Goal: Task Accomplishment & Management: Manage account settings

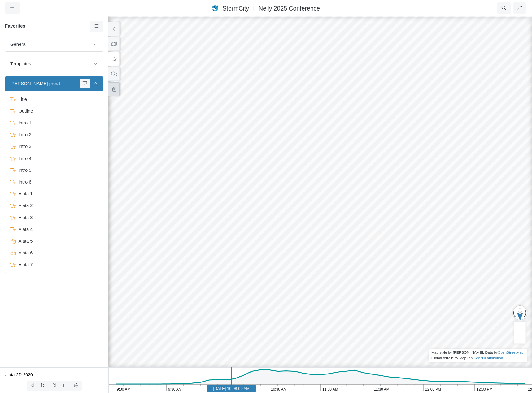
click at [113, 88] on icon at bounding box center [114, 89] width 6 height 5
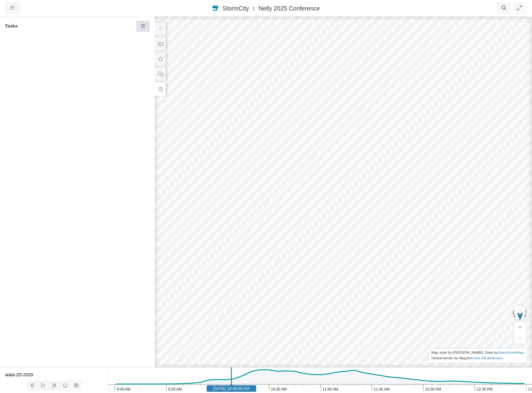
click at [141, 26] on icon at bounding box center [143, 25] width 4 height 3
click at [147, 38] on link "New Task" at bounding box center [161, 37] width 46 height 9
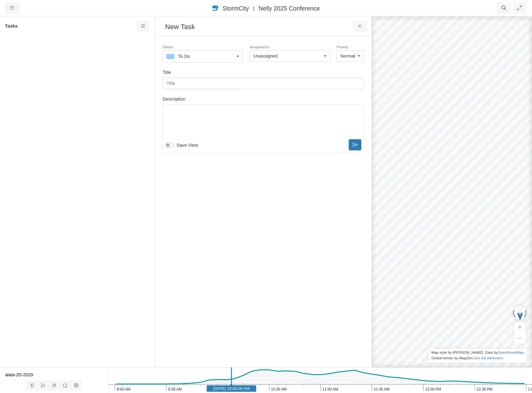
click at [215, 55] on div "To Do" at bounding box center [200, 57] width 68 height 8
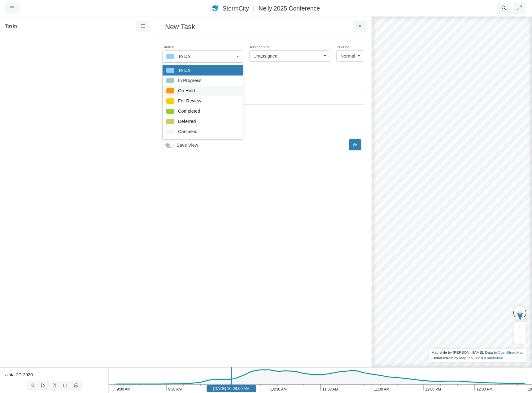
click at [199, 91] on div "On Hold" at bounding box center [202, 91] width 73 height 8
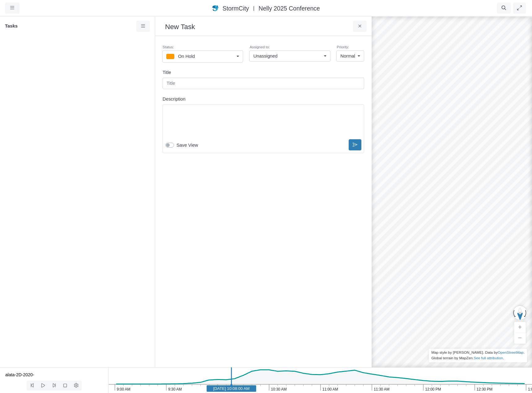
click at [238, 56] on link "On Hold" at bounding box center [202, 56] width 81 height 12
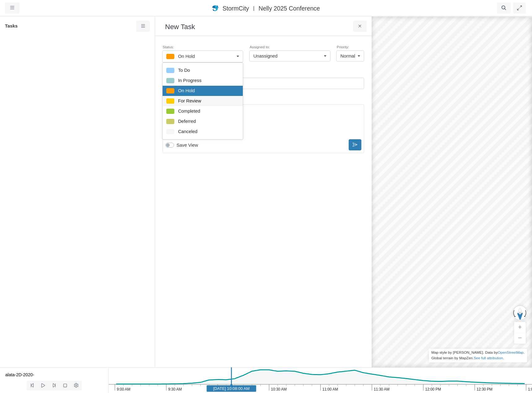
click at [201, 100] on div "For Review" at bounding box center [202, 101] width 73 height 8
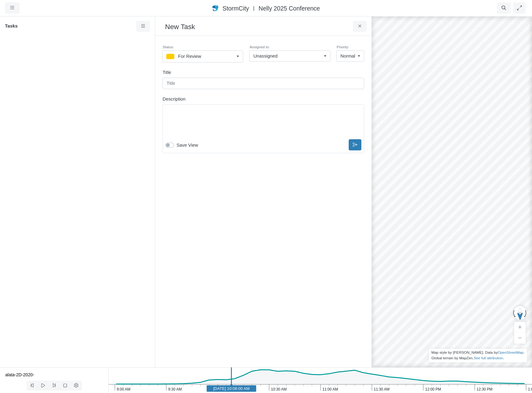
click at [238, 55] on link "For Review" at bounding box center [202, 56] width 81 height 12
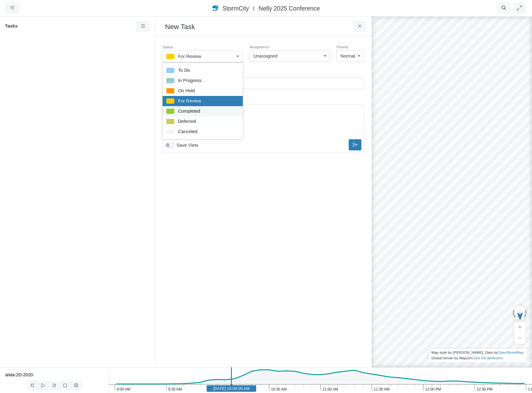
click at [205, 111] on div "Completed" at bounding box center [202, 111] width 73 height 8
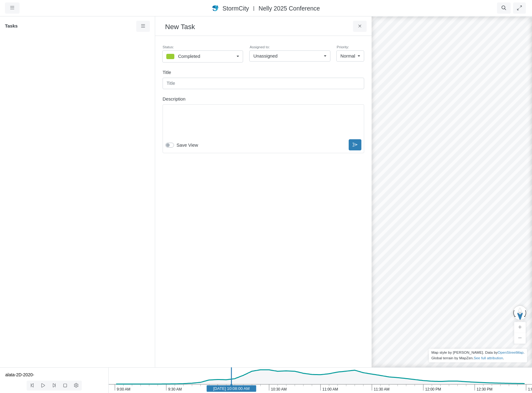
click at [238, 57] on link "Completed" at bounding box center [202, 56] width 81 height 12
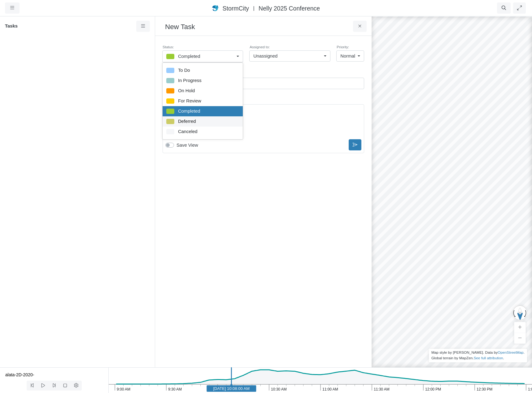
click at [196, 122] on span "Deferred" at bounding box center [187, 121] width 18 height 7
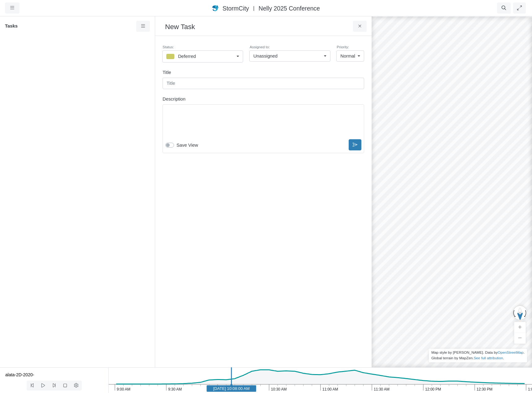
click at [239, 58] on link "Deferred" at bounding box center [202, 56] width 81 height 12
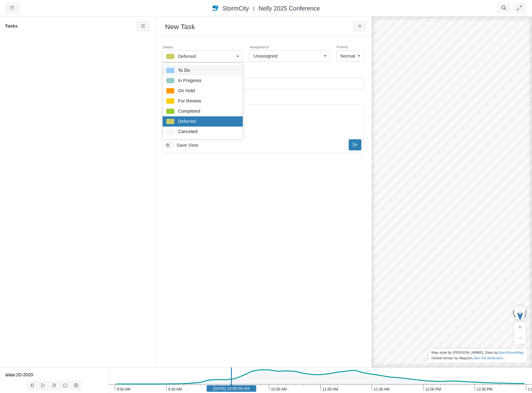
click at [195, 71] on div "To Do" at bounding box center [202, 71] width 73 height 8
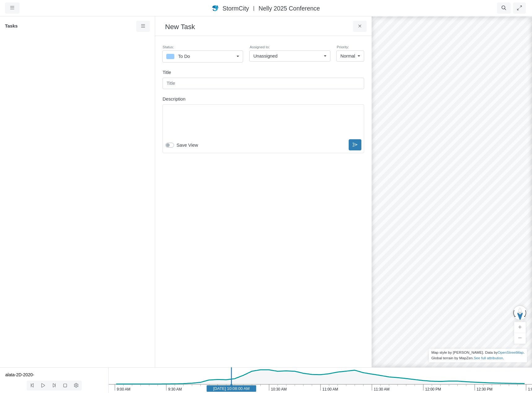
click at [217, 57] on div "To Do" at bounding box center [200, 57] width 68 height 8
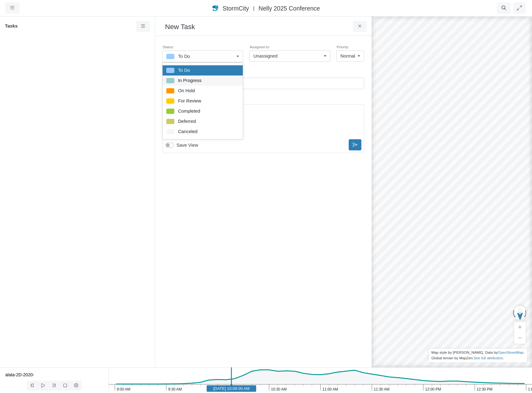
click at [201, 80] on div "In Progress" at bounding box center [202, 81] width 73 height 8
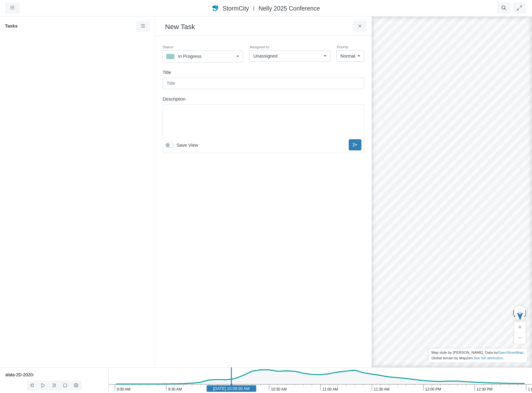
click at [220, 54] on div "In Progress" at bounding box center [200, 57] width 68 height 8
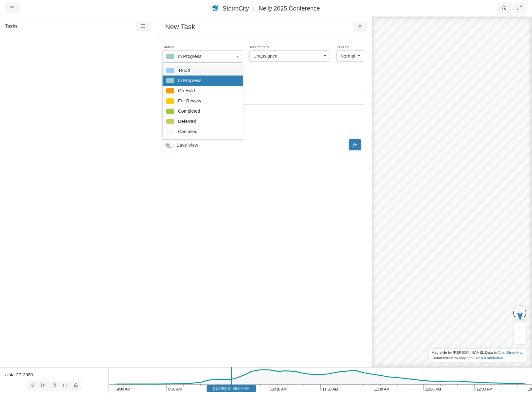
click at [209, 70] on div "To Do" at bounding box center [202, 71] width 73 height 8
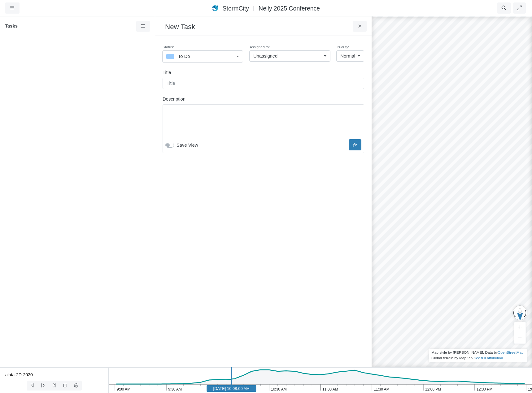
click at [214, 58] on div "To Do" at bounding box center [200, 57] width 68 height 8
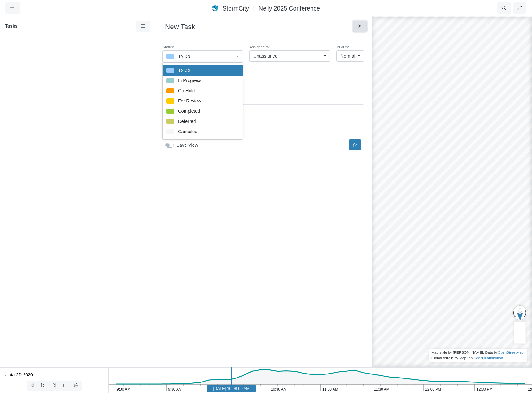
click at [359, 25] on icon at bounding box center [360, 26] width 6 height 5
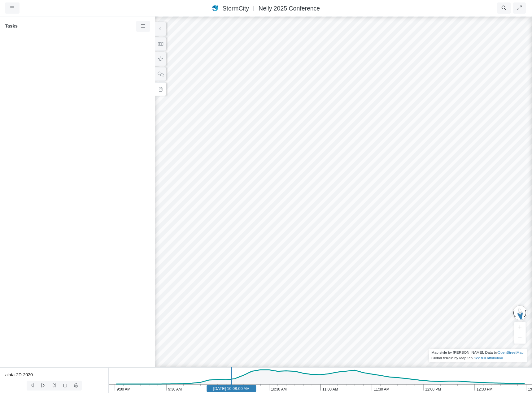
drag, startPoint x: 270, startPoint y: 277, endPoint x: 335, endPoint y: 281, distance: 65.5
drag, startPoint x: 258, startPoint y: 252, endPoint x: 410, endPoint y: 261, distance: 152.2
click at [410, 261] on div at bounding box center [266, 204] width 532 height 377
drag, startPoint x: 352, startPoint y: 256, endPoint x: 318, endPoint y: 254, distance: 33.5
drag, startPoint x: 459, startPoint y: 273, endPoint x: 330, endPoint y: 255, distance: 130.5
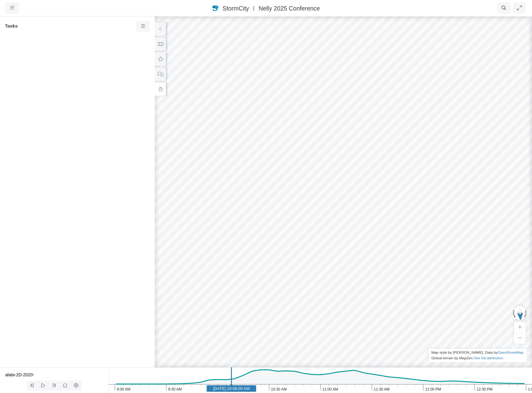
click at [330, 255] on div at bounding box center [266, 204] width 532 height 377
drag, startPoint x: 366, startPoint y: 270, endPoint x: 291, endPoint y: 265, distance: 75.0
drag, startPoint x: 328, startPoint y: 215, endPoint x: 316, endPoint y: 335, distance: 121.0
click at [316, 335] on div at bounding box center [266, 204] width 532 height 377
drag, startPoint x: 336, startPoint y: 189, endPoint x: 340, endPoint y: 245, distance: 56.5
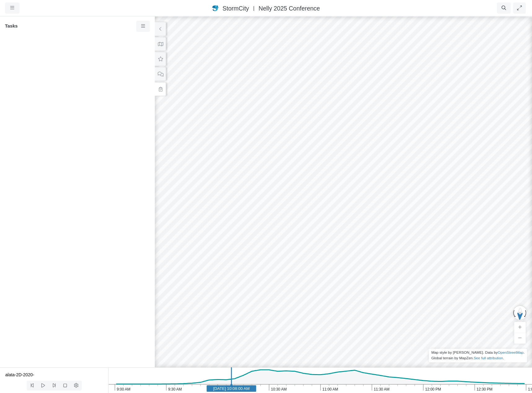
click at [340, 245] on div at bounding box center [266, 204] width 532 height 377
drag, startPoint x: 348, startPoint y: 189, endPoint x: 328, endPoint y: 316, distance: 128.0
drag, startPoint x: 367, startPoint y: 165, endPoint x: 248, endPoint y: 202, distance: 124.7
click at [245, 199] on div at bounding box center [266, 204] width 532 height 377
drag, startPoint x: 254, startPoint y: 249, endPoint x: 306, endPoint y: 82, distance: 175.7
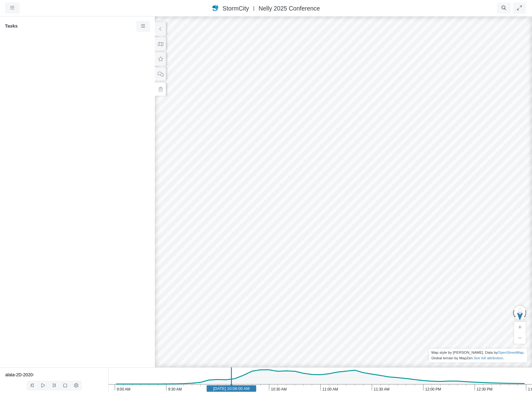
drag, startPoint x: 311, startPoint y: 175, endPoint x: 298, endPoint y: 218, distance: 45.7
click at [161, 44] on icon at bounding box center [160, 44] width 6 height 5
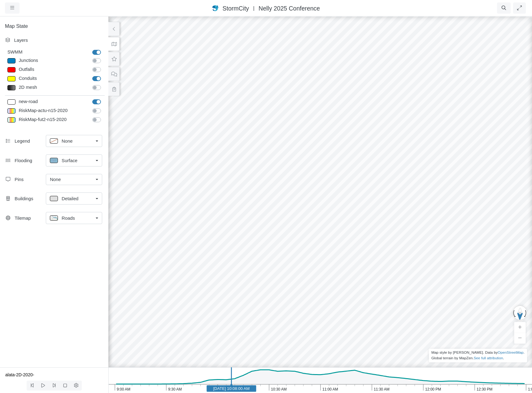
click at [98, 220] on link "Roads" at bounding box center [74, 218] width 56 height 12
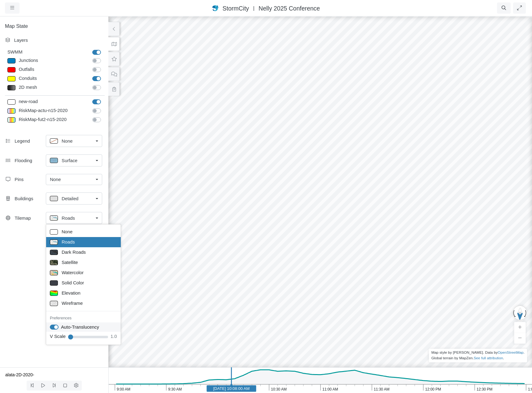
click at [61, 327] on label "Auto-Translucency" at bounding box center [80, 327] width 38 height 7
checkbox input "false"
drag, startPoint x: 249, startPoint y: 211, endPoint x: 277, endPoint y: 222, distance: 29.7
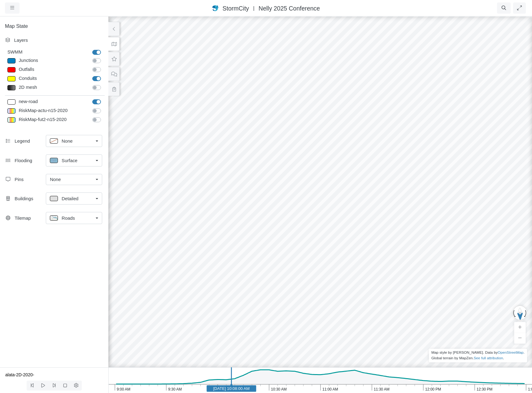
click at [84, 217] on div "Roads" at bounding box center [71, 218] width 43 height 8
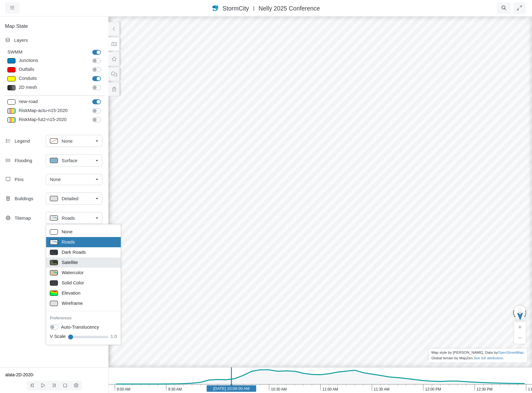
click at [81, 261] on div "Satellite" at bounding box center [83, 263] width 67 height 8
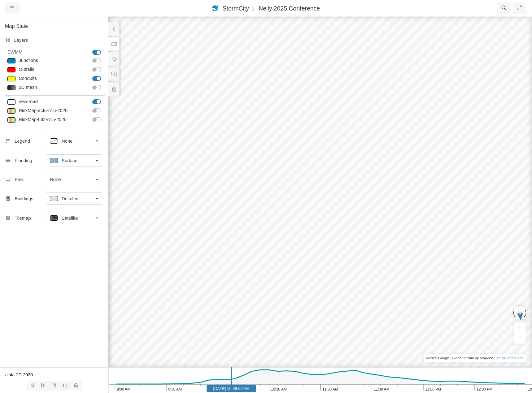
drag, startPoint x: 196, startPoint y: 186, endPoint x: 225, endPoint y: 194, distance: 29.9
drag, startPoint x: 195, startPoint y: 189, endPoint x: 477, endPoint y: 223, distance: 283.6
click at [477, 223] on div at bounding box center [266, 204] width 532 height 377
drag, startPoint x: 370, startPoint y: 214, endPoint x: 405, endPoint y: 212, distance: 35.0
drag, startPoint x: 409, startPoint y: 176, endPoint x: 292, endPoint y: 232, distance: 129.8
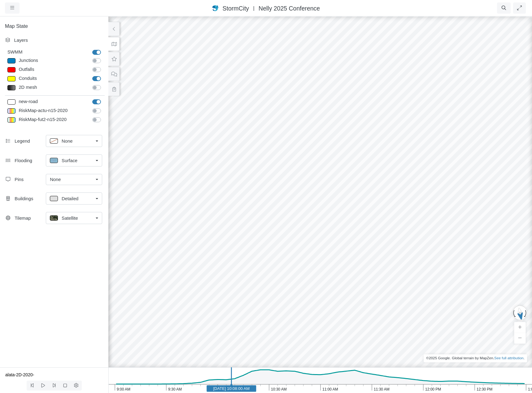
click at [292, 232] on div at bounding box center [266, 204] width 532 height 377
drag, startPoint x: 463, startPoint y: 212, endPoint x: 371, endPoint y: 217, distance: 91.4
drag, startPoint x: 446, startPoint y: 218, endPoint x: 483, endPoint y: 193, distance: 45.2
click at [483, 193] on div at bounding box center [266, 204] width 532 height 377
drag, startPoint x: 390, startPoint y: 233, endPoint x: 424, endPoint y: 211, distance: 40.3
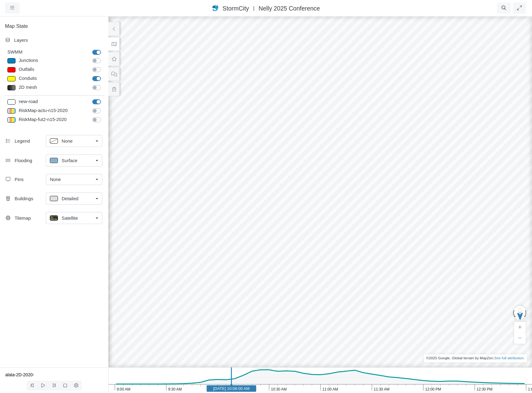
drag, startPoint x: 394, startPoint y: 264, endPoint x: 406, endPoint y: 213, distance: 52.8
click at [406, 213] on div at bounding box center [266, 204] width 532 height 377
drag, startPoint x: 373, startPoint y: 243, endPoint x: 397, endPoint y: 226, distance: 30.0
drag, startPoint x: 392, startPoint y: 227, endPoint x: 370, endPoint y: 230, distance: 22.1
click at [370, 230] on div at bounding box center [266, 204] width 532 height 377
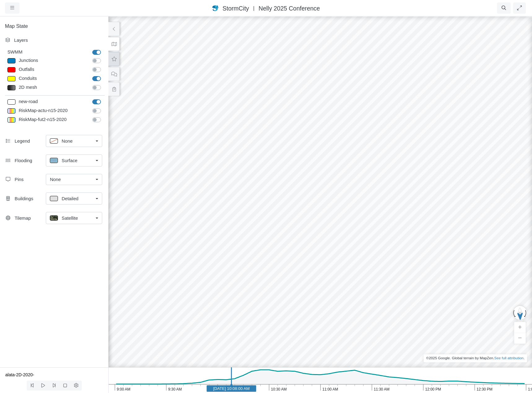
click at [114, 58] on icon at bounding box center [114, 59] width 6 height 5
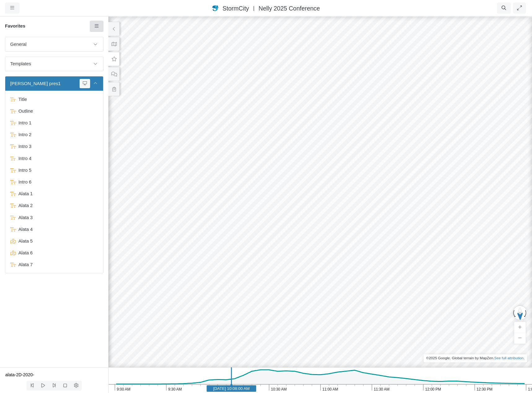
click at [97, 26] on icon at bounding box center [97, 26] width 6 height 5
click at [114, 96] on span "Add Group" at bounding box center [114, 95] width 22 height 5
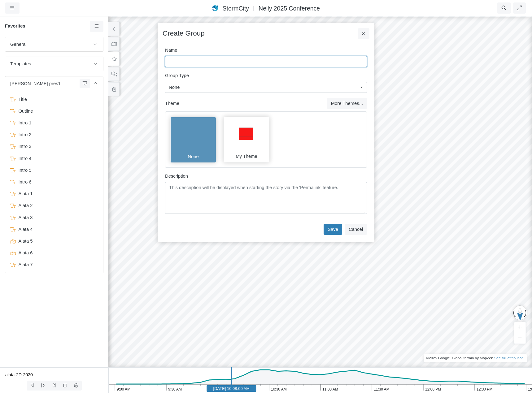
click at [208, 62] on input "Name" at bounding box center [266, 61] width 202 height 11
type input "Culvert Testing"
click at [203, 87] on div "None" at bounding box center [263, 87] width 189 height 7
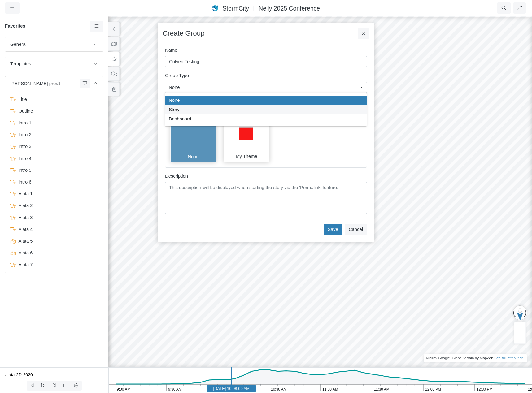
click at [197, 109] on div "Story" at bounding box center [266, 109] width 194 height 7
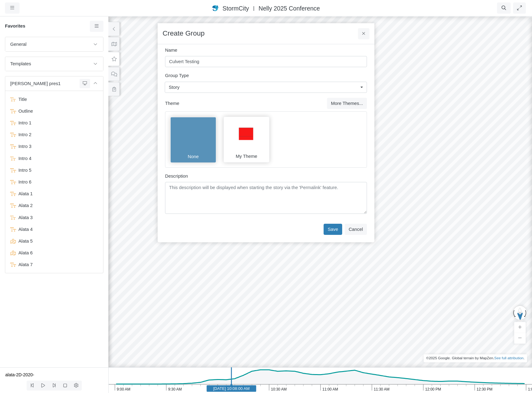
click at [204, 89] on div "Story" at bounding box center [263, 87] width 189 height 7
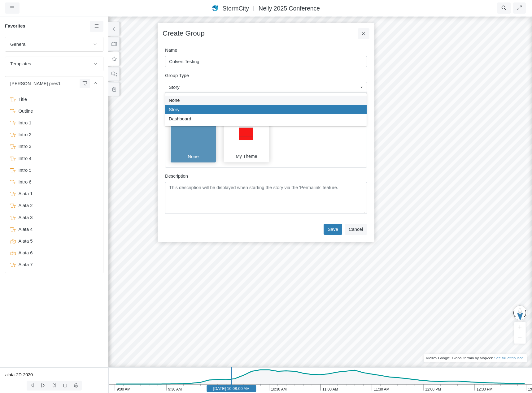
click at [201, 102] on div "None" at bounding box center [266, 100] width 194 height 7
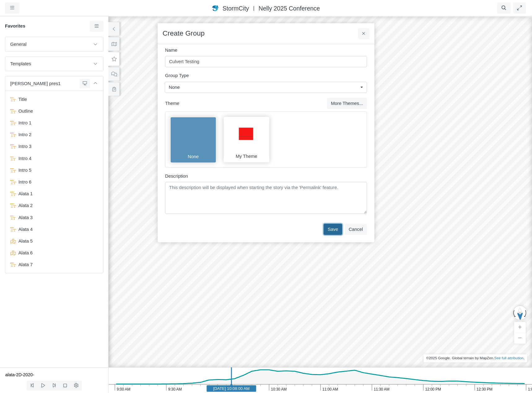
click at [337, 228] on button "Save" at bounding box center [332, 229] width 19 height 11
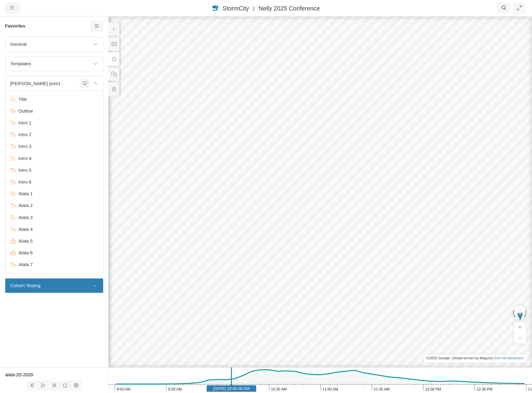
click at [96, 287] on icon at bounding box center [95, 285] width 5 height 4
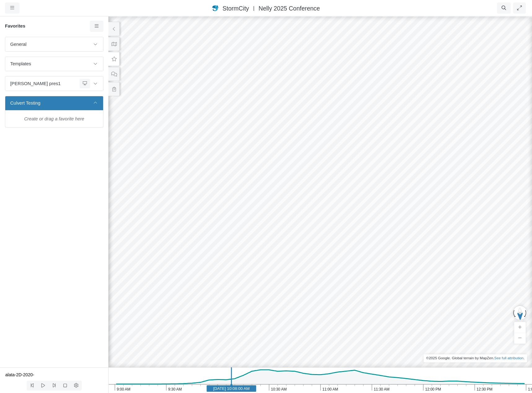
click at [58, 121] on ul at bounding box center [54, 119] width 93 height 12
click at [98, 26] on icon at bounding box center [97, 26] width 6 height 5
click at [106, 36] on span "Add Favorite" at bounding box center [116, 38] width 26 height 5
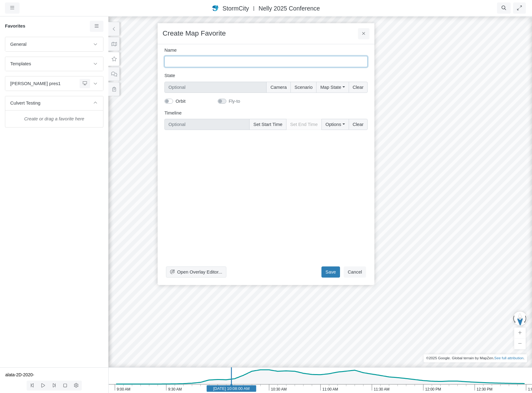
click at [240, 63] on input "Name" at bounding box center [265, 61] width 203 height 11
click at [355, 270] on button "Cancel" at bounding box center [354, 271] width 22 height 11
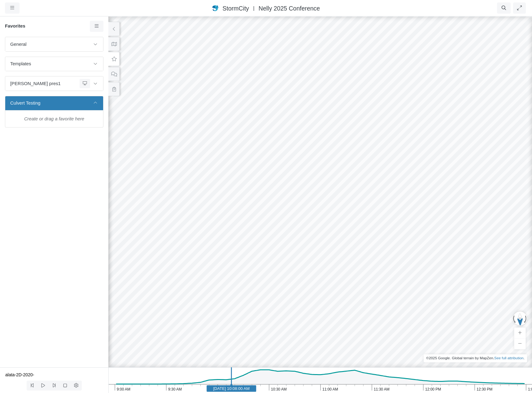
click at [332, 216] on div at bounding box center [266, 204] width 532 height 377
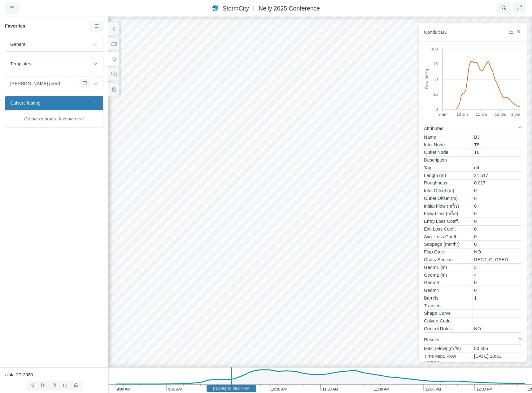
click at [78, 120] on ul at bounding box center [54, 119] width 93 height 12
click at [95, 29] on link at bounding box center [97, 26] width 14 height 11
click at [101, 37] on link "Add Favorite" at bounding box center [117, 37] width 53 height 9
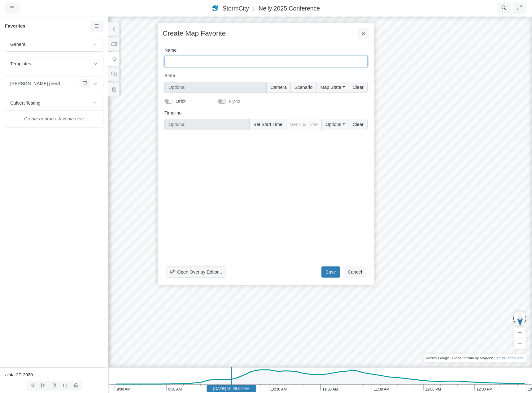
click at [239, 61] on input "Name" at bounding box center [265, 61] width 203 height 11
type input "Conduit B3"
click at [281, 88] on button "Camera" at bounding box center [278, 87] width 24 height 11
type input "Camera"
checkbox input "true"
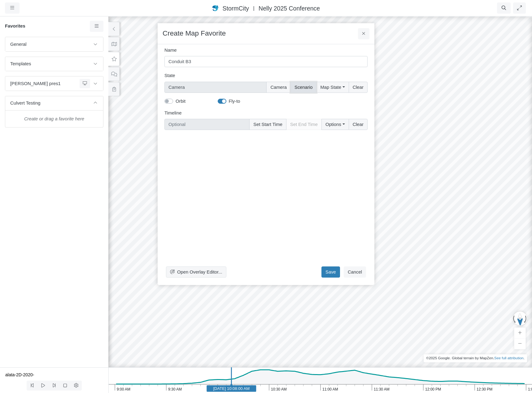
click at [308, 88] on button "Scenario" at bounding box center [303, 87] width 26 height 11
type input "Camera + Scenario"
click at [337, 88] on button "Map State" at bounding box center [332, 87] width 32 height 11
click at [331, 101] on label "Select All" at bounding box center [340, 100] width 19 height 7
click at [325, 101] on input "Select All" at bounding box center [322, 100] width 5 height 6
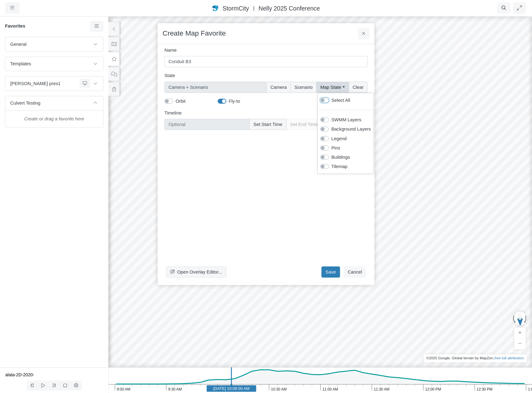
checkbox input "true"
type input "Camera + Full Map State + Scenario"
checkbox input "true"
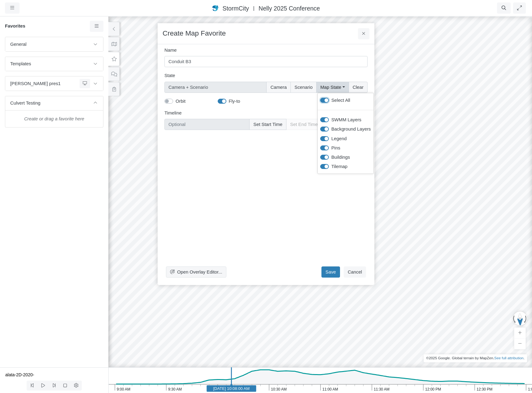
checkbox input "true"
click at [250, 103] on div "Fly-to" at bounding box center [240, 101] width 44 height 7
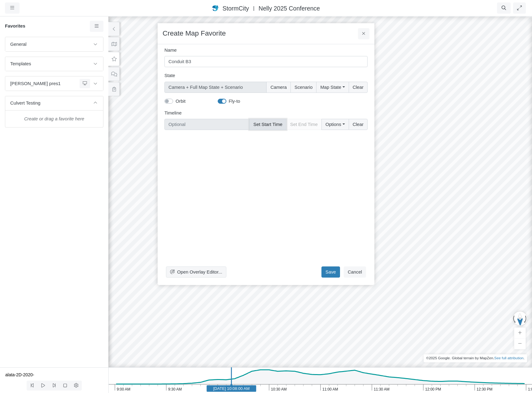
click at [269, 124] on button "Set Start Time" at bounding box center [267, 124] width 37 height 11
type input "Jun 11, 2020 10:08 AM"
click at [333, 272] on button "Save" at bounding box center [330, 271] width 19 height 11
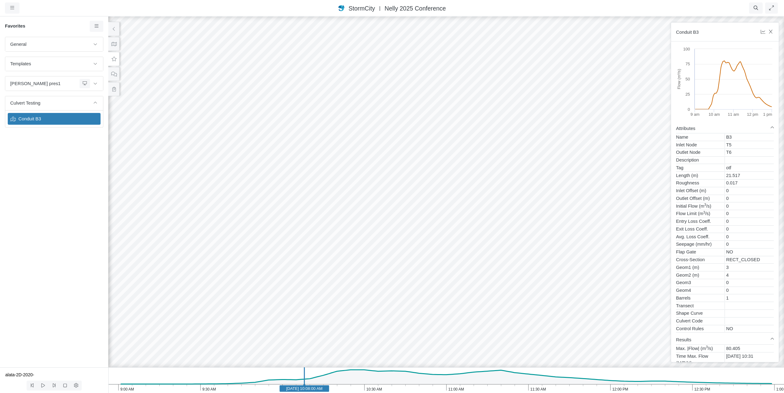
drag, startPoint x: 458, startPoint y: 175, endPoint x: 384, endPoint y: 177, distance: 73.3
click at [384, 177] on div at bounding box center [446, 204] width 784 height 377
drag, startPoint x: 391, startPoint y: 242, endPoint x: 448, endPoint y: 254, distance: 58.4
drag, startPoint x: 331, startPoint y: 242, endPoint x: 411, endPoint y: 245, distance: 80.5
click at [411, 245] on div at bounding box center [446, 204] width 784 height 377
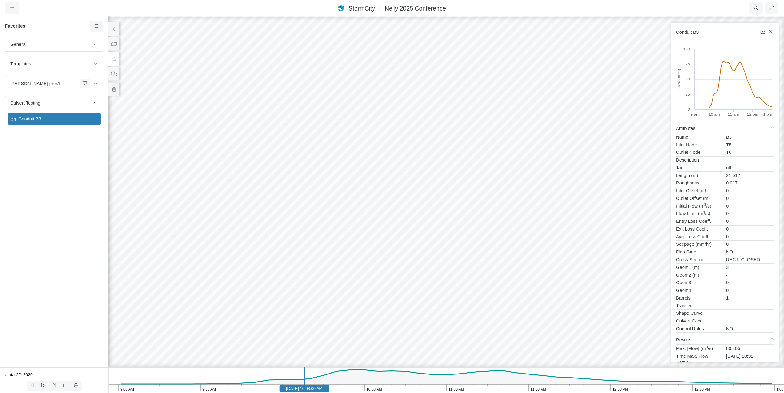
drag, startPoint x: 408, startPoint y: 249, endPoint x: 420, endPoint y: 227, distance: 25.6
drag, startPoint x: 401, startPoint y: 286, endPoint x: 442, endPoint y: 240, distance: 62.0
click at [442, 240] on div at bounding box center [446, 204] width 784 height 377
drag, startPoint x: 330, startPoint y: 231, endPoint x: 318, endPoint y: 257, distance: 29.5
drag, startPoint x: 513, startPoint y: 218, endPoint x: 372, endPoint y: 274, distance: 151.2
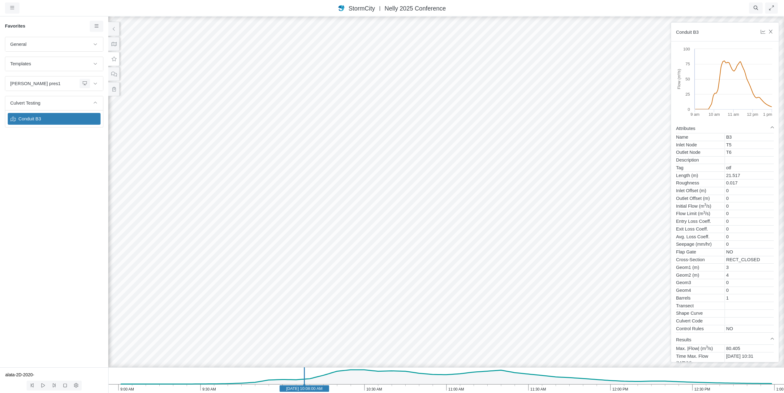
click at [372, 274] on div at bounding box center [446, 204] width 784 height 377
drag, startPoint x: 564, startPoint y: 220, endPoint x: 283, endPoint y: 221, distance: 281.6
drag, startPoint x: 542, startPoint y: 273, endPoint x: 221, endPoint y: 221, distance: 326.0
click at [209, 221] on div at bounding box center [446, 204] width 784 height 377
drag, startPoint x: 481, startPoint y: 265, endPoint x: 314, endPoint y: 258, distance: 166.3
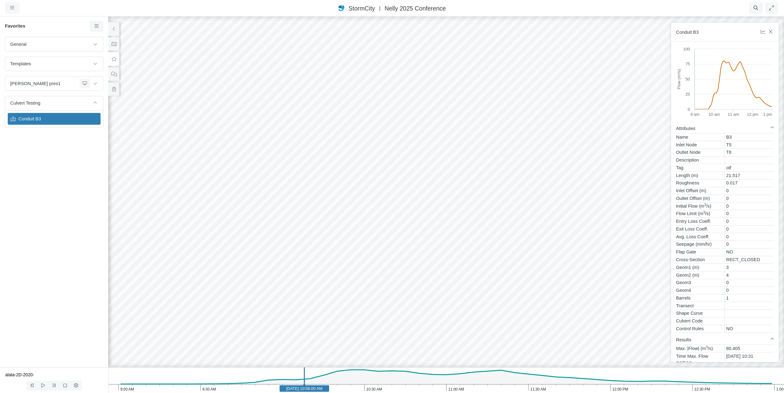
drag, startPoint x: 481, startPoint y: 248, endPoint x: 371, endPoint y: 326, distance: 135.6
click at [371, 326] on div at bounding box center [446, 204] width 784 height 377
click at [531, 210] on div at bounding box center [446, 204] width 784 height 377
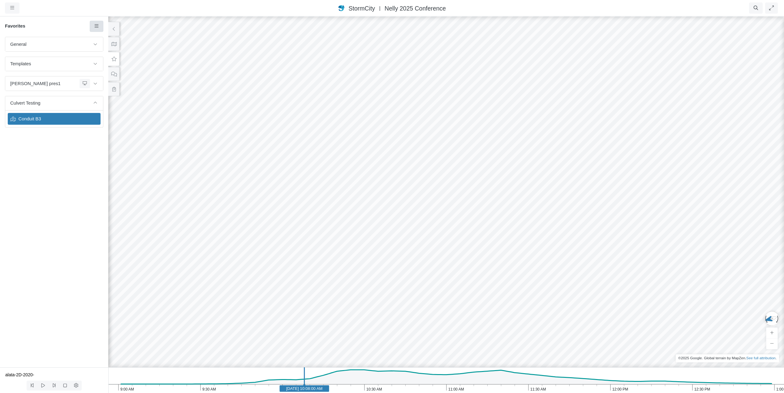
click at [95, 28] on icon at bounding box center [96, 25] width 4 height 3
click at [102, 36] on link "Add Favorite" at bounding box center [117, 37] width 53 height 9
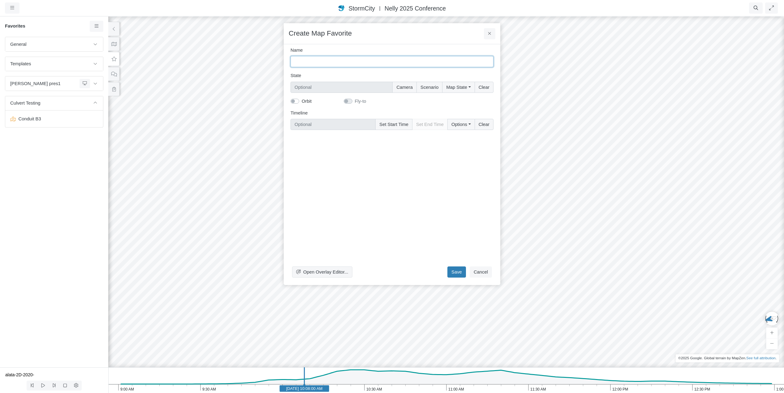
click at [317, 60] on input "Name" at bounding box center [392, 61] width 203 height 11
type input "Conduit B3 (2)"
click at [410, 86] on button "Camera" at bounding box center [404, 87] width 24 height 11
type input "Camera"
checkbox input "true"
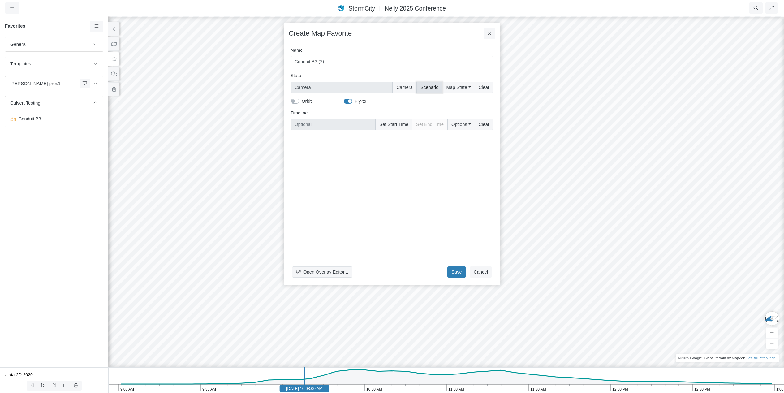
click at [436, 88] on button "Scenario" at bounding box center [429, 87] width 26 height 11
type input "Camera + Scenario"
click at [469, 87] on button "Map State" at bounding box center [458, 87] width 32 height 11
click at [457, 100] on label "Select All" at bounding box center [466, 100] width 19 height 7
click at [451, 100] on input "Select All" at bounding box center [448, 100] width 5 height 6
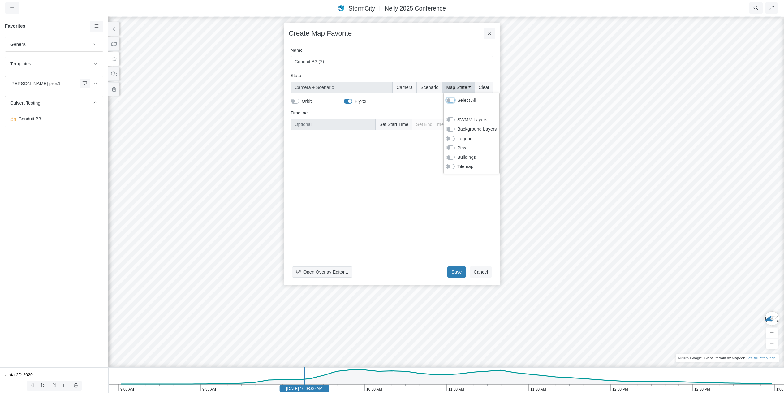
checkbox input "true"
type input "Camera + Full Map State + Scenario"
checkbox input "true"
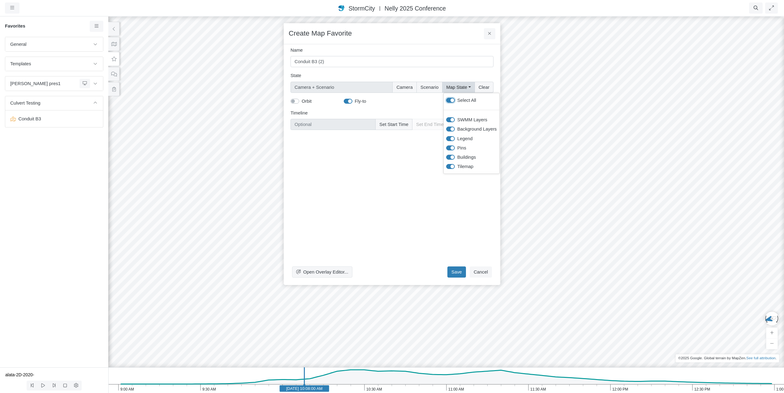
checkbox input "true"
click at [401, 125] on button "Set Start Time" at bounding box center [393, 124] width 37 height 11
type input "Jun 11, 2020 10:08 AM"
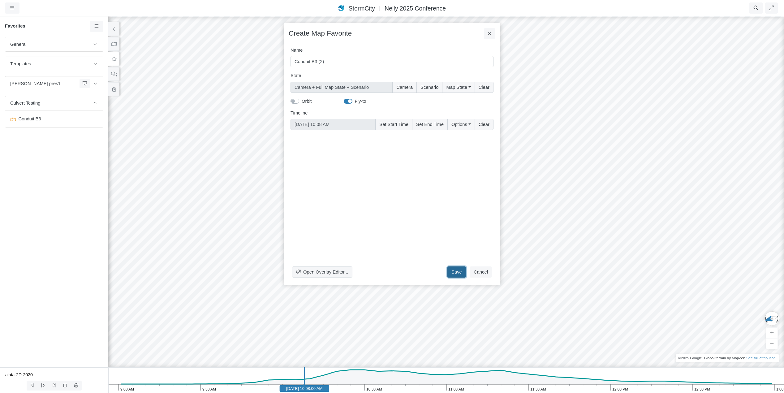
click at [460, 272] on button "Save" at bounding box center [456, 271] width 19 height 11
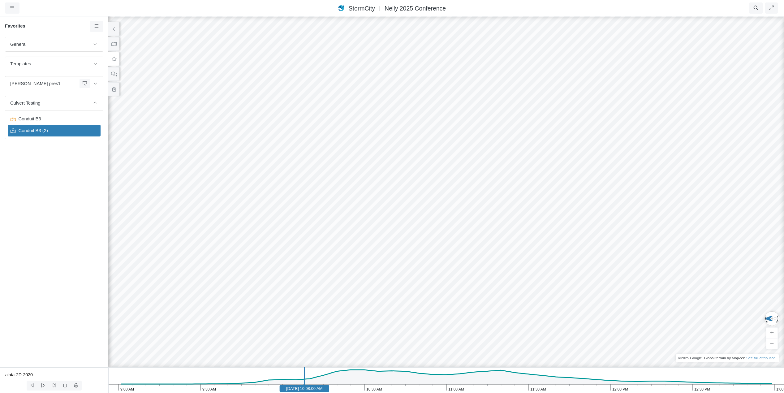
drag, startPoint x: 373, startPoint y: 185, endPoint x: 355, endPoint y: 213, distance: 32.9
drag, startPoint x: 324, startPoint y: 190, endPoint x: 276, endPoint y: 238, distance: 67.6
click at [276, 238] on div at bounding box center [446, 204] width 784 height 377
drag, startPoint x: 434, startPoint y: 288, endPoint x: 632, endPoint y: 239, distance: 203.9
drag, startPoint x: 689, startPoint y: 249, endPoint x: 630, endPoint y: 314, distance: 87.6
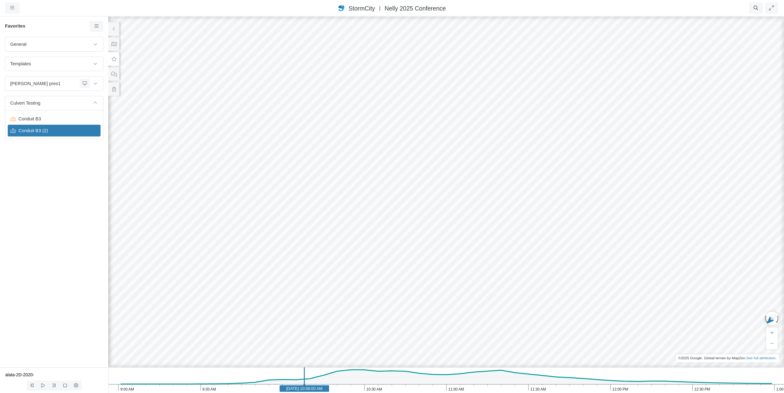
drag, startPoint x: 626, startPoint y: 326, endPoint x: 562, endPoint y: 188, distance: 152.4
click at [531, 188] on div at bounding box center [446, 204] width 784 height 377
drag, startPoint x: 574, startPoint y: 321, endPoint x: 551, endPoint y: 262, distance: 63.4
drag, startPoint x: 574, startPoint y: 272, endPoint x: 570, endPoint y: 291, distance: 20.2
drag, startPoint x: 681, startPoint y: 263, endPoint x: 505, endPoint y: 335, distance: 189.8
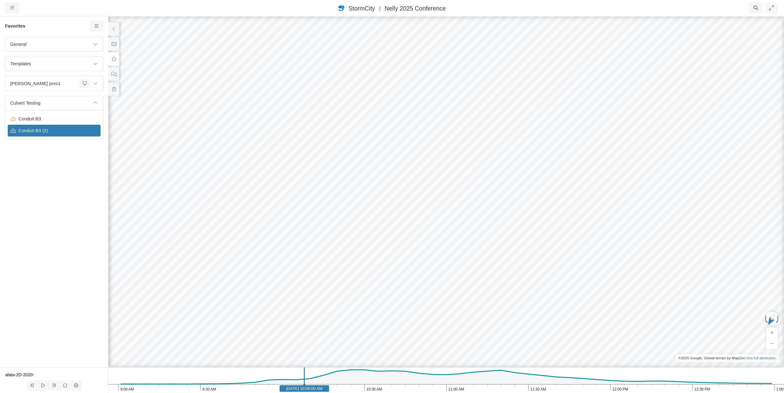
click at [505, 335] on div at bounding box center [446, 204] width 784 height 377
drag, startPoint x: 572, startPoint y: 322, endPoint x: 290, endPoint y: 318, distance: 282.5
drag, startPoint x: 366, startPoint y: 314, endPoint x: 277, endPoint y: 306, distance: 89.5
drag, startPoint x: 570, startPoint y: 352, endPoint x: 487, endPoint y: 270, distance: 116.8
click at [487, 270] on div at bounding box center [446, 204] width 784 height 377
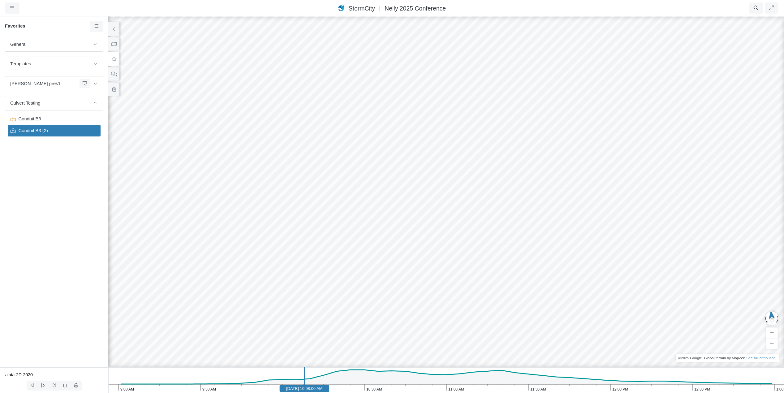
drag, startPoint x: 569, startPoint y: 267, endPoint x: 519, endPoint y: 310, distance: 66.1
drag, startPoint x: 701, startPoint y: 267, endPoint x: 420, endPoint y: 292, distance: 281.5
click at [420, 292] on div at bounding box center [446, 204] width 784 height 377
click at [116, 45] on icon at bounding box center [113, 44] width 5 height 4
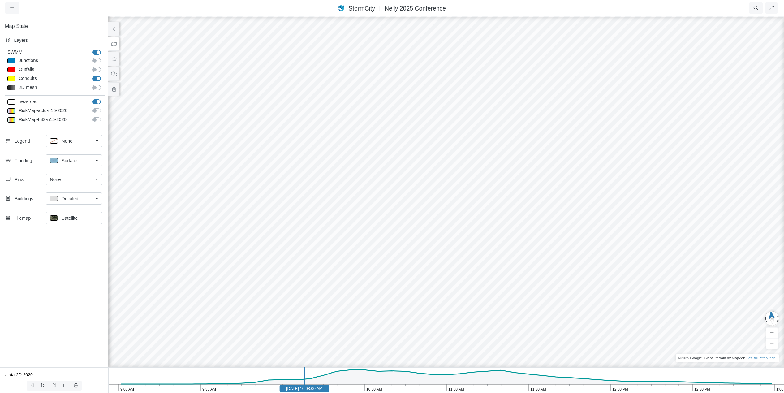
click at [82, 217] on div "Satellite" at bounding box center [71, 218] width 43 height 8
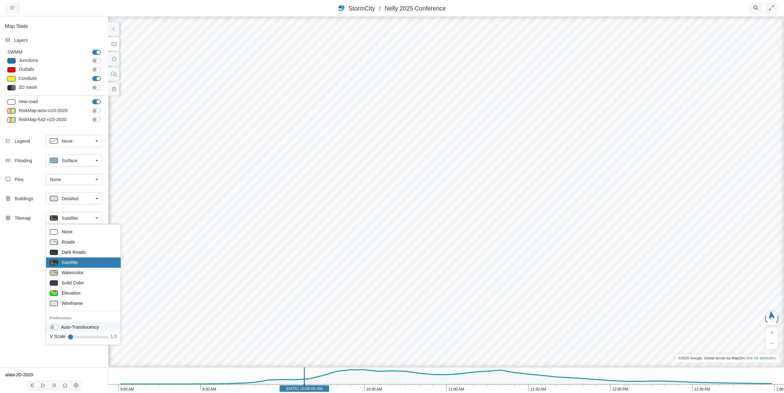
click at [61, 326] on label "Auto-Translucency" at bounding box center [80, 327] width 38 height 7
checkbox input "true"
drag, startPoint x: 608, startPoint y: 203, endPoint x: 461, endPoint y: 323, distance: 190.3
click at [461, 323] on div at bounding box center [446, 204] width 784 height 377
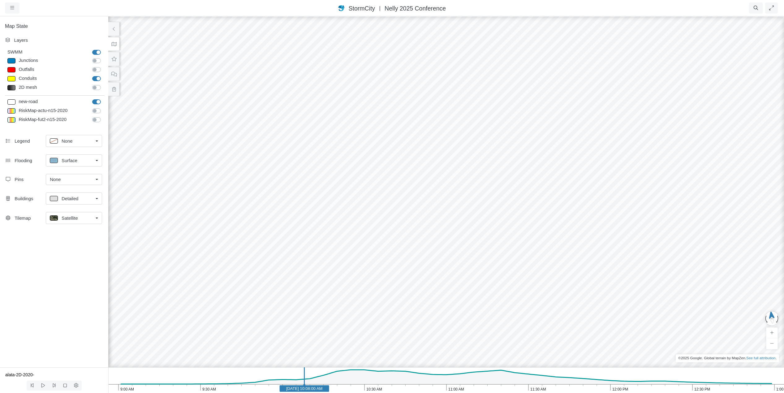
drag, startPoint x: 475, startPoint y: 135, endPoint x: 318, endPoint y: 321, distance: 243.3
click at [318, 321] on div at bounding box center [446, 204] width 784 height 377
drag, startPoint x: 428, startPoint y: 179, endPoint x: 533, endPoint y: 180, distance: 104.9
click at [531, 180] on div at bounding box center [446, 204] width 784 height 377
click at [357, 378] on icon "1:00 PM 12:30 PM 12:00 PM 11:30 AM 11:00 AM 10:30 AM 10:00 AM 9:30 AM 9:00 AM J…" at bounding box center [446, 380] width 676 height 26
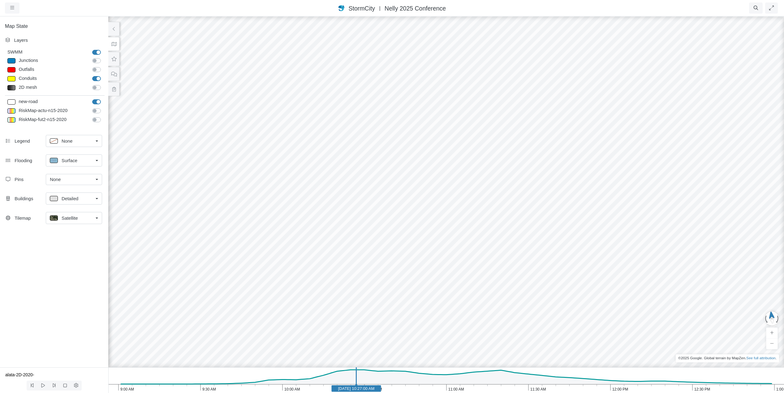
click at [395, 378] on icon "1:00 PM 12:30 PM 12:00 PM 11:30 AM 11:00 AM 10:30 AM 10:00 AM 9:30 AM 9:00 AM J…" at bounding box center [446, 380] width 676 height 26
click at [419, 376] on icon "1:00 PM 12:30 PM 12:00 PM 11:30 AM 11:00 AM 10:30 AM 10:00 AM 9:30 AM 9:00 AM J…" at bounding box center [446, 380] width 676 height 26
drag, startPoint x: 545, startPoint y: 269, endPoint x: 657, endPoint y: 261, distance: 112.6
drag, startPoint x: 277, startPoint y: 277, endPoint x: 677, endPoint y: 275, distance: 400.1
drag, startPoint x: 468, startPoint y: 294, endPoint x: 561, endPoint y: 257, distance: 100.2
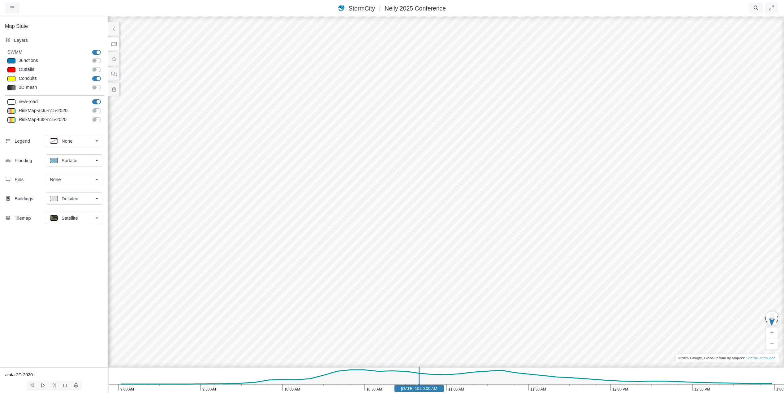
click at [416, 259] on div at bounding box center [446, 204] width 784 height 377
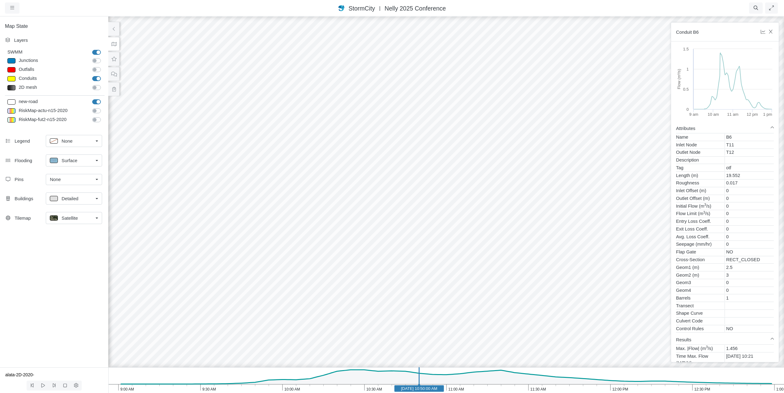
click at [531, 257] on div at bounding box center [446, 204] width 784 height 377
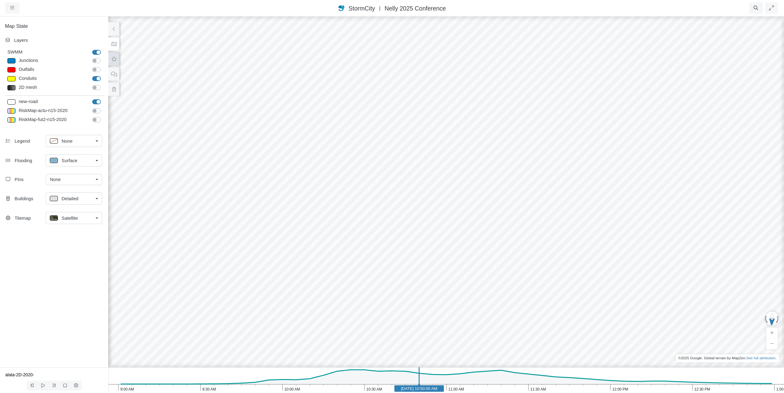
click at [114, 58] on icon at bounding box center [114, 59] width 5 height 5
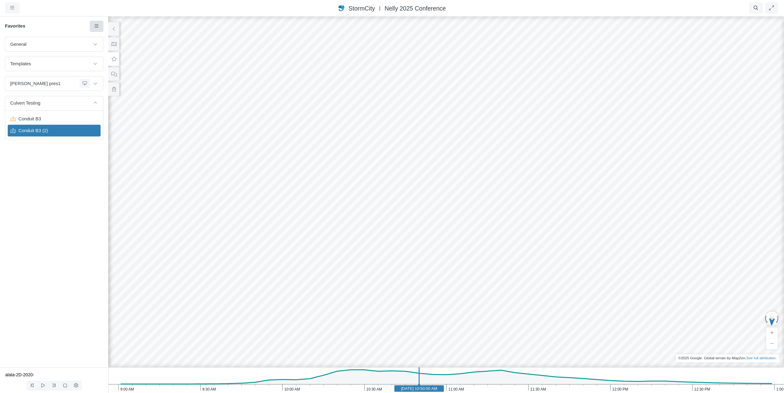
click at [98, 28] on icon at bounding box center [97, 26] width 6 height 5
click at [100, 37] on icon at bounding box center [97, 38] width 6 height 5
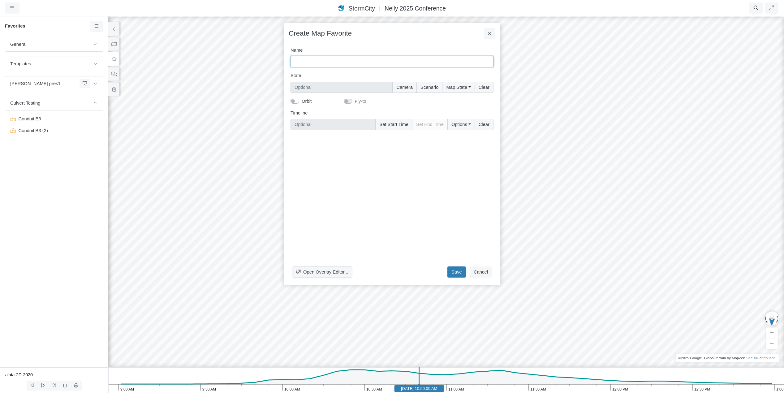
click at [339, 62] on input "Name" at bounding box center [392, 61] width 203 height 11
type input "Conduit B6"
click at [408, 86] on button "Camera" at bounding box center [404, 87] width 24 height 11
type input "Camera"
checkbox input "true"
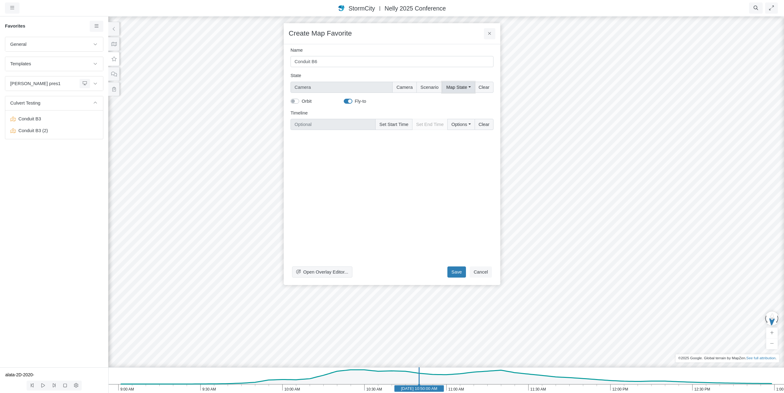
click at [460, 88] on button "Map State" at bounding box center [458, 87] width 32 height 11
click at [457, 100] on label "Select All" at bounding box center [466, 100] width 19 height 7
click at [451, 100] on input "Select All" at bounding box center [448, 100] width 5 height 6
checkbox input "true"
type input "Camera + Full Map State"
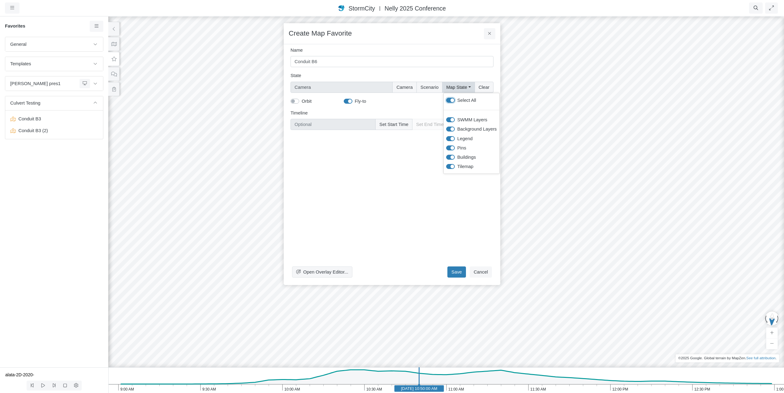
checkbox input "true"
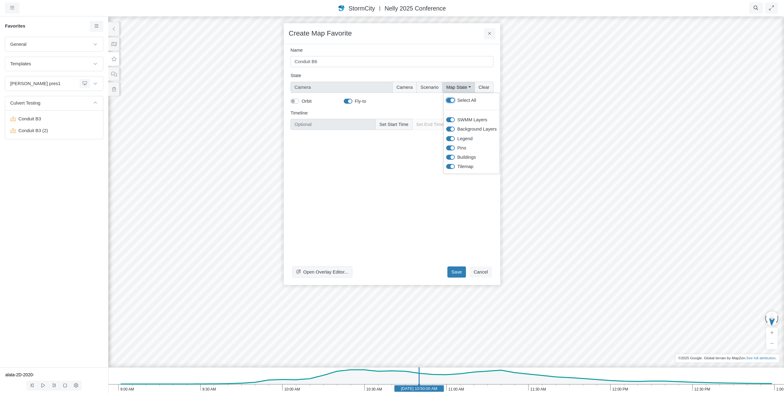
checkbox input "true"
click at [431, 89] on button "Scenario" at bounding box center [429, 87] width 26 height 11
type input "Camera + Full Map State + Scenario"
click at [408, 90] on button "Camera" at bounding box center [405, 87] width 24 height 11
click at [392, 124] on button "Set Start Time" at bounding box center [393, 124] width 37 height 11
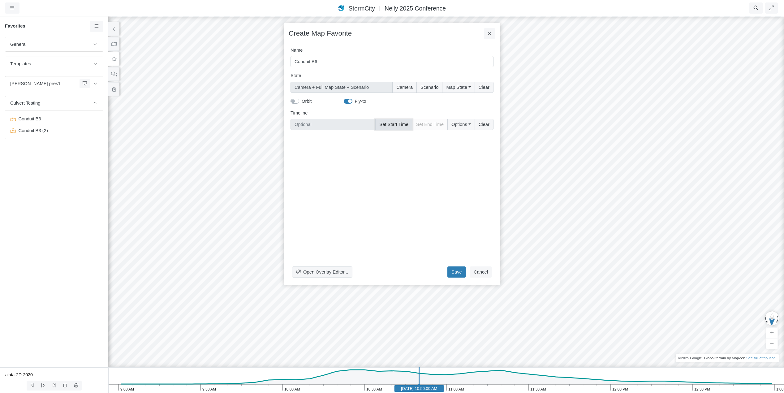
type input "Jun 11, 2020 10:50 AM"
click at [457, 271] on button "Save" at bounding box center [456, 271] width 19 height 11
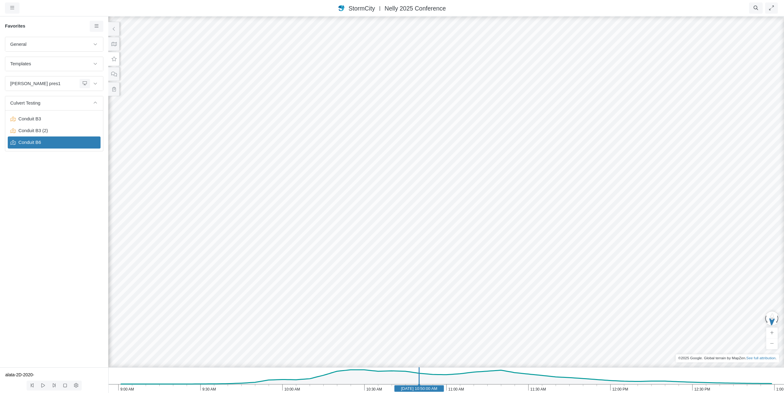
drag, startPoint x: 452, startPoint y: 187, endPoint x: 430, endPoint y: 329, distance: 144.4
drag, startPoint x: 541, startPoint y: 263, endPoint x: 463, endPoint y: 346, distance: 113.6
drag, startPoint x: 265, startPoint y: 244, endPoint x: 567, endPoint y: 283, distance: 304.6
click at [531, 283] on div at bounding box center [446, 204] width 784 height 377
drag, startPoint x: 365, startPoint y: 276, endPoint x: 293, endPoint y: 247, distance: 77.2
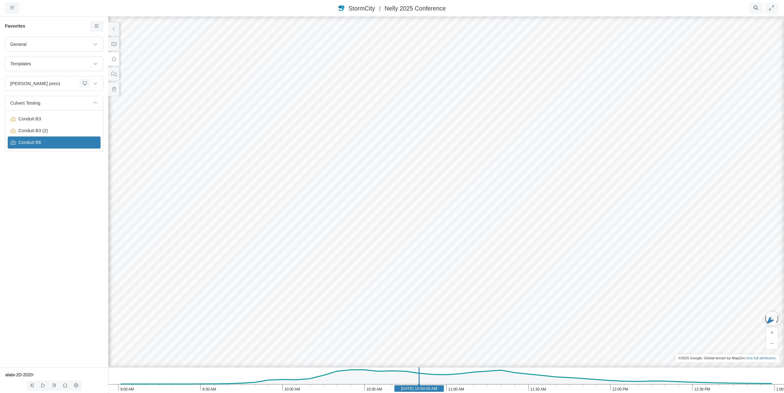
drag, startPoint x: 511, startPoint y: 192, endPoint x: 488, endPoint y: 273, distance: 83.6
click at [488, 273] on div at bounding box center [446, 204] width 784 height 377
drag, startPoint x: 470, startPoint y: 106, endPoint x: 410, endPoint y: 291, distance: 194.6
click at [410, 291] on div at bounding box center [446, 204] width 784 height 377
drag, startPoint x: 321, startPoint y: 255, endPoint x: 222, endPoint y: 231, distance: 101.7
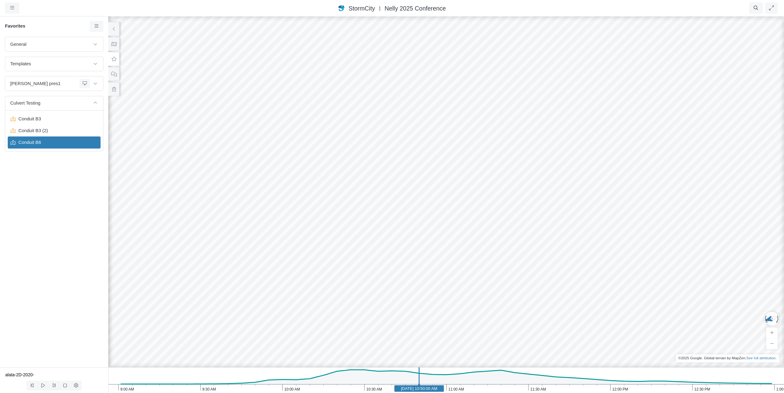
drag, startPoint x: 401, startPoint y: 241, endPoint x: 387, endPoint y: 238, distance: 14.6
click at [304, 379] on icon "1:00 PM 12:30 PM 12:00 PM 11:30 AM 11:00 AM 10:30 AM 10:00 AM 9:30 AM 9:00 AM J…" at bounding box center [446, 380] width 676 height 26
click at [330, 377] on icon "1:00 PM 12:30 PM 12:00 PM 11:30 AM 11:00 AM 10:30 AM 10:00 AM 9:30 AM 9:00 AM J…" at bounding box center [446, 380] width 676 height 26
click at [285, 380] on icon "1:00 PM 12:30 PM 12:00 PM 11:30 AM 11:00 AM 10:30 AM 10:00 AM 9:30 AM 9:00 AM J…" at bounding box center [446, 380] width 676 height 26
click at [305, 381] on icon "1:00 PM 12:30 PM 12:00 PM 11:30 AM 11:00 AM 10:30 AM 10:00 AM 9:30 AM 9:00 AM J…" at bounding box center [446, 380] width 676 height 26
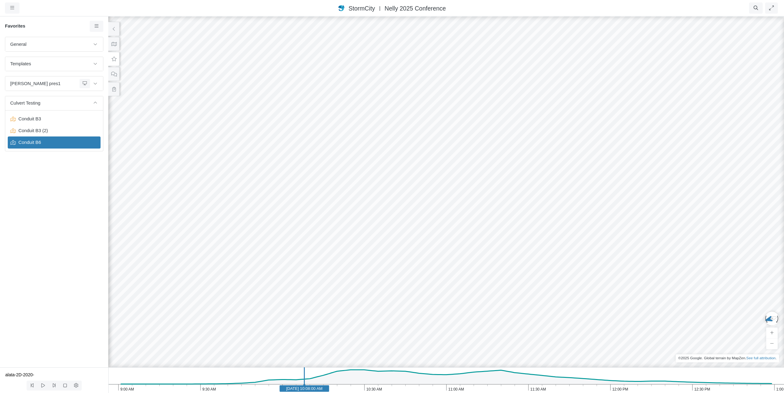
click at [289, 382] on icon "1:00 PM 12:30 PM 12:00 PM 11:30 AM 11:00 AM 10:30 AM 10:00 AM 9:30 AM 9:00 AM J…" at bounding box center [446, 380] width 676 height 26
click at [367, 178] on div at bounding box center [446, 204] width 784 height 377
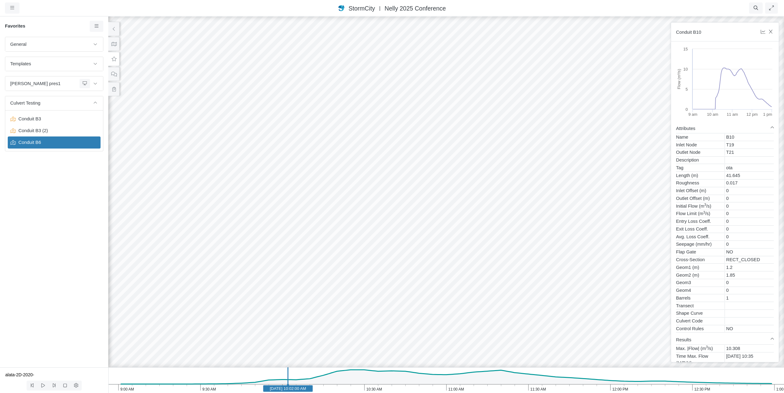
click at [460, 185] on div at bounding box center [446, 204] width 784 height 377
click at [377, 180] on div at bounding box center [446, 204] width 784 height 377
click at [245, 181] on div at bounding box center [446, 204] width 784 height 377
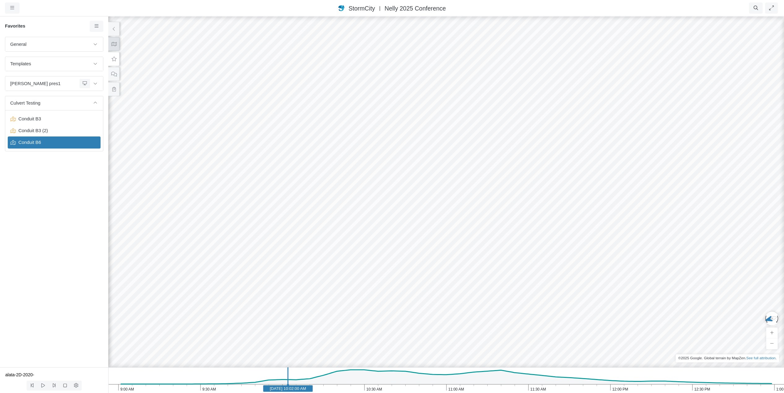
click at [115, 45] on icon at bounding box center [114, 44] width 6 height 5
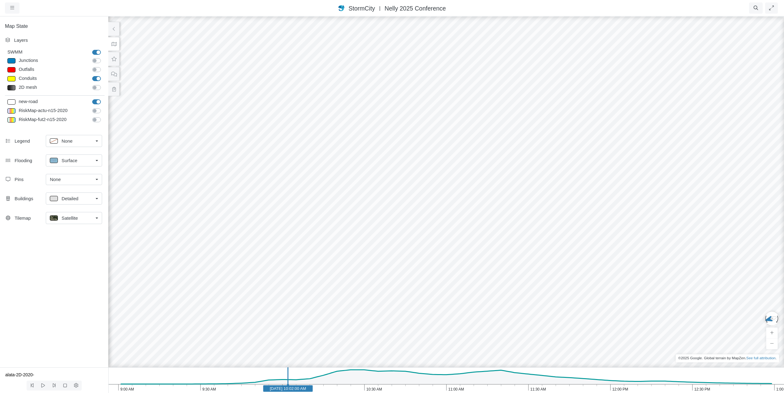
click at [81, 216] on div "Satellite" at bounding box center [71, 218] width 43 height 8
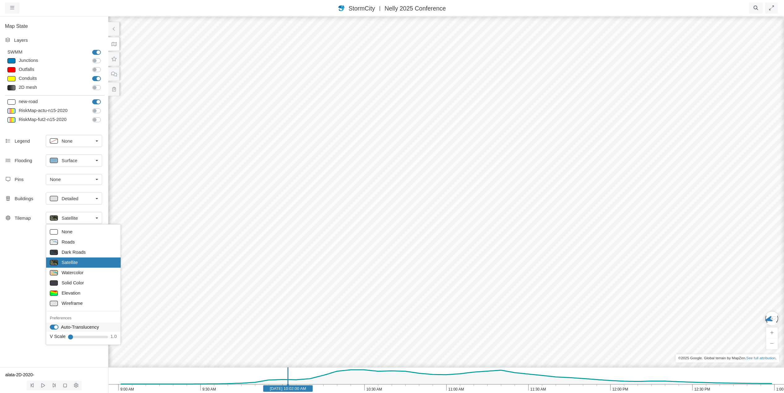
click at [61, 327] on label "Auto-Translucency" at bounding box center [80, 327] width 38 height 7
checkbox input "false"
click at [20, 242] on div "Map State Layers SWMM SWMM Junctions Junctions Outfalls Dividers" at bounding box center [54, 192] width 108 height 352
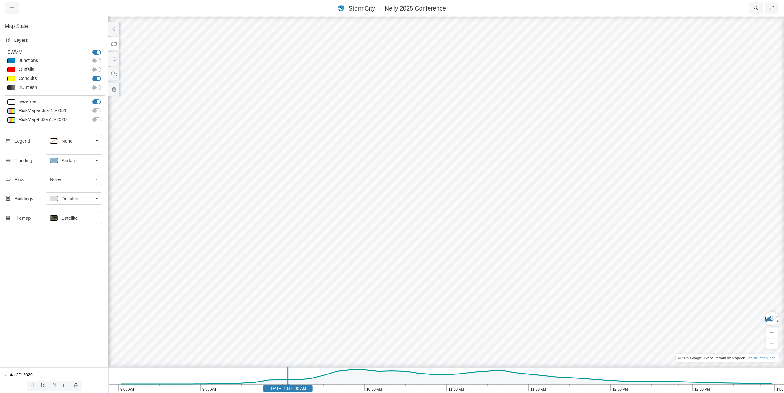
click at [358, 374] on icon "1:00 PM 12:30 PM 12:00 PM 11:30 AM 11:00 AM 10:30 AM 10:00 AM 9:30 AM 9:00 AM J…" at bounding box center [446, 380] width 676 height 26
click at [346, 376] on icon "1:00 PM 12:30 PM 12:00 PM 11:30 AM 11:00 AM 10:30 AM 10:00 AM 9:30 AM 9:00 AM J…" at bounding box center [446, 380] width 676 height 26
click at [338, 377] on icon "1:00 PM 12:30 PM 12:00 PM 11:30 AM 11:00 AM 10:30 AM 10:00 AM 9:30 AM 9:00 AM J…" at bounding box center [446, 380] width 676 height 26
click at [332, 377] on icon "1:00 PM 12:30 PM 12:00 PM 11:30 AM 11:00 AM 10:30 AM 10:00 AM 9:30 AM 9:00 AM J…" at bounding box center [446, 380] width 676 height 26
click at [326, 378] on icon "1:00 PM 12:30 PM 12:00 PM 11:30 AM 11:00 AM 10:30 AM 10:00 AM 9:30 AM 9:00 AM J…" at bounding box center [446, 380] width 676 height 26
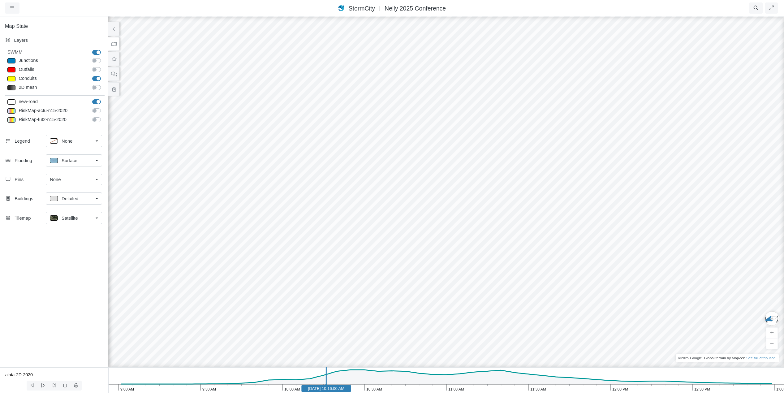
click at [317, 379] on icon "1:00 PM 12:30 PM 12:00 PM 11:30 AM 11:00 AM 10:30 AM 10:00 AM 9:30 AM 9:00 AM J…" at bounding box center [446, 380] width 676 height 26
click at [305, 381] on icon "1:00 PM 12:30 PM 12:00 PM 11:30 AM 11:00 AM 10:30 AM 10:00 AM 9:30 AM 9:00 AM J…" at bounding box center [446, 380] width 676 height 26
click at [288, 382] on icon "1:00 PM 12:30 PM 12:00 PM 11:30 AM 11:00 AM 10:30 AM 10:00 AM 9:30 AM 9:00 AM J…" at bounding box center [446, 380] width 676 height 26
click at [54, 384] on icon at bounding box center [54, 385] width 3 height 4
click at [53, 385] on icon at bounding box center [54, 385] width 6 height 5
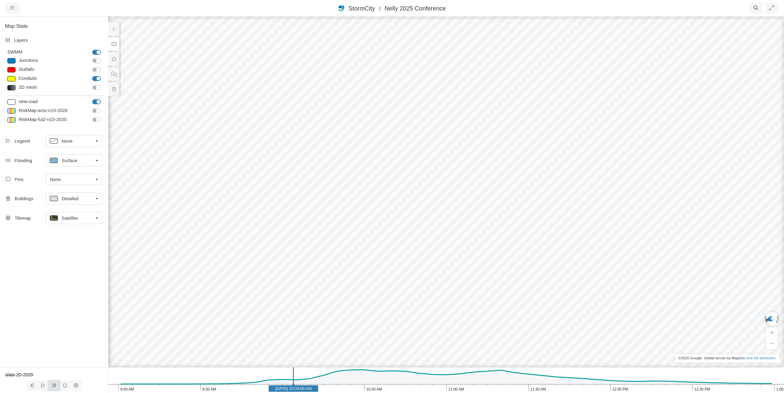
click at [53, 385] on icon at bounding box center [54, 385] width 6 height 5
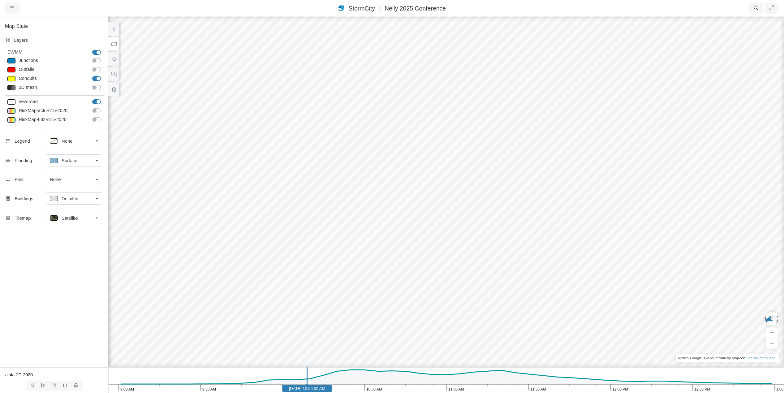
click at [242, 376] on icon "1:00 PM 12:30 PM 12:00 PM 11:30 AM 11:00 AM 10:30 AM 10:00 AM 9:30 AM 9:00 AM J…" at bounding box center [446, 380] width 676 height 26
click at [114, 58] on icon at bounding box center [114, 59] width 6 height 5
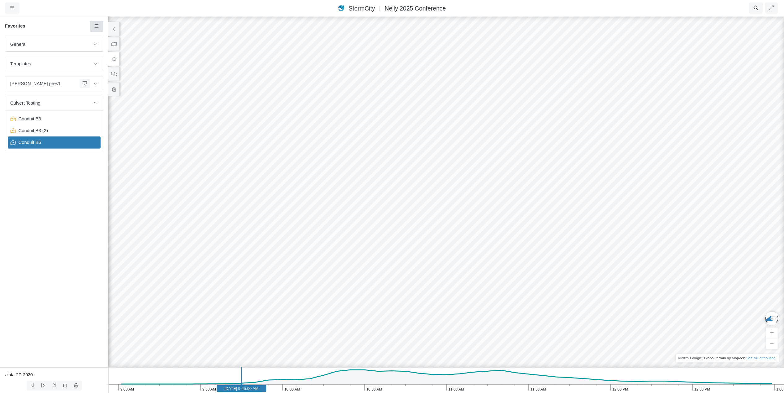
click at [96, 24] on icon at bounding box center [97, 26] width 6 height 5
click at [110, 38] on span "Add Favorite" at bounding box center [116, 38] width 26 height 5
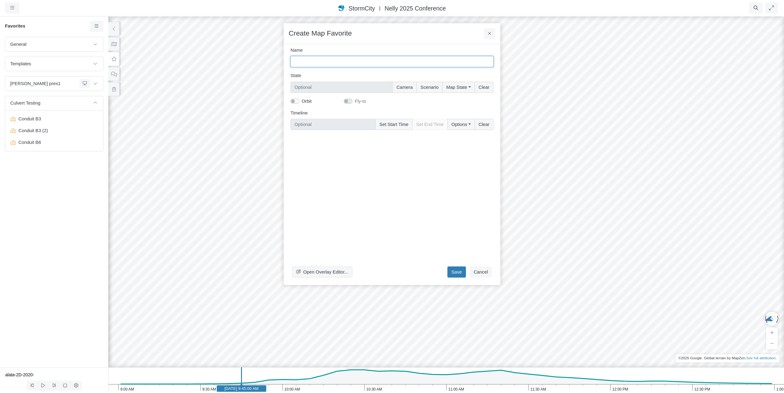
click at [324, 61] on input "Name" at bounding box center [392, 61] width 203 height 11
type input "Conduit B10"
click at [466, 90] on button "Map State" at bounding box center [458, 87] width 32 height 11
click at [461, 99] on label "Select All" at bounding box center [466, 100] width 19 height 7
click at [451, 99] on input "Select All" at bounding box center [448, 100] width 5 height 6
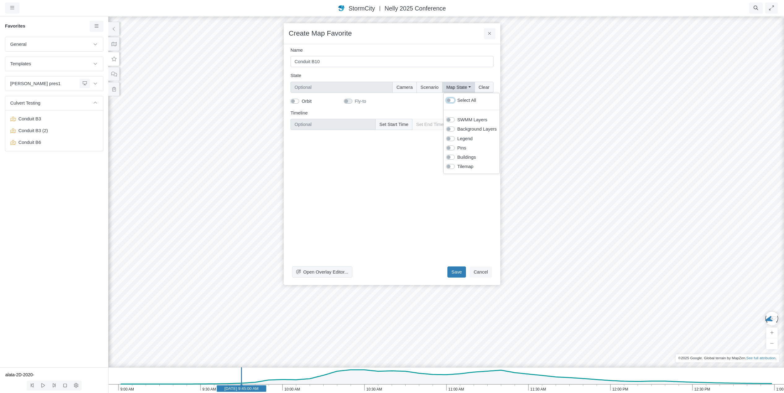
checkbox input "true"
type input "Full Map State"
checkbox input "true"
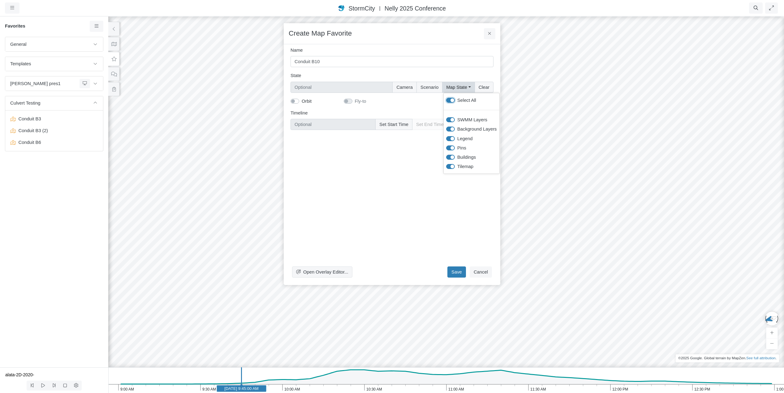
checkbox input "true"
click at [436, 88] on button "Scenario" at bounding box center [429, 87] width 26 height 11
click at [407, 88] on button "Camera" at bounding box center [405, 87] width 24 height 11
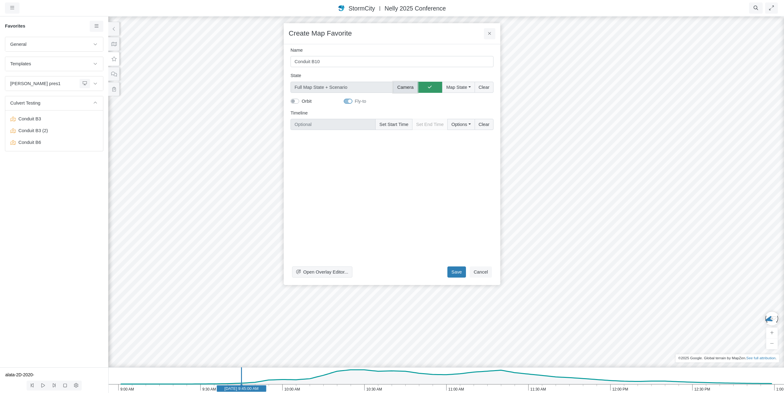
type input "Camera + Full Map State + Scenario"
checkbox input "true"
click at [398, 124] on button "Set Start Time" at bounding box center [393, 124] width 37 height 11
type input "Jun 11, 2020 9:45 AM"
click at [460, 271] on button "Save" at bounding box center [456, 271] width 19 height 11
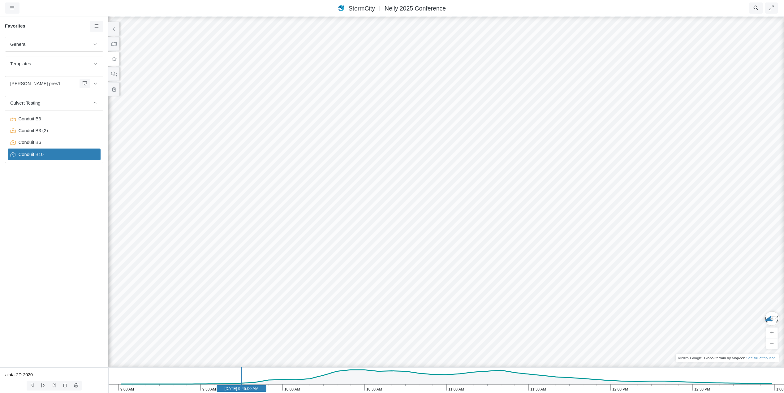
click at [276, 381] on icon "1:00 PM 12:30 PM 12:00 PM 11:30 AM 11:00 AM 10:30 AM 10:00 AM 9:30 AM 9:00 AM J…" at bounding box center [446, 380] width 676 height 26
click at [284, 382] on icon "1:00 PM 12:30 PM 12:00 PM 11:30 AM 11:00 AM 10:30 AM 10:00 AM 9:30 AM 9:00 AM J…" at bounding box center [446, 380] width 676 height 26
click at [293, 382] on icon "1:00 PM 12:30 PM 12:00 PM 11:30 AM 11:00 AM 10:30 AM 10:00 AM 9:30 AM 9:00 AM J…" at bounding box center [446, 380] width 676 height 26
click at [302, 381] on icon "1:00 PM 12:30 PM 12:00 PM 11:30 AM 11:00 AM 10:30 AM 10:00 AM 9:30 AM 9:00 AM J…" at bounding box center [446, 380] width 676 height 26
click at [312, 381] on icon "1:00 PM 12:30 PM 12:00 PM 11:30 AM 11:00 AM 10:30 AM 10:00 AM 9:30 AM 9:00 AM J…" at bounding box center [446, 380] width 676 height 26
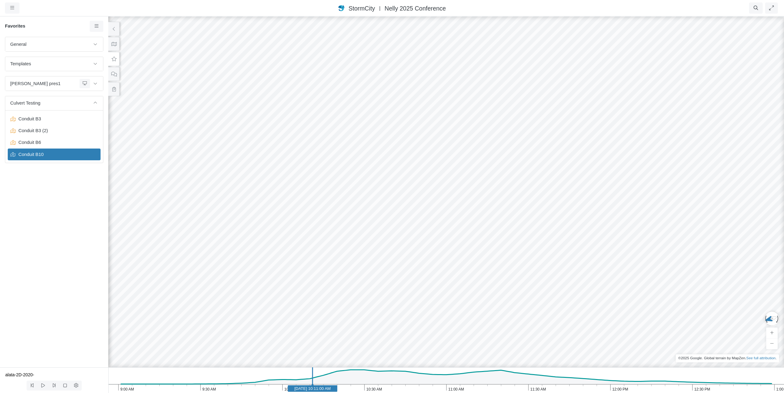
click at [313, 381] on line at bounding box center [313, 378] width 0 height 23
click at [32, 386] on icon at bounding box center [32, 385] width 6 height 5
click at [115, 44] on icon at bounding box center [114, 44] width 6 height 5
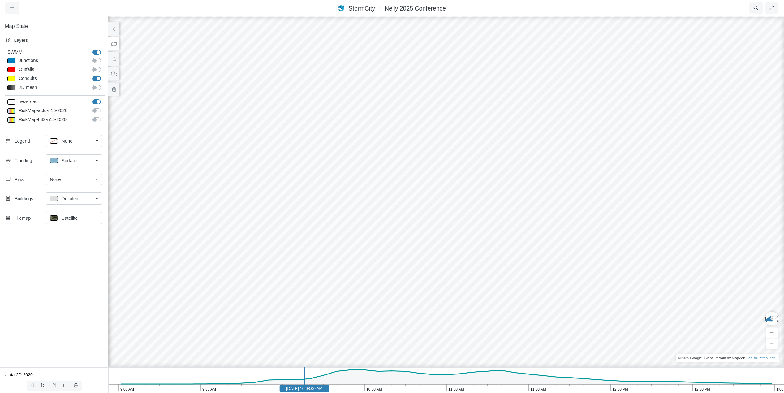
click at [89, 216] on div "Satellite" at bounding box center [71, 218] width 43 height 8
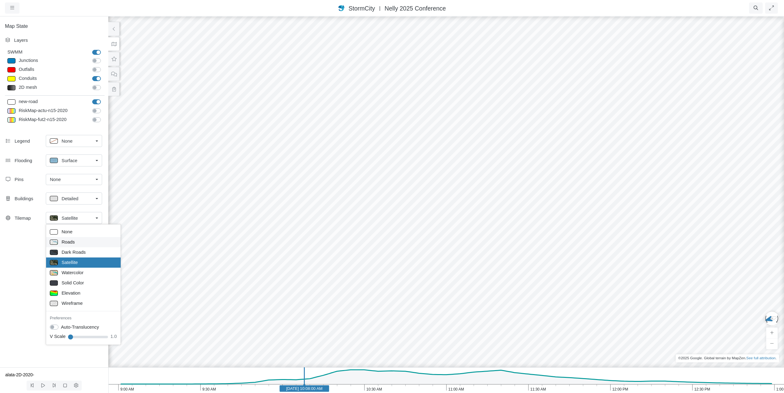
click at [72, 241] on span "Roads" at bounding box center [68, 242] width 13 height 7
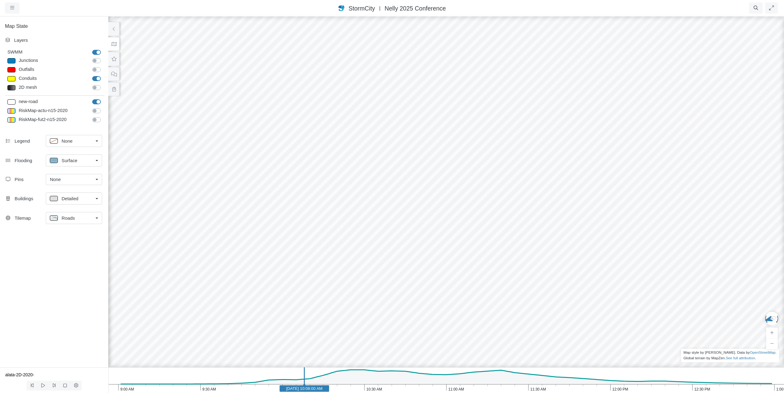
click at [94, 217] on link "Roads" at bounding box center [74, 218] width 56 height 12
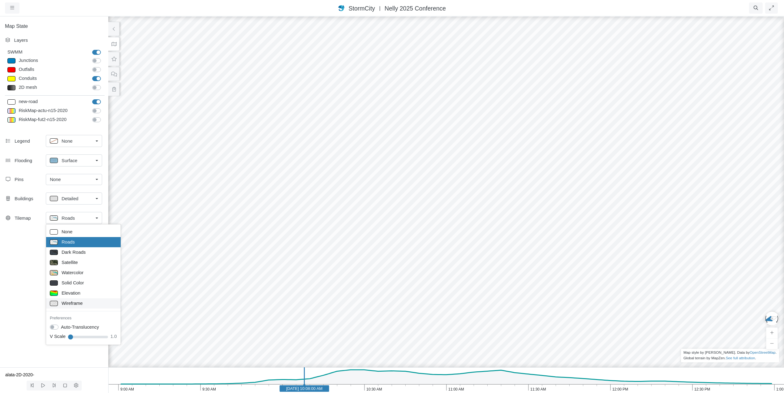
click at [69, 305] on span "Wireframe" at bounding box center [72, 303] width 21 height 7
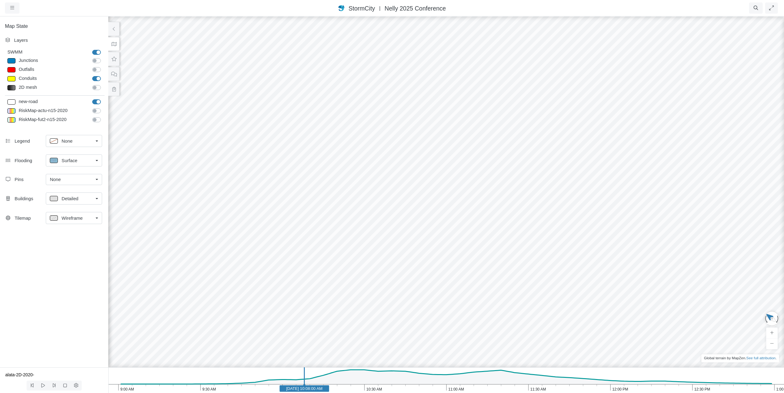
drag, startPoint x: 406, startPoint y: 304, endPoint x: 321, endPoint y: 295, distance: 85.0
click at [114, 61] on icon at bounding box center [114, 59] width 5 height 5
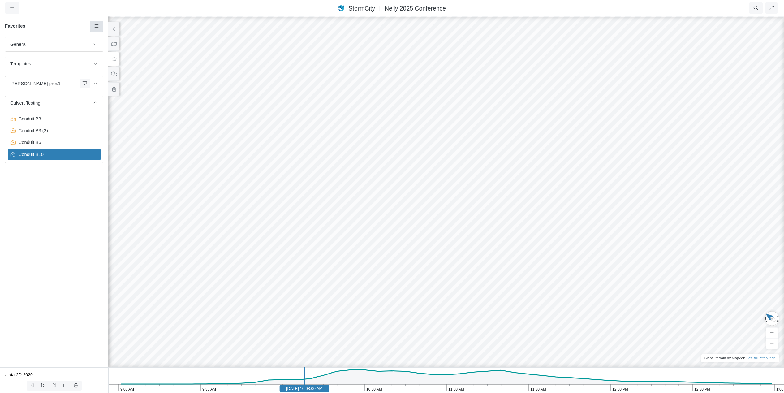
click at [96, 28] on link at bounding box center [97, 26] width 14 height 11
click at [104, 37] on span "Add Favorite" at bounding box center [116, 38] width 26 height 5
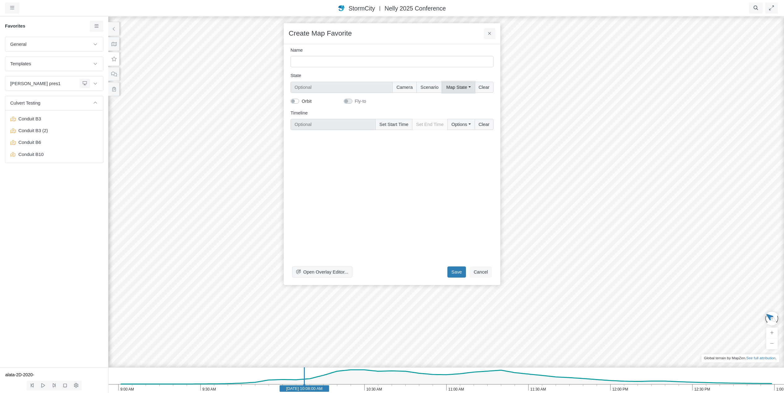
click at [468, 86] on button "Map State" at bounding box center [458, 87] width 32 height 11
click at [457, 99] on label "Select All" at bounding box center [466, 100] width 19 height 7
click at [451, 99] on input "Select All" at bounding box center [448, 100] width 5 height 6
checkbox input "true"
type input "Full Map State"
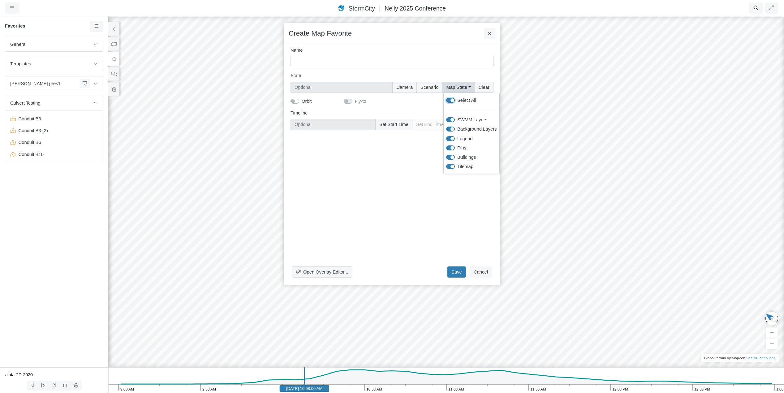
checkbox input "true"
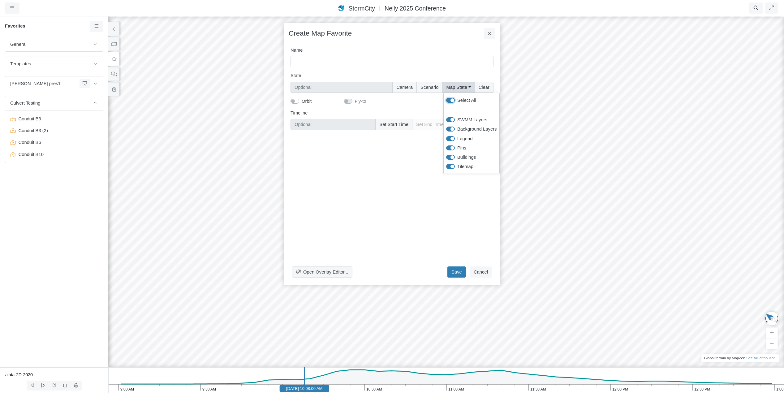
checkbox input "true"
click at [426, 88] on button "Scenario" at bounding box center [429, 87] width 26 height 11
click at [408, 87] on button "Camera" at bounding box center [405, 87] width 24 height 11
type input "Camera + Full Map State + Scenario"
checkbox input "true"
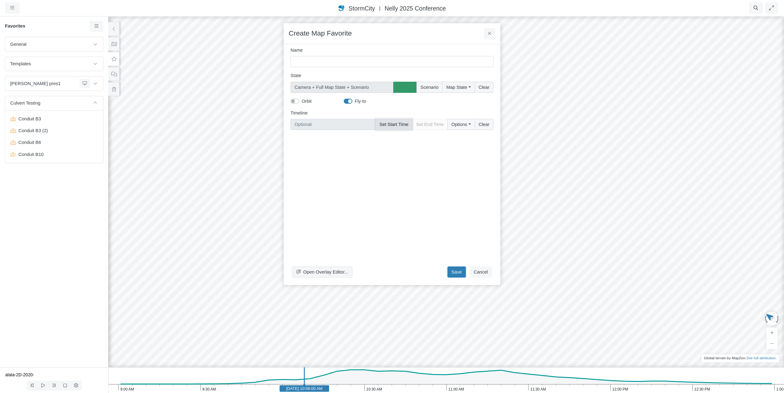
click at [403, 125] on button "Set Start Time" at bounding box center [393, 124] width 37 height 11
type input "Jun 11, 2020 10:08 AM"
click at [361, 59] on input "Name" at bounding box center [392, 61] width 203 height 11
type input "Conduit B10 (Wireframe)"
click at [461, 273] on button "Save" at bounding box center [456, 271] width 19 height 11
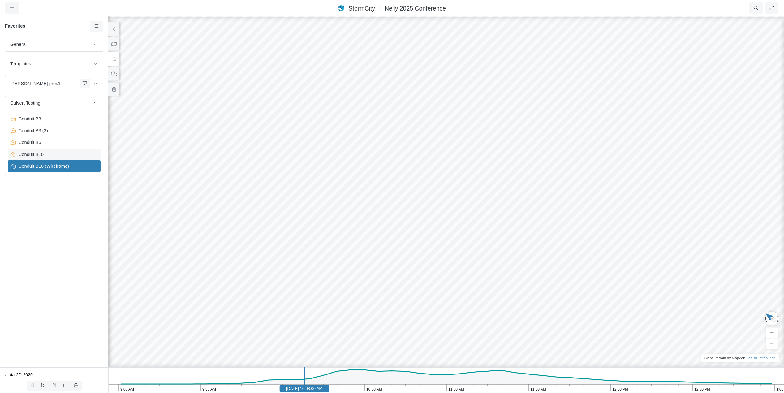
click at [41, 154] on span "Conduit B10" at bounding box center [54, 154] width 77 height 7
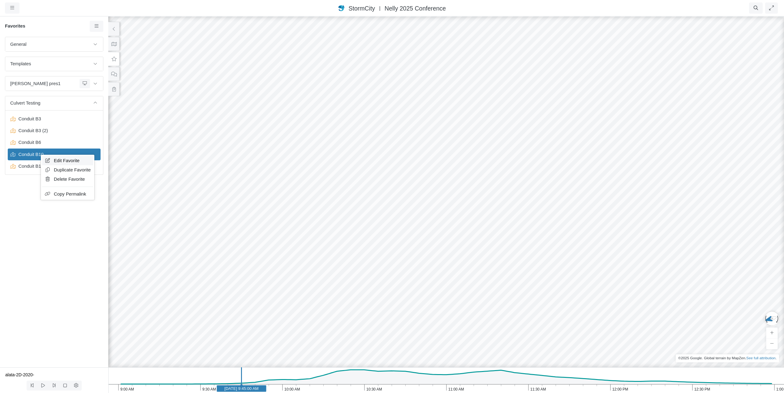
click at [63, 162] on span "Edit Favorite" at bounding box center [67, 160] width 26 height 5
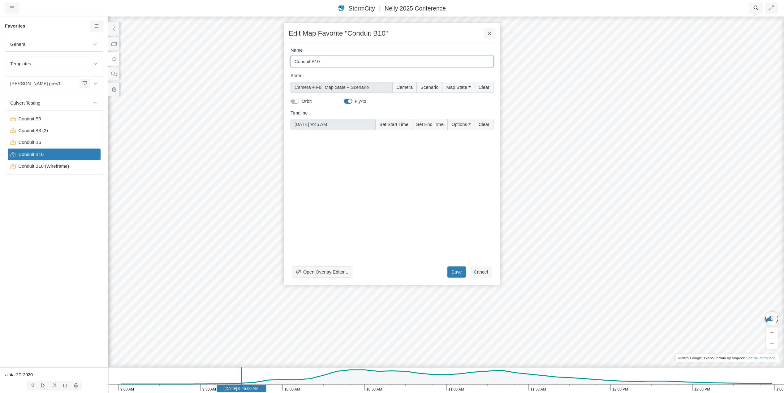
click at [338, 63] on input "Conduit B10" at bounding box center [392, 61] width 203 height 11
type input "Conduit B10 (Dry)"
click at [459, 271] on button "Save" at bounding box center [456, 271] width 19 height 11
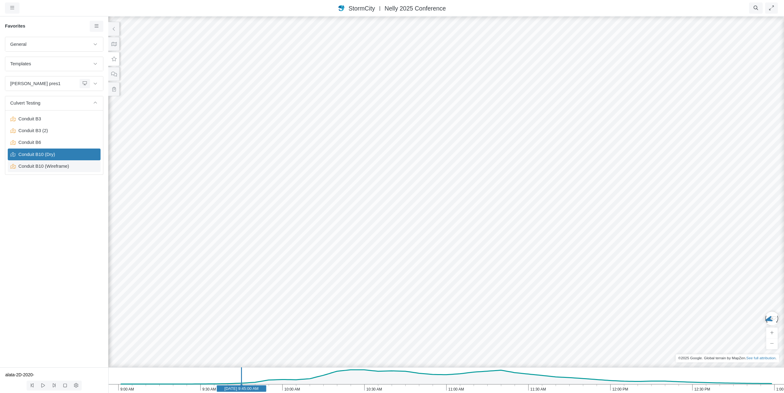
click at [56, 167] on span "Conduit B10 (Wireframe)" at bounding box center [54, 166] width 77 height 7
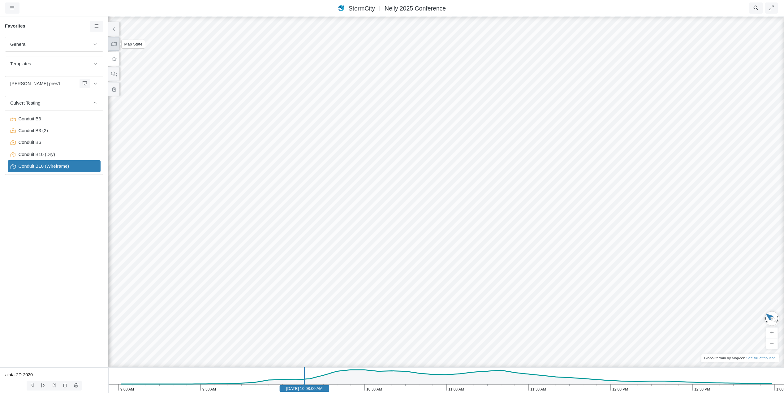
click at [114, 45] on icon at bounding box center [114, 44] width 6 height 5
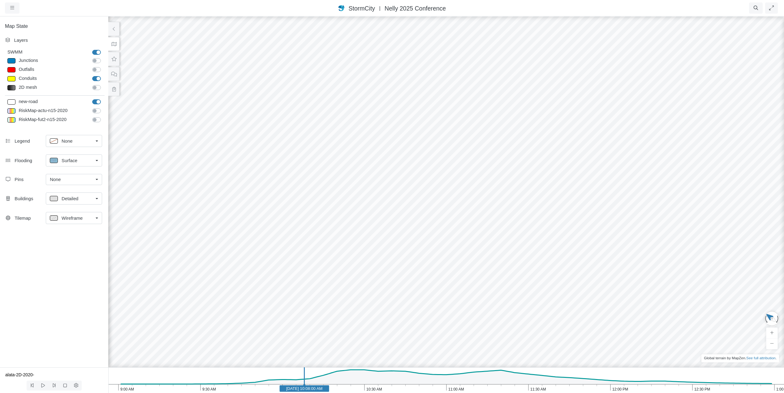
click at [70, 215] on span "Wireframe" at bounding box center [72, 218] width 21 height 7
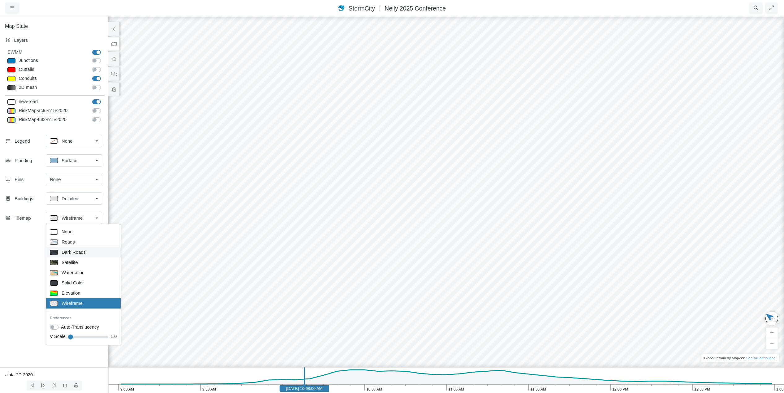
click at [74, 252] on span "Dark Roads" at bounding box center [74, 252] width 24 height 7
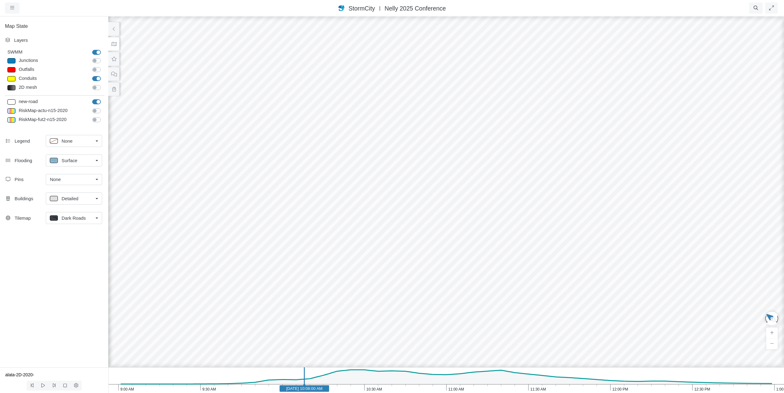
click at [77, 221] on span "Dark Roads" at bounding box center [74, 218] width 24 height 7
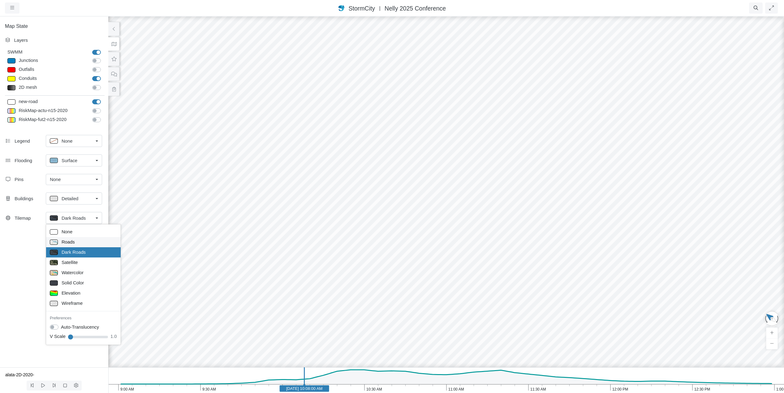
click at [71, 243] on span "Roads" at bounding box center [68, 242] width 13 height 7
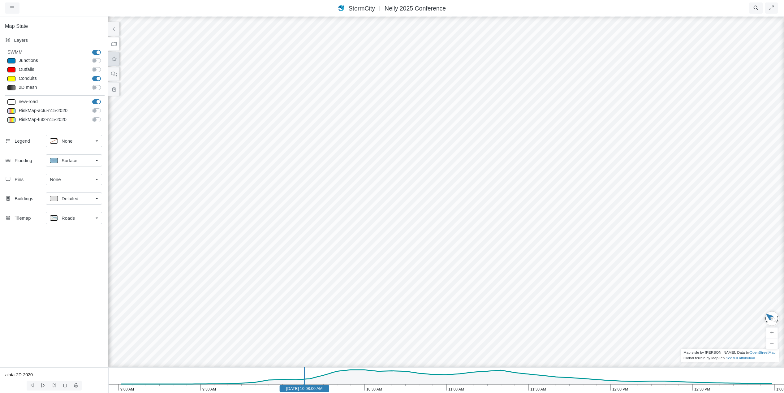
click at [114, 61] on icon at bounding box center [114, 59] width 5 height 5
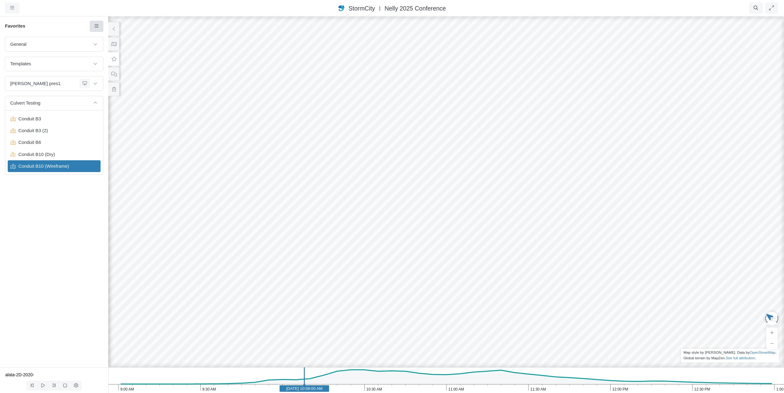
click at [97, 26] on icon at bounding box center [97, 26] width 6 height 5
click at [104, 36] on span "Add Favorite" at bounding box center [116, 38] width 26 height 5
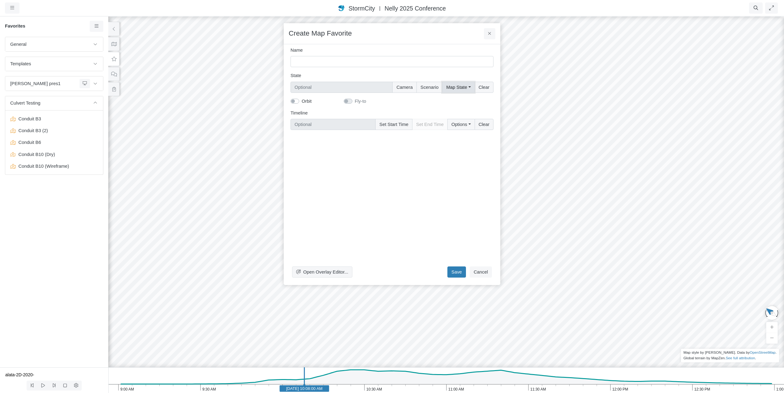
click at [469, 86] on button "Map State" at bounding box center [458, 87] width 32 height 11
click at [457, 101] on label "Select All" at bounding box center [466, 100] width 19 height 7
click at [451, 101] on input "Select All" at bounding box center [448, 100] width 5 height 6
checkbox input "true"
type input "Full Map State"
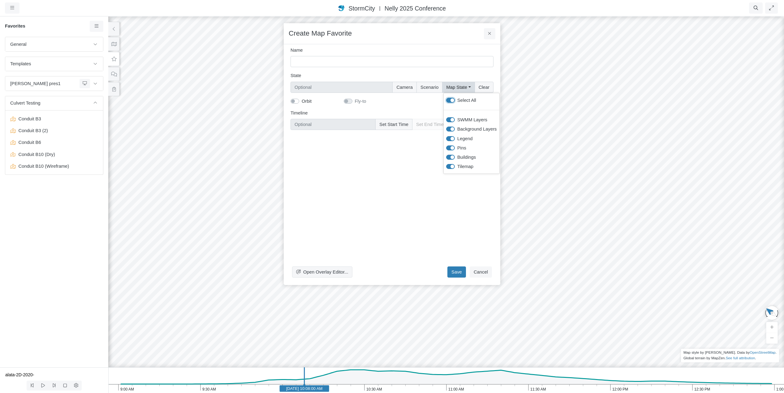
checkbox input "true"
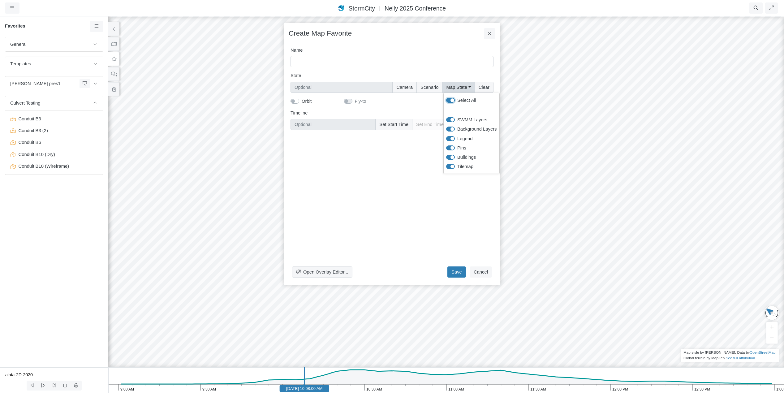
checkbox input "true"
click at [430, 88] on button "Scenario" at bounding box center [429, 87] width 26 height 11
click at [409, 87] on button "Camera" at bounding box center [405, 87] width 24 height 11
type input "Camera + Full Map State + Scenario"
checkbox input "true"
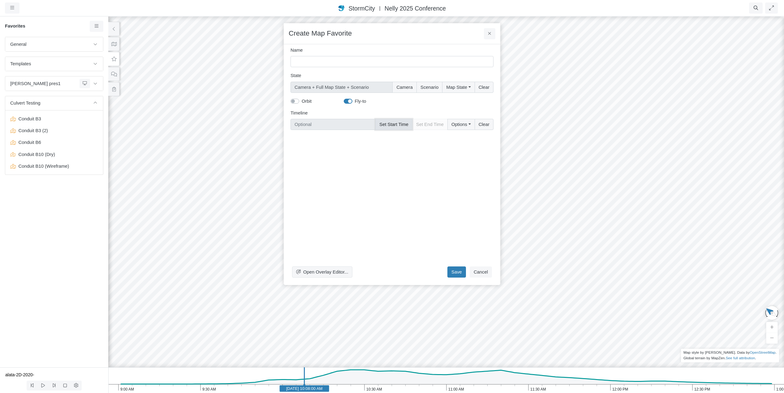
click at [394, 124] on button "Set Start Time" at bounding box center [393, 124] width 37 height 11
type input "Jun 11, 2020 10:08 AM"
click at [367, 62] on input "Name" at bounding box center [392, 61] width 203 height 11
type input "Conduit B10 (Roads)"
click at [458, 270] on button "Save" at bounding box center [456, 271] width 19 height 11
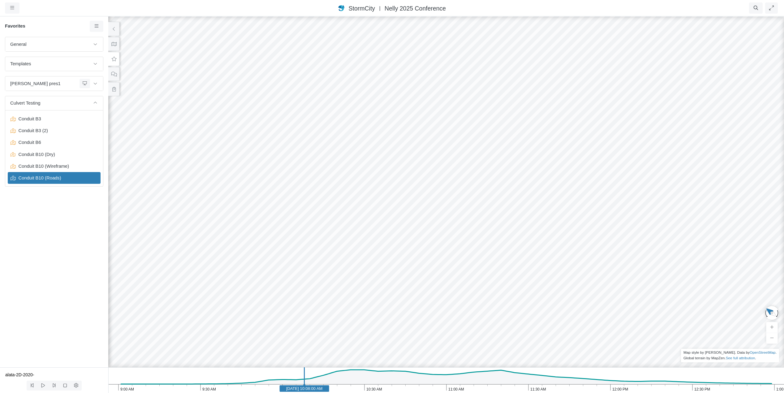
click at [340, 376] on icon "1:00 PM 12:30 PM 12:00 PM 11:30 AM 11:00 AM 10:30 AM 10:00 AM 9:30 AM 9:00 AM J…" at bounding box center [446, 380] width 676 height 26
click at [112, 45] on icon at bounding box center [114, 44] width 6 height 5
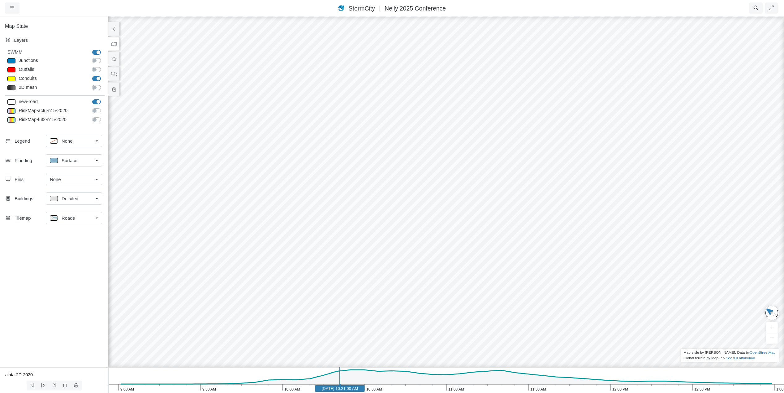
click at [82, 219] on div "Roads" at bounding box center [71, 218] width 43 height 8
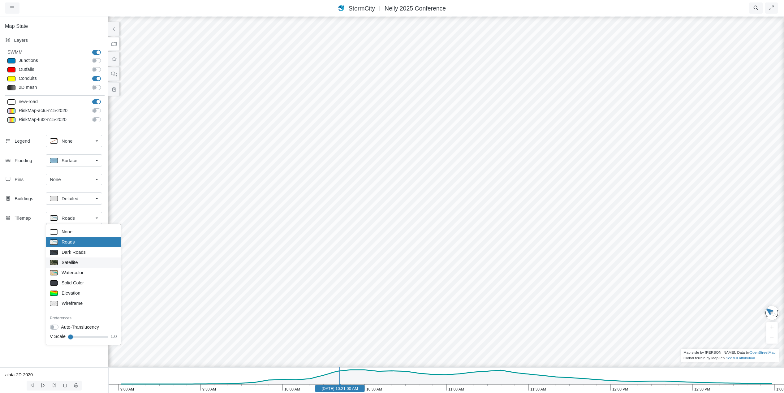
click at [75, 262] on span "Satellite" at bounding box center [70, 262] width 16 height 7
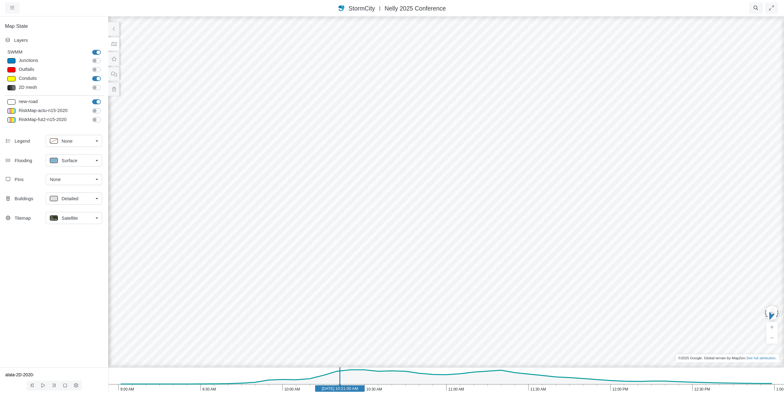
drag, startPoint x: 303, startPoint y: 217, endPoint x: 538, endPoint y: 216, distance: 235.2
click at [326, 189] on div at bounding box center [446, 204] width 784 height 377
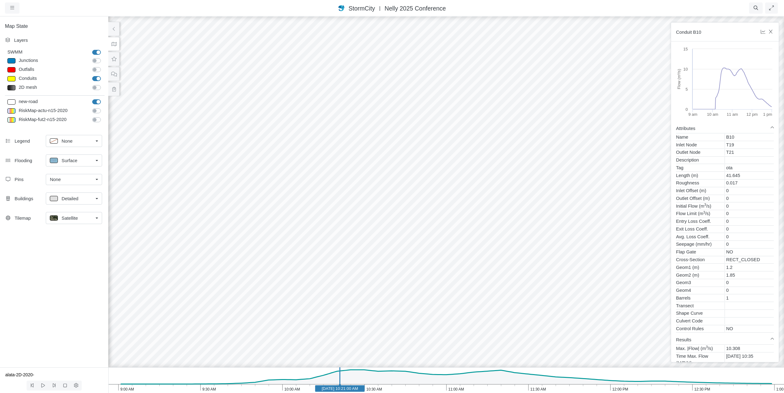
click at [326, 189] on div at bounding box center [446, 204] width 784 height 377
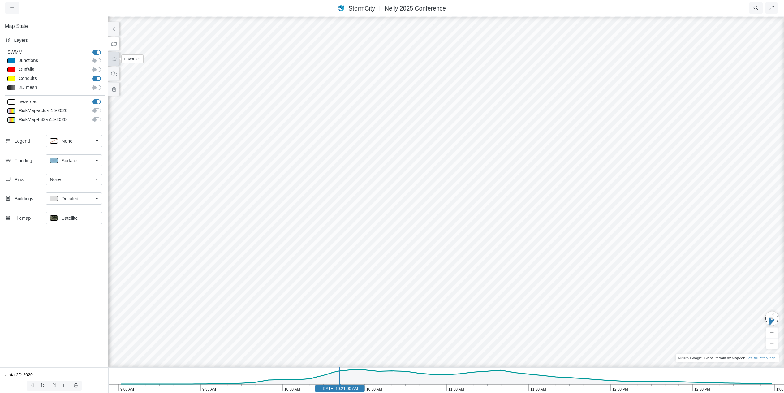
click at [114, 58] on icon at bounding box center [114, 59] width 6 height 5
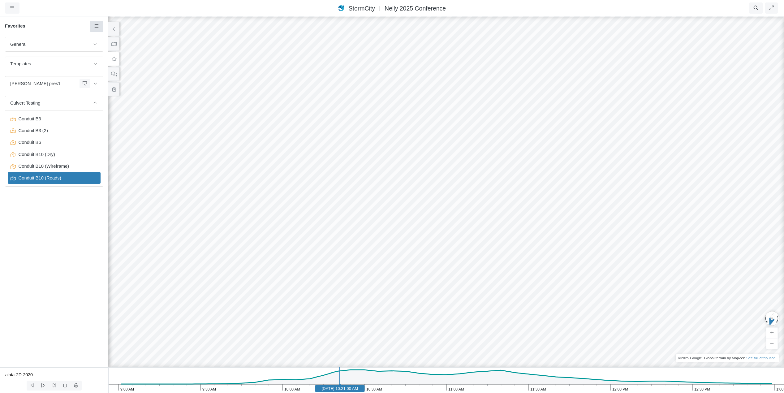
click at [98, 27] on icon at bounding box center [97, 26] width 6 height 5
click at [108, 39] on span "Add Favorite" at bounding box center [116, 38] width 26 height 5
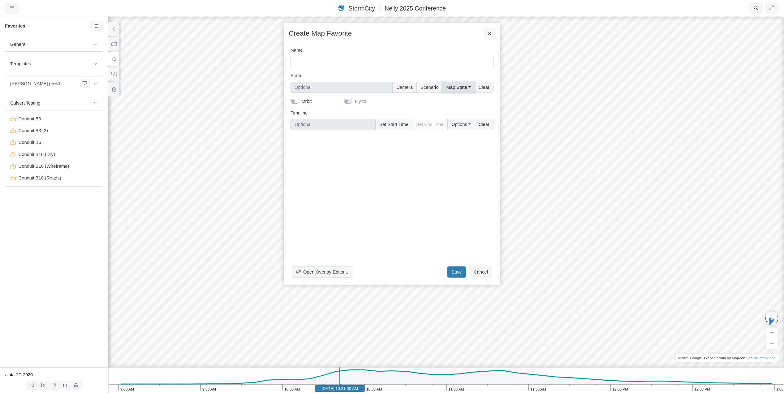
click at [462, 86] on button "Map State" at bounding box center [458, 87] width 32 height 11
click at [457, 100] on label "Select All" at bounding box center [466, 100] width 19 height 7
click at [451, 100] on input "Select All" at bounding box center [448, 100] width 5 height 6
checkbox input "true"
type input "Full Map State"
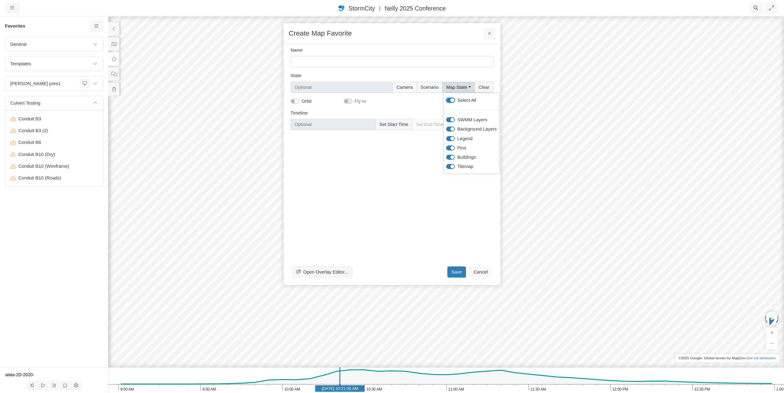
checkbox input "true"
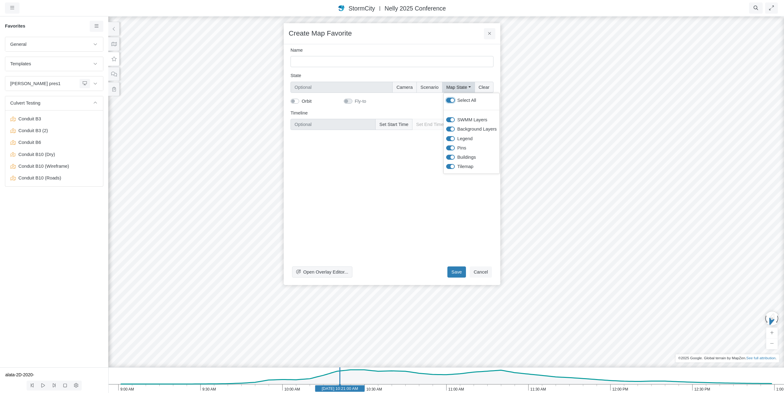
checkbox input "true"
click at [430, 87] on button "Scenario" at bounding box center [429, 87] width 26 height 11
click at [408, 85] on button "Camera" at bounding box center [405, 87] width 24 height 11
type input "Camera + Full Map State + Scenario"
checkbox input "true"
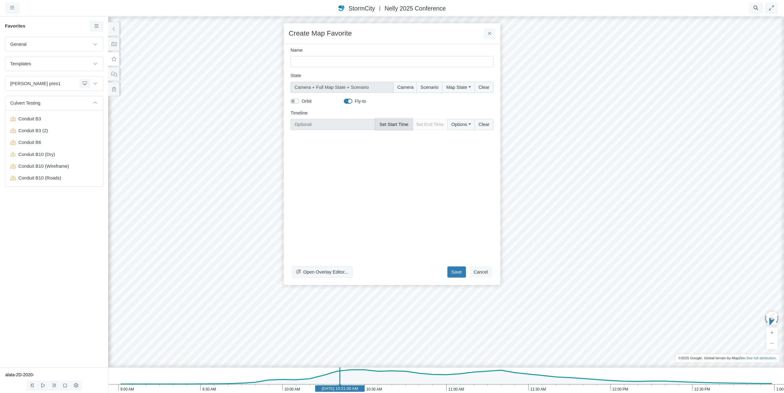
click at [392, 125] on button "Set Start Time" at bounding box center [393, 124] width 37 height 11
type input "Jun 11, 2020 10:21 AM"
click at [342, 64] on input "Name" at bounding box center [392, 61] width 203 height 11
type input "Conduit B10 (Flooded)"
click at [462, 273] on button "Save" at bounding box center [456, 271] width 19 height 11
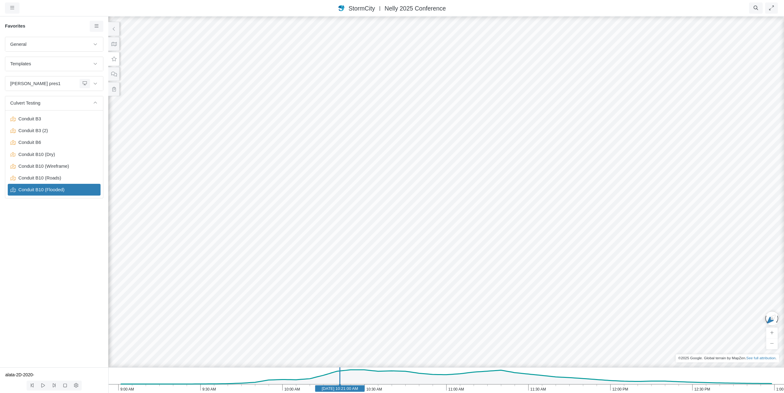
drag, startPoint x: 449, startPoint y: 208, endPoint x: 414, endPoint y: 257, distance: 60.5
drag, startPoint x: 428, startPoint y: 100, endPoint x: 411, endPoint y: 269, distance: 170.4
click at [411, 269] on div at bounding box center [446, 204] width 784 height 377
drag, startPoint x: 460, startPoint y: 298, endPoint x: 415, endPoint y: 149, distance: 155.8
click at [415, 149] on div at bounding box center [446, 204] width 784 height 377
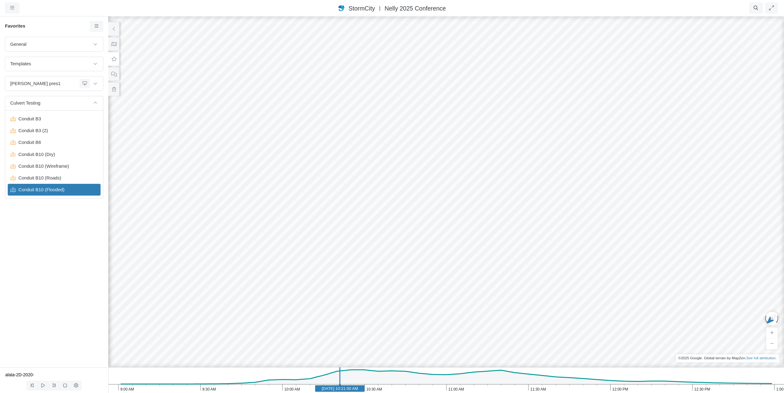
drag, startPoint x: 417, startPoint y: 279, endPoint x: 321, endPoint y: 130, distance: 178.2
click at [321, 130] on div at bounding box center [446, 204] width 784 height 377
drag, startPoint x: 337, startPoint y: 237, endPoint x: 262, endPoint y: 152, distance: 113.8
click at [262, 152] on div at bounding box center [446, 204] width 784 height 377
drag, startPoint x: 387, startPoint y: 274, endPoint x: 310, endPoint y: 169, distance: 131.0
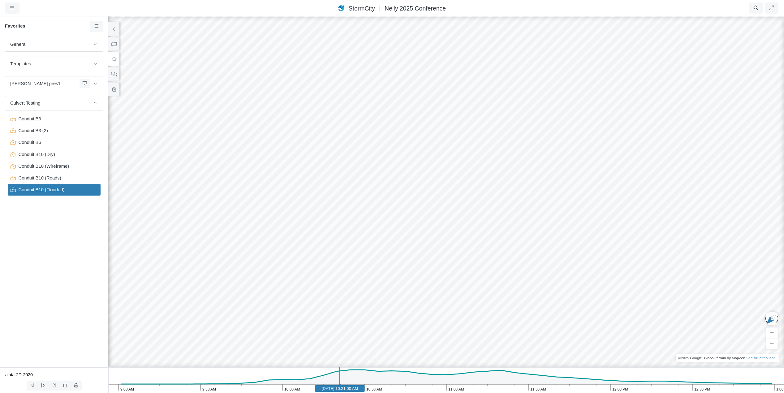
click at [310, 169] on div at bounding box center [446, 204] width 784 height 377
drag, startPoint x: 313, startPoint y: 290, endPoint x: 409, endPoint y: 157, distance: 163.6
click at [409, 157] on div at bounding box center [446, 204] width 784 height 377
drag, startPoint x: 405, startPoint y: 240, endPoint x: 497, endPoint y: 173, distance: 113.7
click at [497, 173] on div at bounding box center [446, 204] width 784 height 377
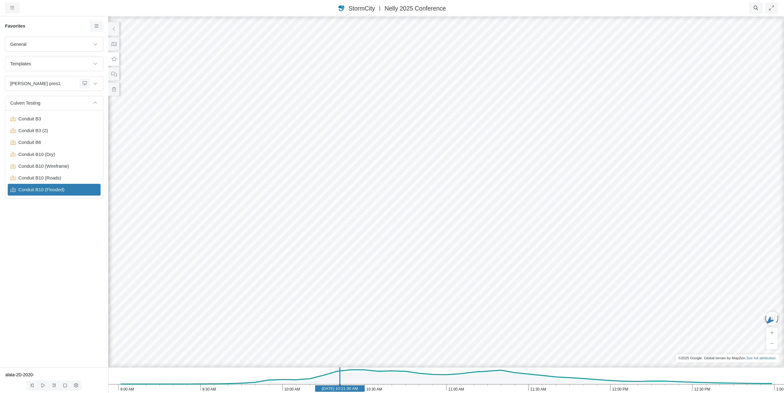
drag, startPoint x: 479, startPoint y: 221, endPoint x: 420, endPoint y: 207, distance: 60.9
click at [420, 207] on div at bounding box center [446, 204] width 784 height 377
drag, startPoint x: 387, startPoint y: 197, endPoint x: 926, endPoint y: 179, distance: 539.0
drag, startPoint x: 727, startPoint y: 117, endPoint x: 442, endPoint y: 371, distance: 382.0
click at [442, 371] on div "Projects Groups Users Preferences Profiles Data Centers Accounts Support About …" at bounding box center [392, 196] width 784 height 393
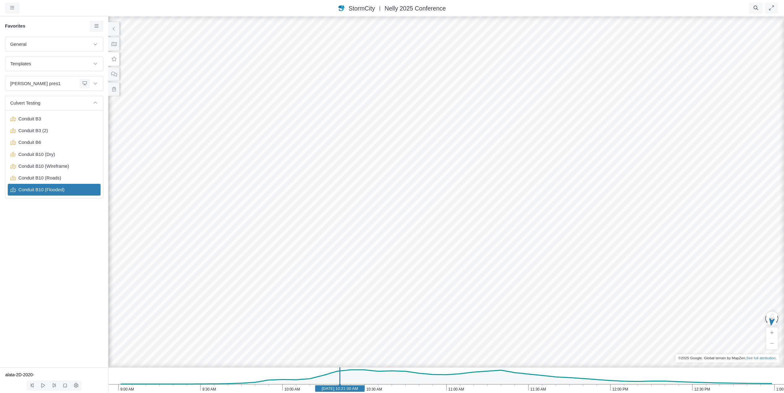
drag, startPoint x: 640, startPoint y: 227, endPoint x: 287, endPoint y: 205, distance: 353.8
click at [211, 382] on icon "1:00 PM 12:30 PM 12:00 PM 11:30 AM 11:00 AM 10:30 AM 10:00 AM 9:30 AM 9:00 AM J…" at bounding box center [446, 380] width 676 height 26
click at [185, 378] on icon "1:00 PM 12:30 PM 12:00 PM 11:30 AM 11:00 AM 10:30 AM 10:00 AM 9:30 AM 9:00 AM J…" at bounding box center [446, 380] width 676 height 26
drag, startPoint x: 185, startPoint y: 378, endPoint x: 295, endPoint y: 376, distance: 109.9
click at [295, 376] on icon "1:00 PM 12:30 PM 12:00 PM 11:30 AM 11:00 AM 10:30 AM 10:00 AM 9:30 AM 9:00 AM J…" at bounding box center [446, 380] width 676 height 26
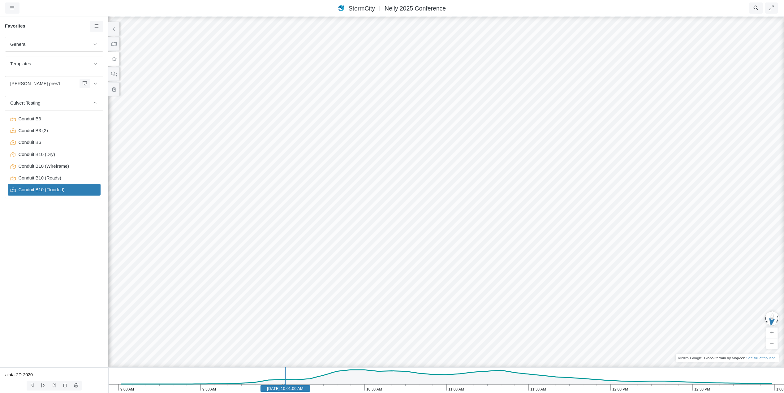
click at [409, 185] on div at bounding box center [446, 204] width 784 height 377
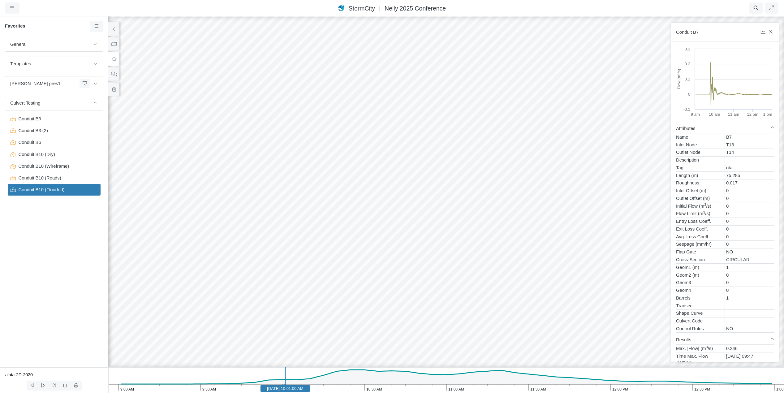
click at [498, 98] on div at bounding box center [446, 204] width 784 height 377
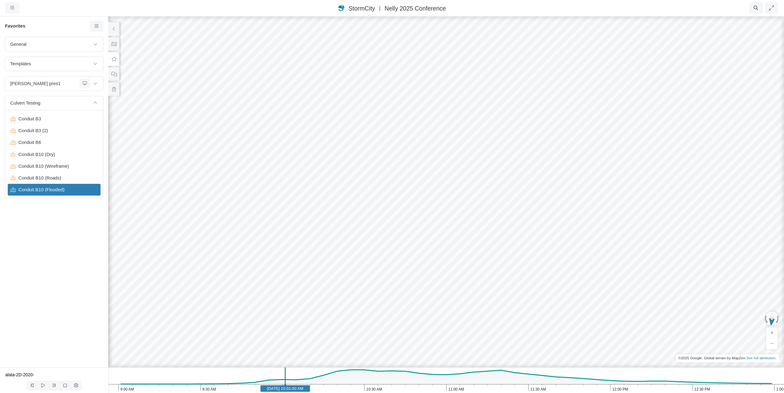
click at [115, 59] on icon at bounding box center [114, 59] width 6 height 5
click at [99, 27] on icon at bounding box center [97, 26] width 6 height 5
click at [105, 37] on span "Add Favorite" at bounding box center [116, 38] width 26 height 5
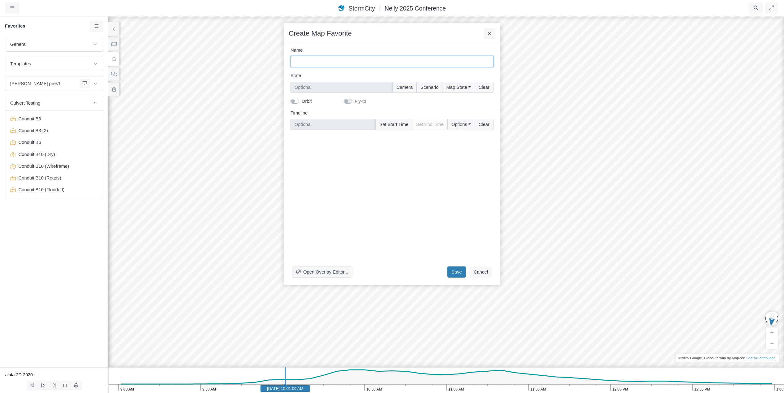
click at [386, 63] on input "Name" at bounding box center [392, 61] width 203 height 11
type input "Conduit B7"
click at [459, 88] on button "Map State" at bounding box center [458, 87] width 32 height 11
click at [457, 101] on label "Select All" at bounding box center [466, 100] width 19 height 7
click at [451, 101] on input "Select All" at bounding box center [448, 100] width 5 height 6
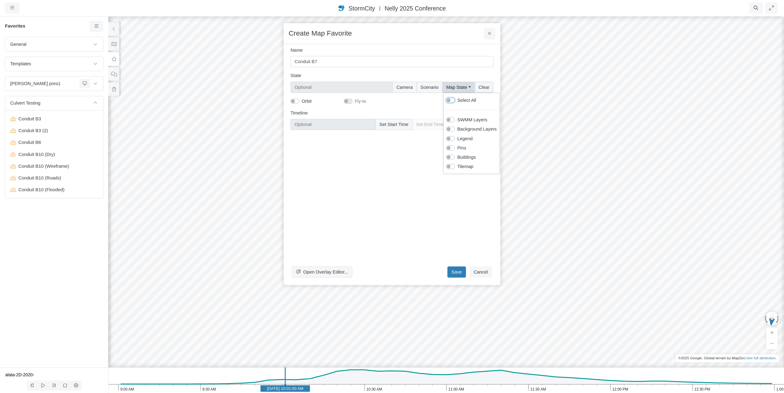
checkbox input "true"
type input "Full Map State"
checkbox input "true"
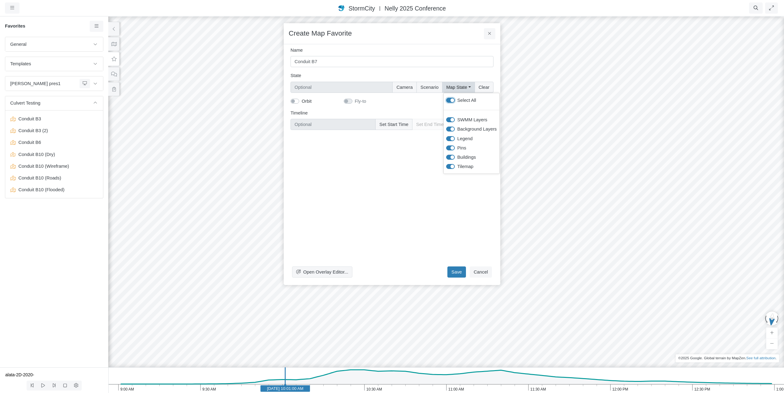
checkbox input "true"
click at [433, 88] on button "Scenario" at bounding box center [429, 87] width 26 height 11
click at [403, 89] on button "Camera" at bounding box center [405, 87] width 24 height 11
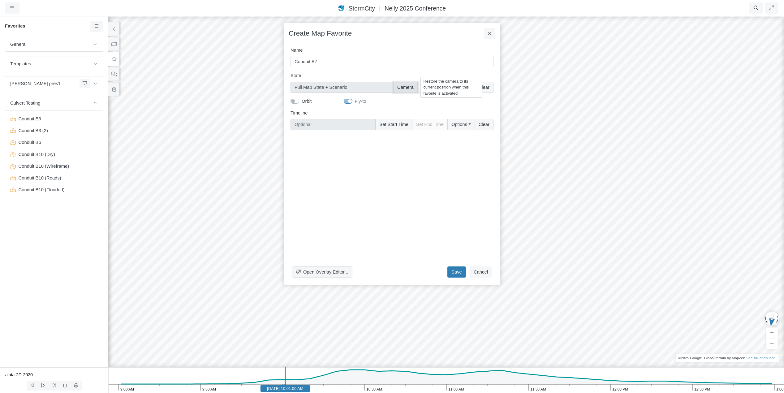
type input "Camera + Full Map State + Scenario"
checkbox input "true"
click at [399, 126] on button "Set Start Time" at bounding box center [393, 124] width 37 height 11
type input "Jun 11, 2020 10:01 AM"
click at [458, 271] on button "Save" at bounding box center [456, 271] width 19 height 11
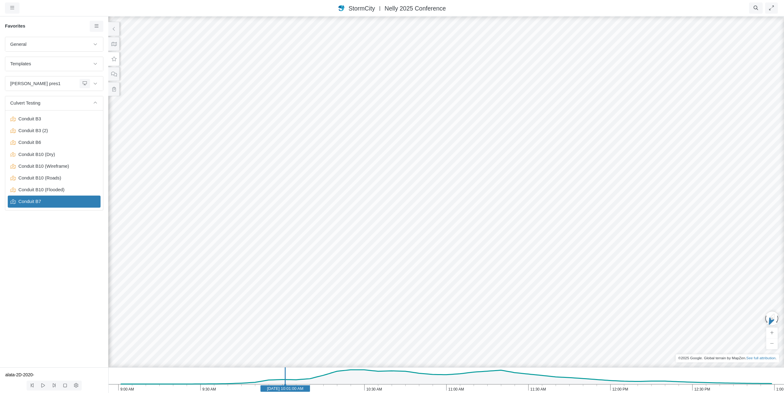
drag, startPoint x: 558, startPoint y: 177, endPoint x: 513, endPoint y: 222, distance: 63.0
drag, startPoint x: 636, startPoint y: 232, endPoint x: 440, endPoint y: 187, distance: 202.0
click at [440, 187] on div at bounding box center [446, 204] width 784 height 377
drag, startPoint x: 611, startPoint y: 274, endPoint x: 413, endPoint y: 148, distance: 234.8
click at [413, 148] on div at bounding box center [446, 204] width 784 height 377
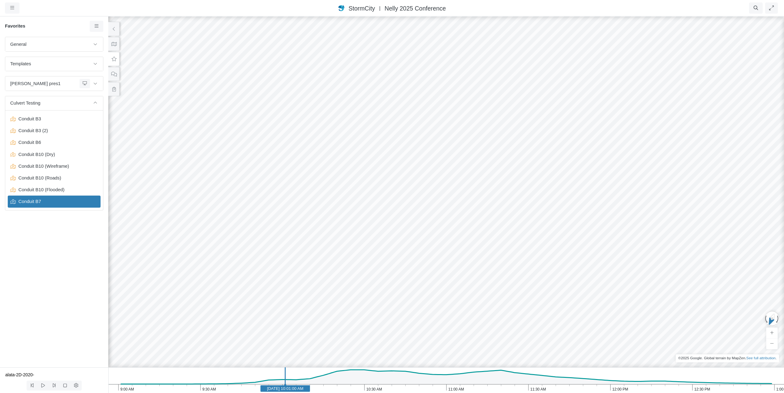
drag, startPoint x: 615, startPoint y: 251, endPoint x: 471, endPoint y: 155, distance: 172.9
click at [471, 155] on div at bounding box center [446, 204] width 784 height 377
drag, startPoint x: 645, startPoint y: 137, endPoint x: 399, endPoint y: 204, distance: 255.6
click at [399, 204] on div at bounding box center [446, 204] width 784 height 377
drag, startPoint x: 666, startPoint y: 171, endPoint x: 546, endPoint y: 213, distance: 126.0
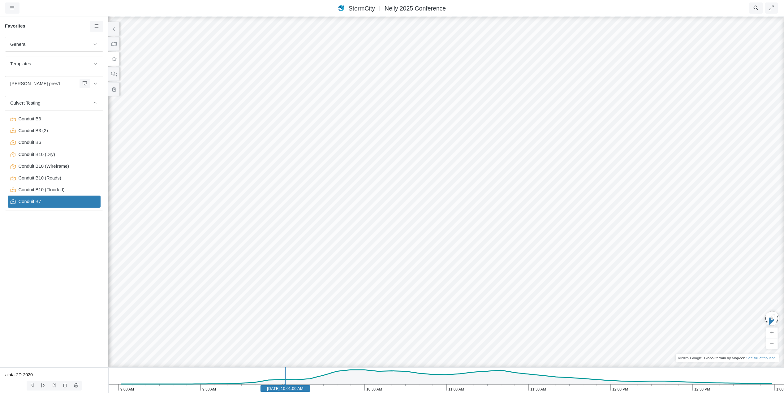
click at [531, 212] on div at bounding box center [446, 204] width 784 height 377
drag, startPoint x: 365, startPoint y: 211, endPoint x: 606, endPoint y: 266, distance: 247.3
drag, startPoint x: 422, startPoint y: 300, endPoint x: 583, endPoint y: 234, distance: 174.3
click at [531, 234] on div at bounding box center [446, 204] width 784 height 377
click at [507, 233] on div at bounding box center [446, 204] width 784 height 377
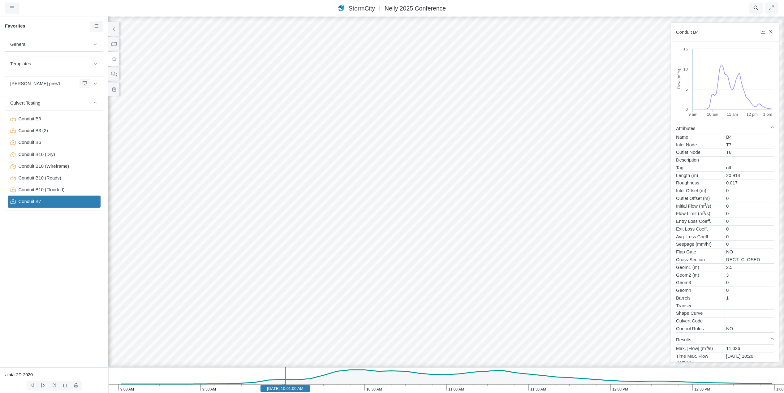
click at [531, 240] on div at bounding box center [446, 204] width 784 height 377
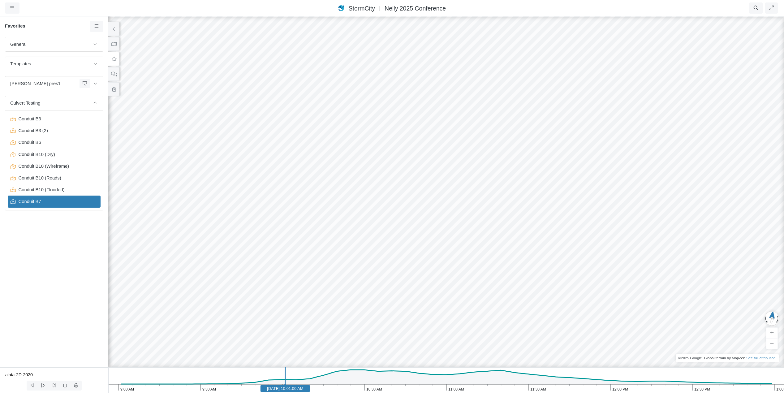
drag, startPoint x: 503, startPoint y: 279, endPoint x: 690, endPoint y: 266, distance: 187.4
click at [94, 28] on icon at bounding box center [97, 26] width 6 height 5
click at [107, 38] on span "Add Favorite" at bounding box center [116, 38] width 26 height 5
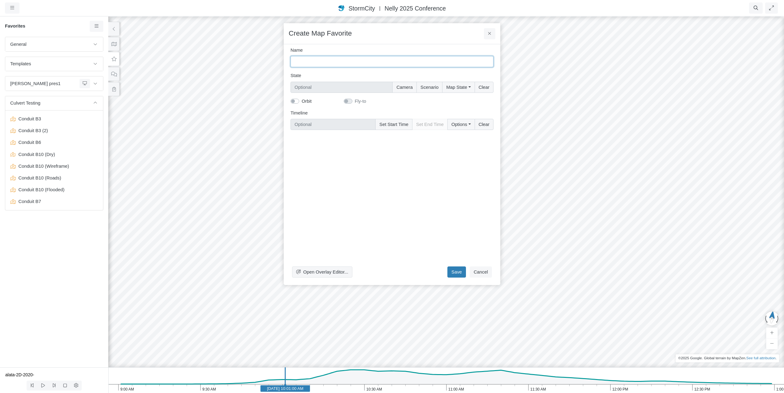
click at [312, 61] on input "Name" at bounding box center [392, 61] width 203 height 11
type input "Conduit B4"
click at [459, 85] on button "Map State" at bounding box center [458, 87] width 32 height 11
click at [463, 99] on label "Select All" at bounding box center [466, 100] width 19 height 7
click at [451, 99] on input "Select All" at bounding box center [448, 100] width 5 height 6
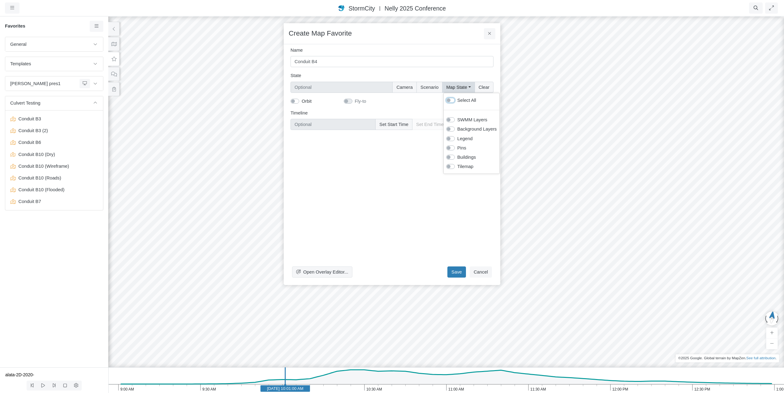
checkbox input "true"
type input "Full Map State"
checkbox input "true"
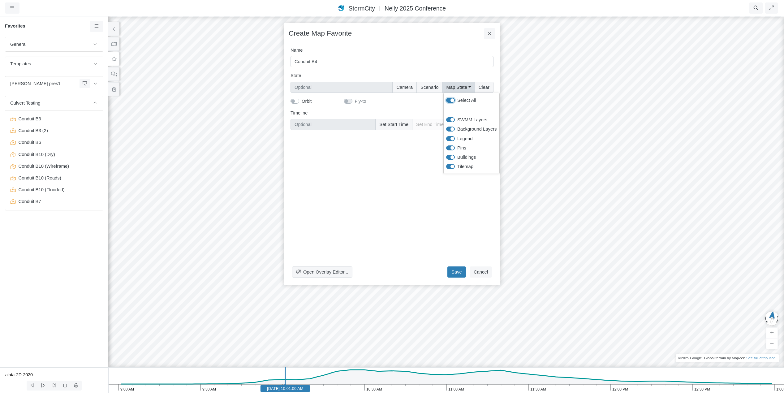
checkbox input "true"
click at [434, 88] on button "Scenario" at bounding box center [429, 87] width 26 height 11
click at [408, 88] on button "Camera" at bounding box center [405, 87] width 24 height 11
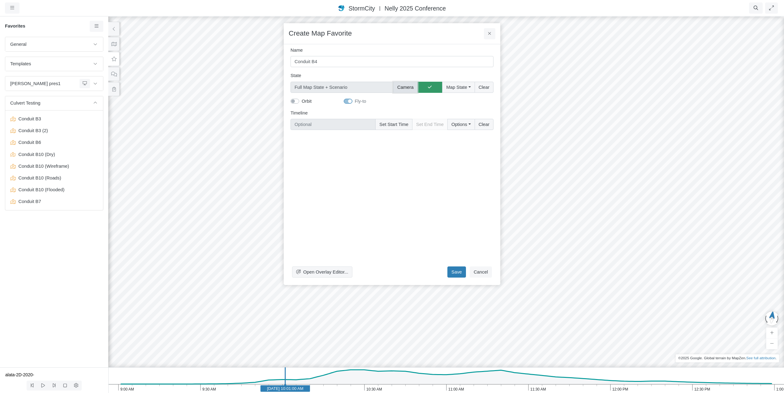
type input "Camera + Full Map State + Scenario"
checkbox input "true"
click at [398, 125] on button "Set Start Time" at bounding box center [393, 124] width 37 height 11
type input "Jun 11, 2020 10:01 AM"
click at [456, 272] on button "Save" at bounding box center [456, 271] width 19 height 11
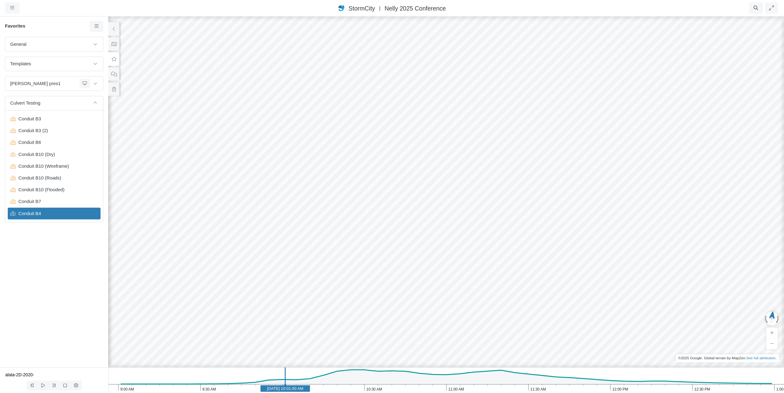
drag, startPoint x: 390, startPoint y: 197, endPoint x: 361, endPoint y: 297, distance: 104.4
drag, startPoint x: 472, startPoint y: 254, endPoint x: 441, endPoint y: 334, distance: 86.1
drag, startPoint x: 454, startPoint y: 251, endPoint x: 396, endPoint y: 235, distance: 60.4
drag, startPoint x: 502, startPoint y: 208, endPoint x: 342, endPoint y: 236, distance: 162.7
click at [342, 236] on div at bounding box center [446, 204] width 784 height 377
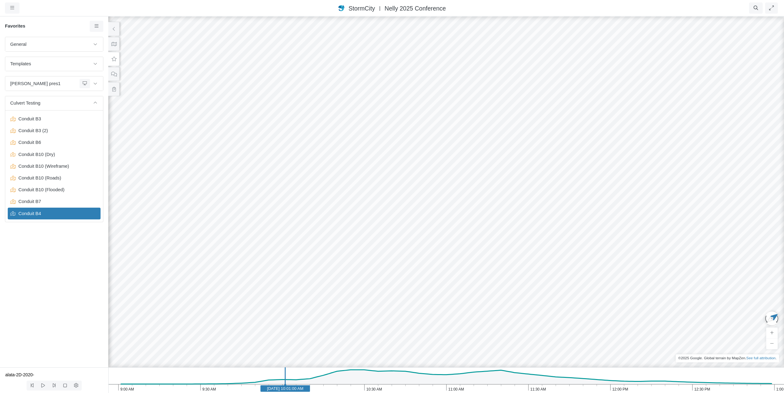
drag, startPoint x: 377, startPoint y: 243, endPoint x: 383, endPoint y: 258, distance: 16.3
drag, startPoint x: 387, startPoint y: 252, endPoint x: 411, endPoint y: 133, distance: 121.7
drag, startPoint x: 405, startPoint y: 261, endPoint x: 380, endPoint y: 224, distance: 44.6
click at [380, 224] on div at bounding box center [446, 204] width 784 height 377
drag, startPoint x: 389, startPoint y: 211, endPoint x: 393, endPoint y: 330, distance: 119.2
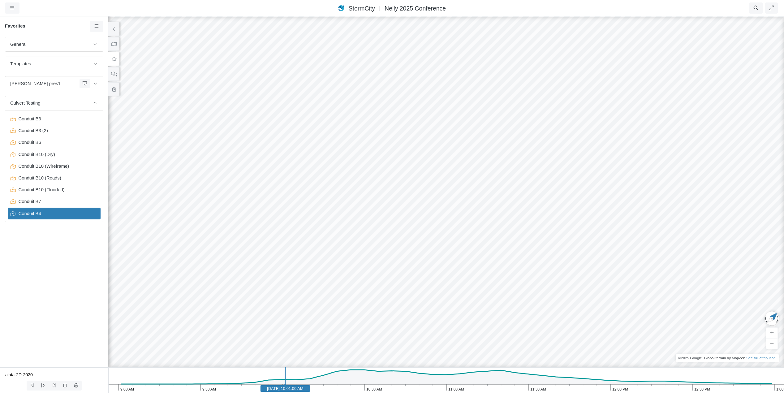
drag, startPoint x: 382, startPoint y: 282, endPoint x: 462, endPoint y: 197, distance: 116.4
click at [462, 197] on div at bounding box center [446, 204] width 784 height 377
drag, startPoint x: 318, startPoint y: 277, endPoint x: 386, endPoint y: 242, distance: 76.8
drag, startPoint x: 514, startPoint y: 160, endPoint x: 493, endPoint y: 275, distance: 117.3
drag, startPoint x: 564, startPoint y: 297, endPoint x: 506, endPoint y: 275, distance: 61.9
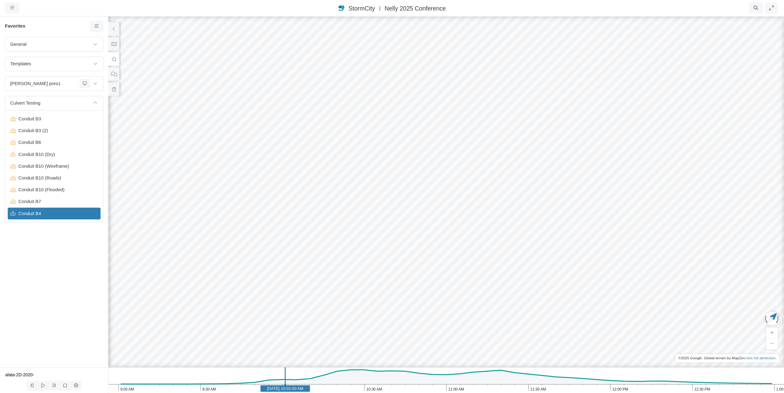
click at [506, 275] on div at bounding box center [446, 204] width 784 height 377
click at [96, 104] on icon at bounding box center [95, 103] width 5 height 4
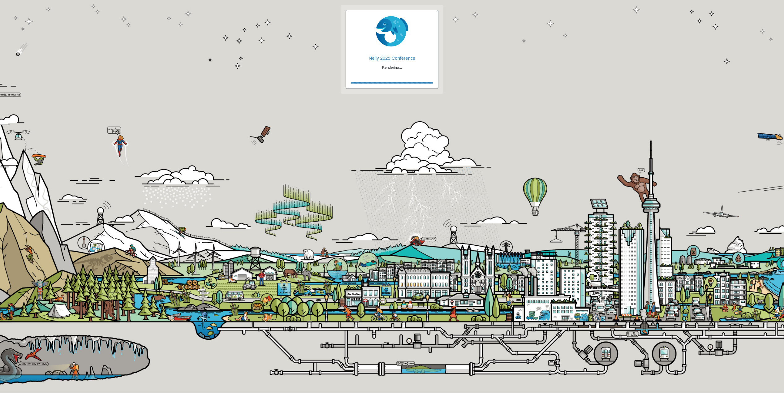
checkbox input "true"
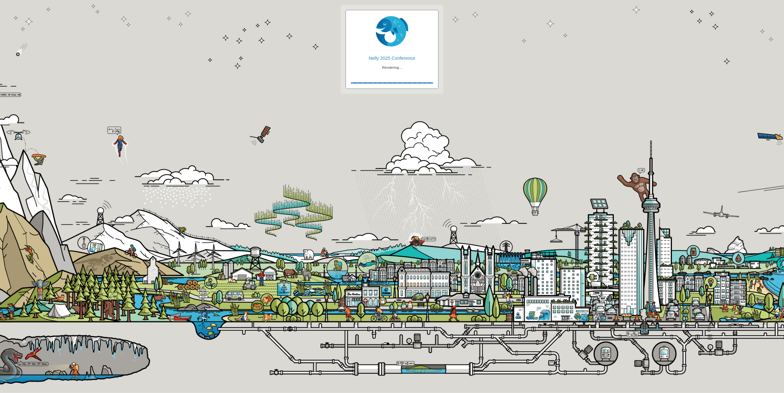
checkbox input "true"
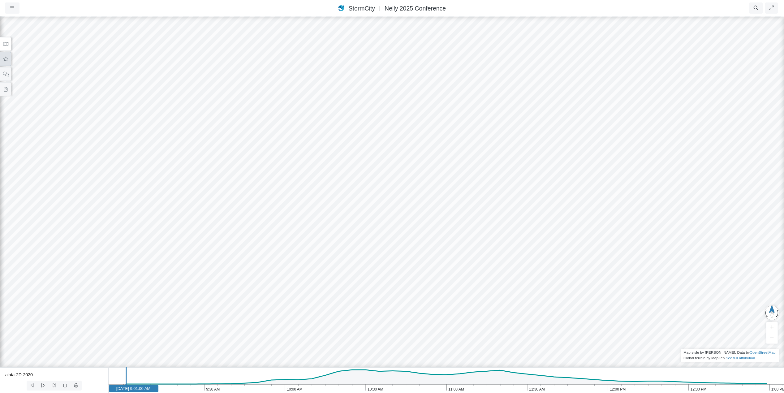
click at [6, 58] on icon at bounding box center [6, 59] width 6 height 5
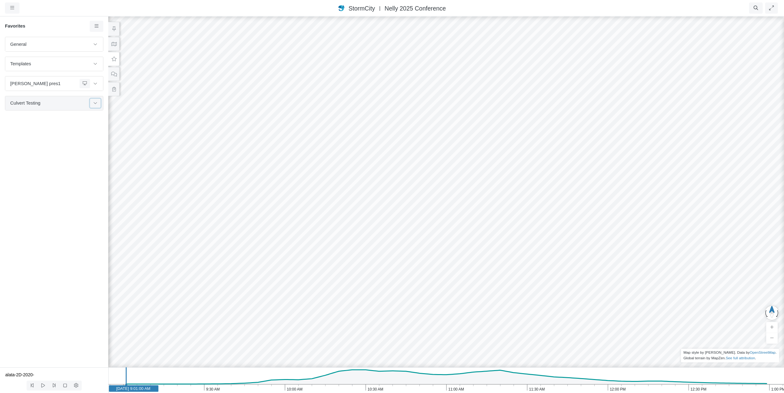
click at [97, 103] on icon at bounding box center [95, 103] width 5 height 4
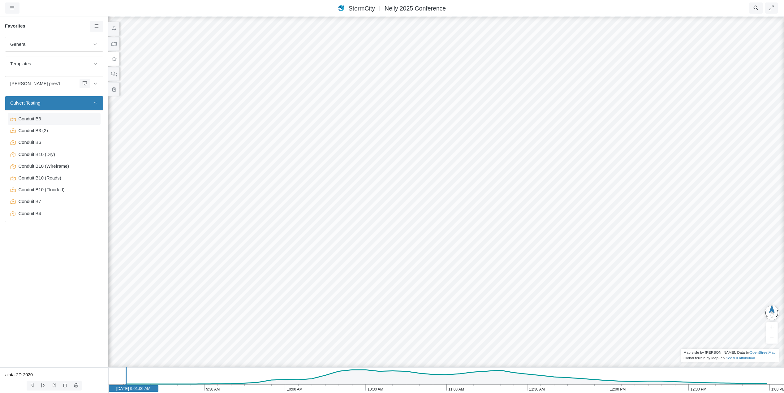
click at [31, 117] on span "Conduit B3" at bounding box center [54, 118] width 77 height 7
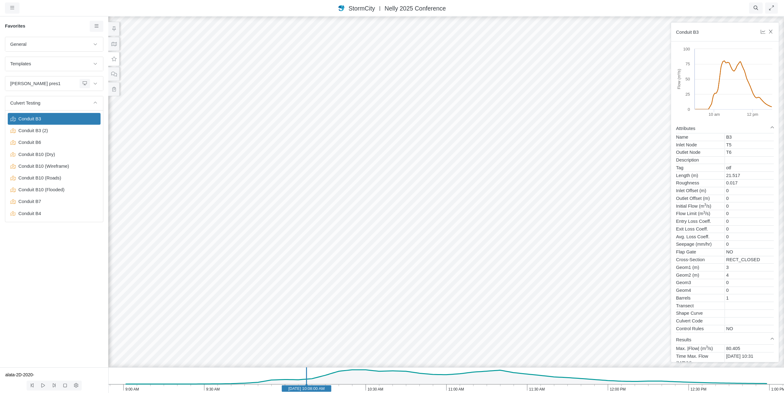
click at [629, 279] on div at bounding box center [446, 204] width 784 height 377
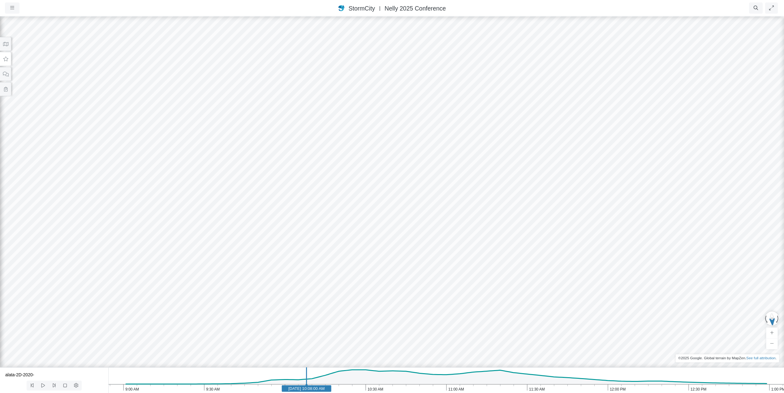
drag, startPoint x: 512, startPoint y: 250, endPoint x: 509, endPoint y: 269, distance: 18.9
drag, startPoint x: 507, startPoint y: 265, endPoint x: 513, endPoint y: 246, distance: 20.1
drag, startPoint x: 371, startPoint y: 283, endPoint x: 545, endPoint y: 312, distance: 176.3
drag, startPoint x: 198, startPoint y: 244, endPoint x: 480, endPoint y: 333, distance: 295.2
click at [480, 333] on div at bounding box center [392, 204] width 784 height 377
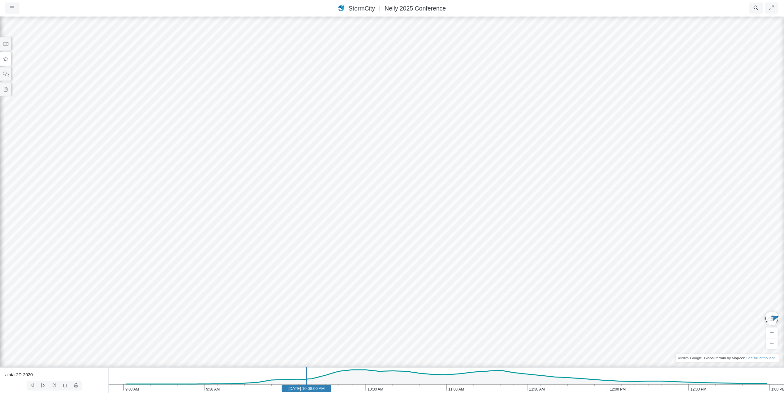
drag, startPoint x: 360, startPoint y: 317, endPoint x: 559, endPoint y: 331, distance: 199.8
drag, startPoint x: 506, startPoint y: 332, endPoint x: 501, endPoint y: 239, distance: 92.6
click at [501, 239] on div at bounding box center [392, 204] width 784 height 377
drag, startPoint x: 490, startPoint y: 221, endPoint x: 487, endPoint y: 304, distance: 82.3
click at [487, 304] on div at bounding box center [392, 204] width 784 height 377
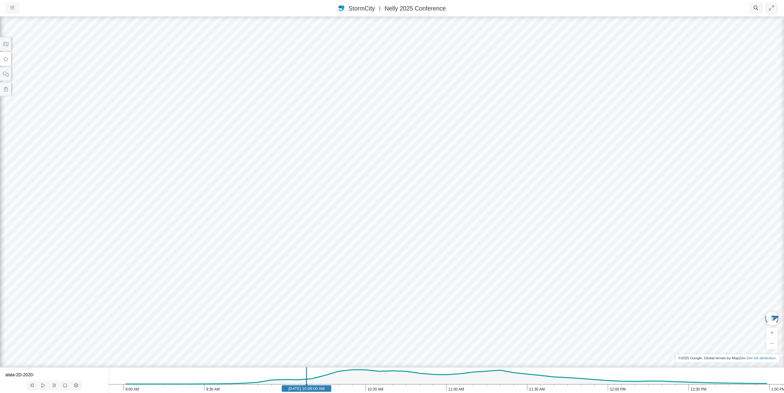
click at [213, 375] on icon "1:00 PM 12:30 PM 12:00 PM 11:30 AM 11:00 AM 10:30 AM 10:00 AM 9:30 AM 9:00 AM J…" at bounding box center [446, 380] width 676 height 26
click at [41, 386] on icon at bounding box center [43, 385] width 6 height 5
drag, startPoint x: 429, startPoint y: 219, endPoint x: 394, endPoint y: 200, distance: 39.6
drag, startPoint x: 440, startPoint y: 263, endPoint x: 430, endPoint y: 264, distance: 9.9
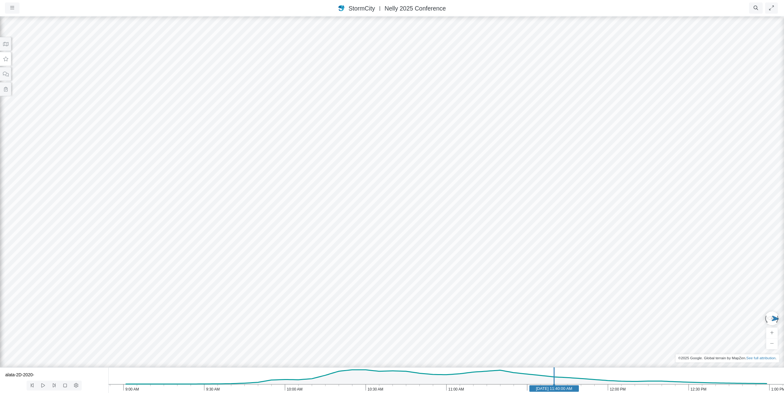
drag, startPoint x: 464, startPoint y: 273, endPoint x: 359, endPoint y: 214, distance: 120.5
click at [359, 214] on div at bounding box center [392, 204] width 784 height 377
drag, startPoint x: 366, startPoint y: 252, endPoint x: 360, endPoint y: 220, distance: 33.1
drag, startPoint x: 360, startPoint y: 191, endPoint x: 338, endPoint y: 236, distance: 50.2
drag, startPoint x: 372, startPoint y: 153, endPoint x: 379, endPoint y: 253, distance: 101.1
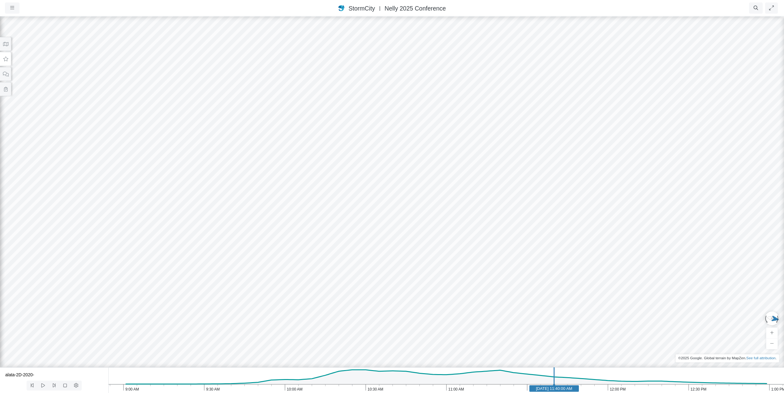
click at [379, 256] on div at bounding box center [392, 204] width 784 height 377
drag, startPoint x: 390, startPoint y: 254, endPoint x: 382, endPoint y: 244, distance: 13.3
click at [356, 254] on div at bounding box center [392, 204] width 784 height 377
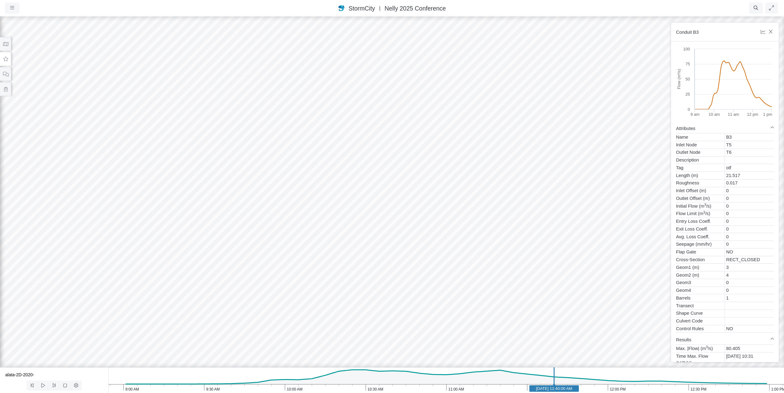
drag, startPoint x: 364, startPoint y: 270, endPoint x: 370, endPoint y: 283, distance: 14.1
click at [6, 63] on button at bounding box center [5, 59] width 11 height 14
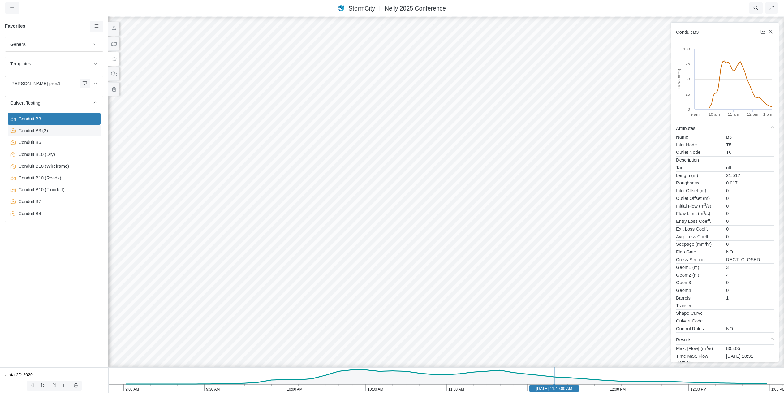
click at [34, 131] on span "Conduit B3 (2)" at bounding box center [54, 130] width 77 height 7
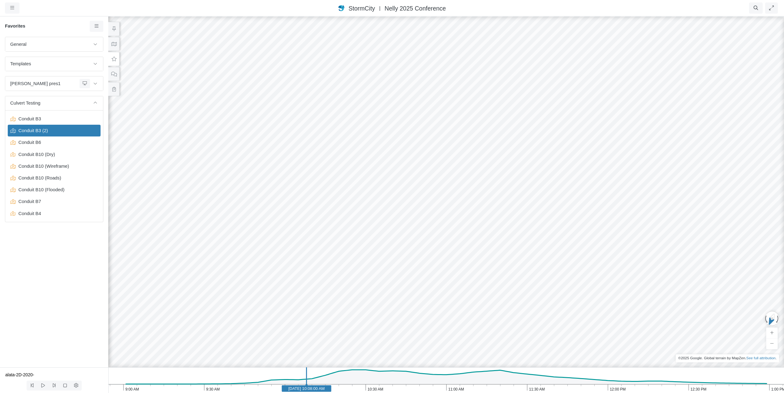
drag, startPoint x: 314, startPoint y: 268, endPoint x: 517, endPoint y: 306, distance: 206.2
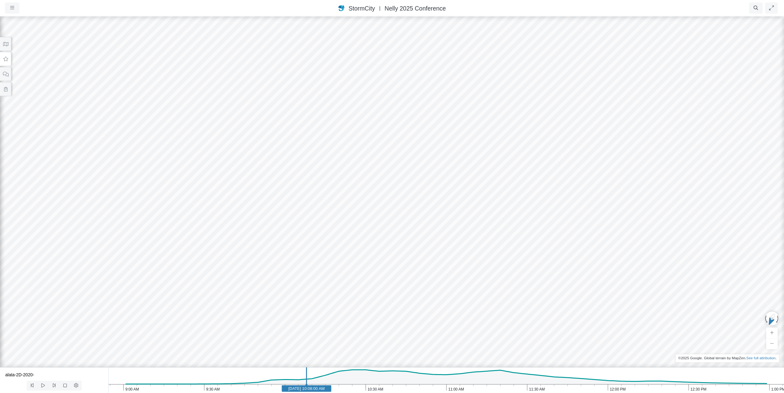
drag, startPoint x: 268, startPoint y: 297, endPoint x: 449, endPoint y: 206, distance: 202.4
click at [449, 206] on div at bounding box center [392, 204] width 784 height 377
click at [395, 240] on div at bounding box center [392, 204] width 784 height 377
drag, startPoint x: 501, startPoint y: 223, endPoint x: 279, endPoint y: 232, distance: 222.7
click at [6, 59] on icon at bounding box center [6, 59] width 6 height 5
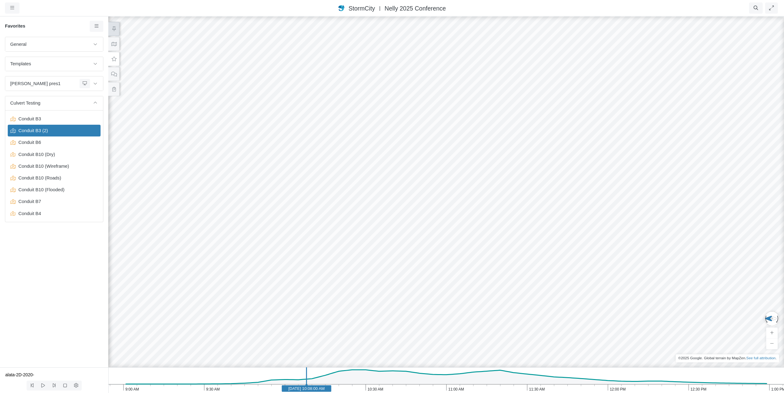
click at [113, 27] on icon at bounding box center [113, 29] width 3 height 5
click at [24, 142] on span "Conduit B6" at bounding box center [54, 142] width 77 height 7
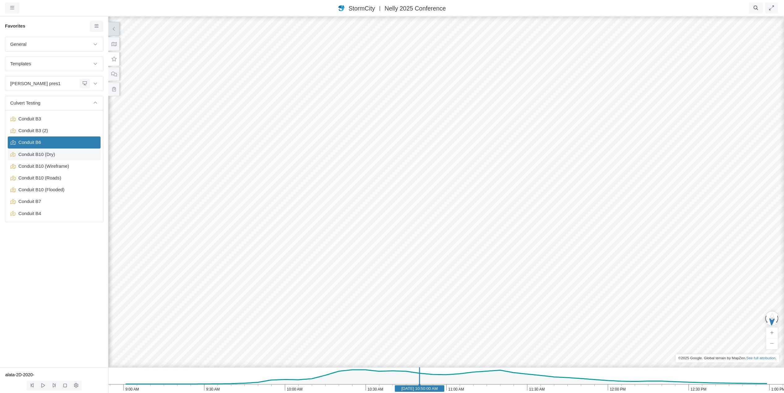
click at [29, 155] on span "Conduit B10 (Dry)" at bounding box center [54, 154] width 77 height 7
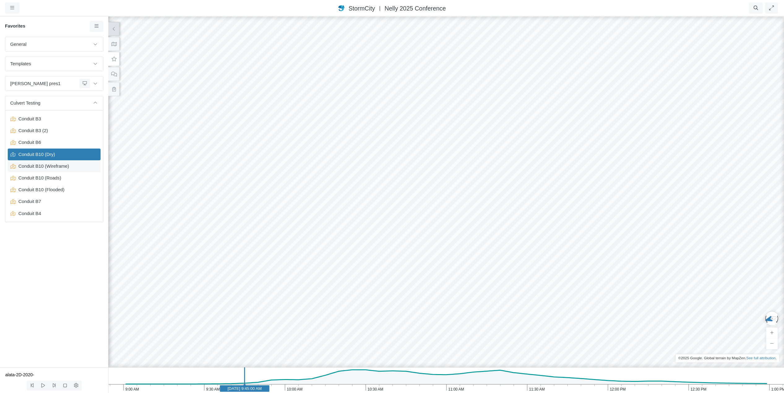
click at [32, 166] on span "Conduit B10 (Wireframe)" at bounding box center [54, 166] width 77 height 7
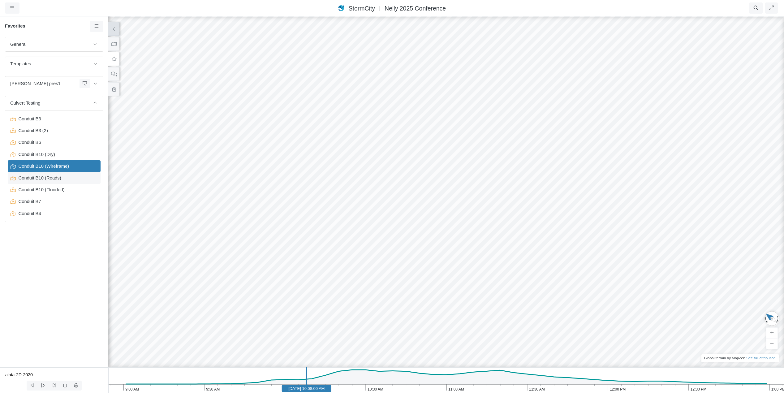
click at [33, 179] on span "Conduit B10 (Roads)" at bounding box center [54, 178] width 77 height 7
click at [32, 190] on span "Conduit B10 (Flooded)" at bounding box center [54, 189] width 77 height 7
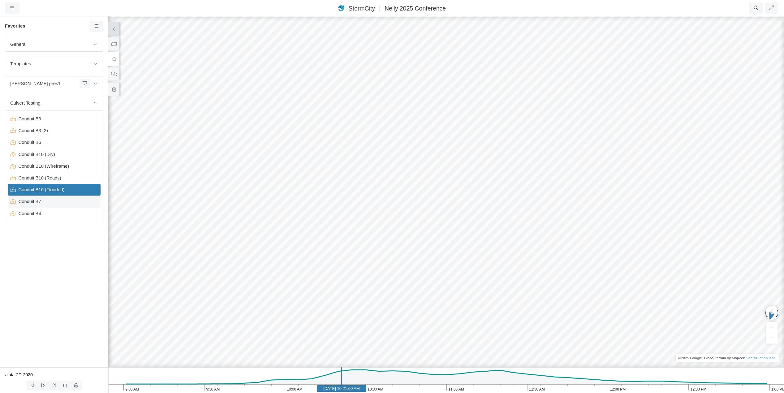
click at [29, 201] on span "Conduit B7" at bounding box center [54, 201] width 77 height 7
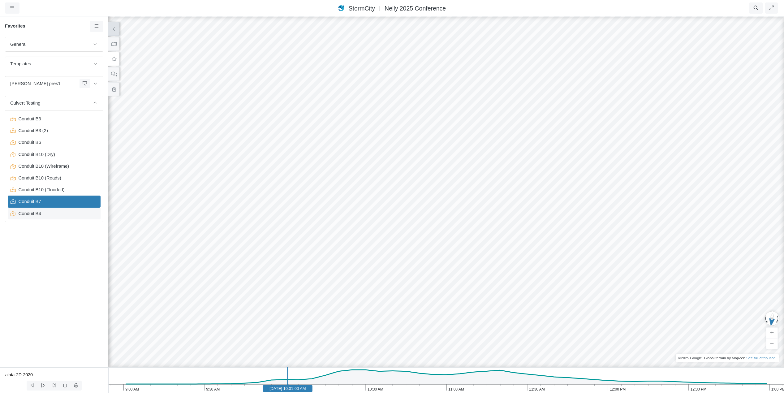
click at [28, 213] on span "Conduit B4" at bounding box center [54, 213] width 77 height 7
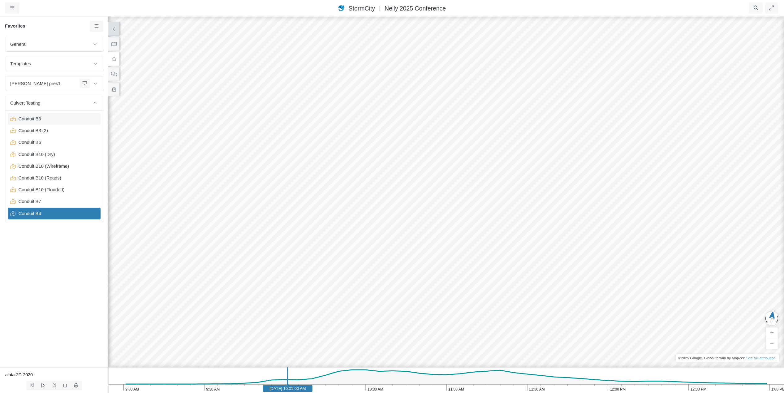
click at [29, 119] on span "Conduit B3" at bounding box center [54, 118] width 77 height 7
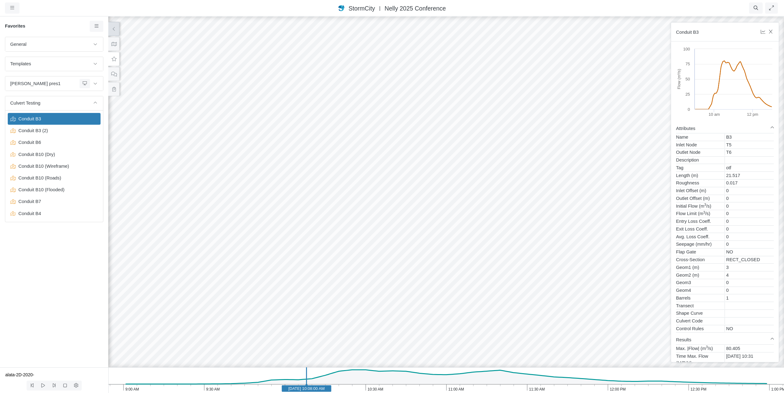
drag, startPoint x: 460, startPoint y: 309, endPoint x: 607, endPoint y: 333, distance: 148.9
drag, startPoint x: 339, startPoint y: 297, endPoint x: 620, endPoint y: 225, distance: 290.1
click at [620, 225] on div at bounding box center [446, 204] width 784 height 377
drag, startPoint x: 532, startPoint y: 226, endPoint x: 487, endPoint y: 263, distance: 58.5
drag, startPoint x: 598, startPoint y: 211, endPoint x: 345, endPoint y: 336, distance: 282.2
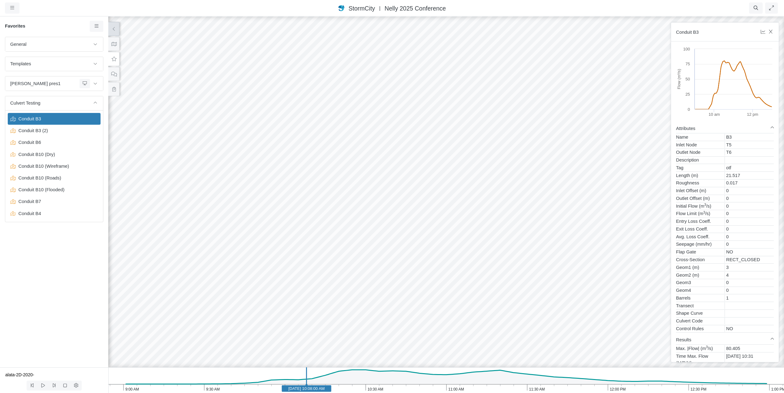
click at [345, 336] on div at bounding box center [446, 204] width 784 height 377
drag, startPoint x: 540, startPoint y: 299, endPoint x: 475, endPoint y: 260, distance: 75.8
drag, startPoint x: 588, startPoint y: 323, endPoint x: 527, endPoint y: 290, distance: 69.1
click at [527, 290] on div at bounding box center [446, 204] width 784 height 377
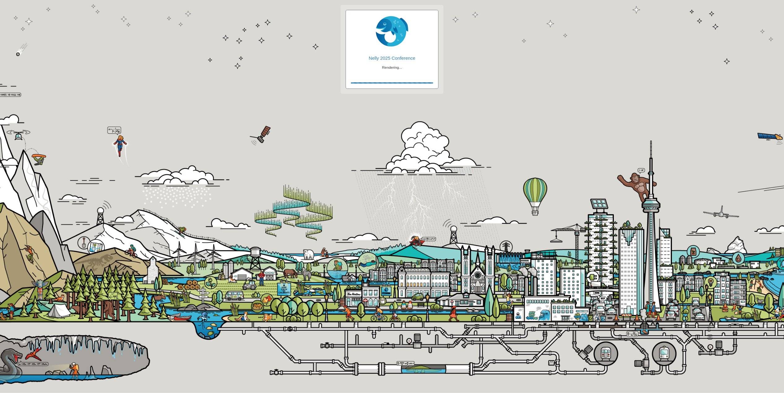
checkbox input "true"
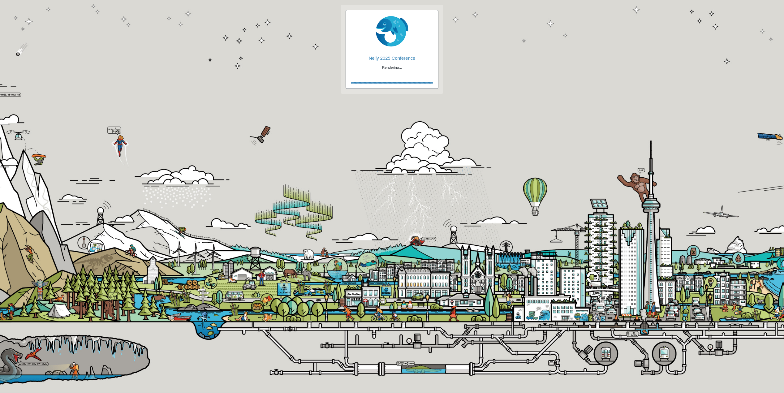
checkbox input "true"
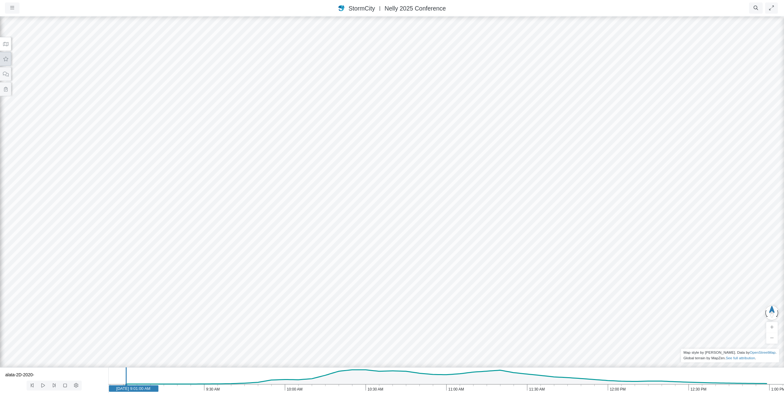
click at [6, 60] on icon at bounding box center [6, 59] width 6 height 5
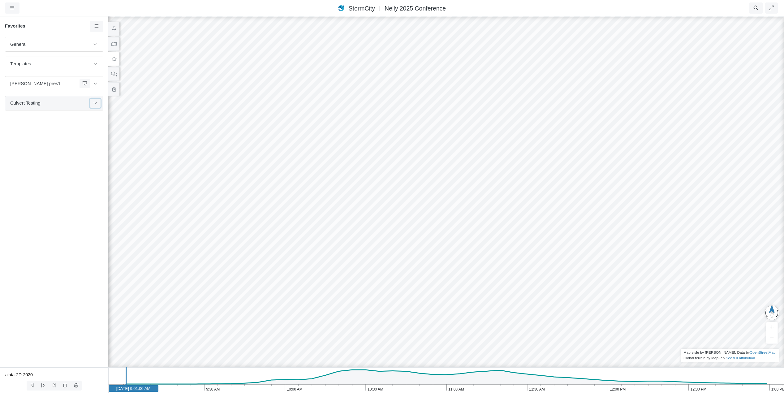
click at [95, 105] on icon at bounding box center [95, 103] width 5 height 4
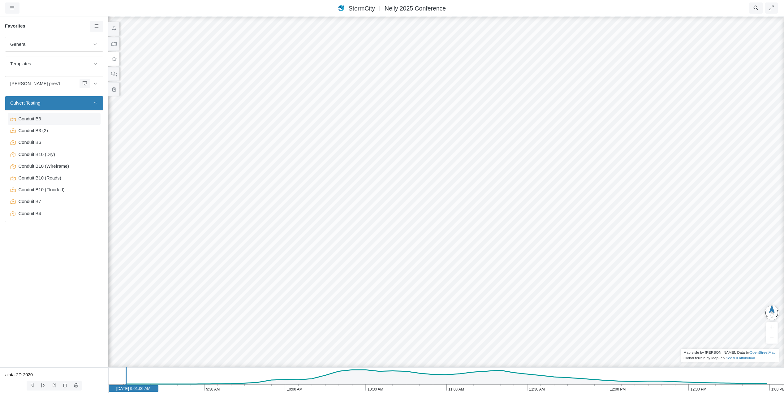
click at [37, 118] on span "Conduit B3" at bounding box center [54, 118] width 77 height 7
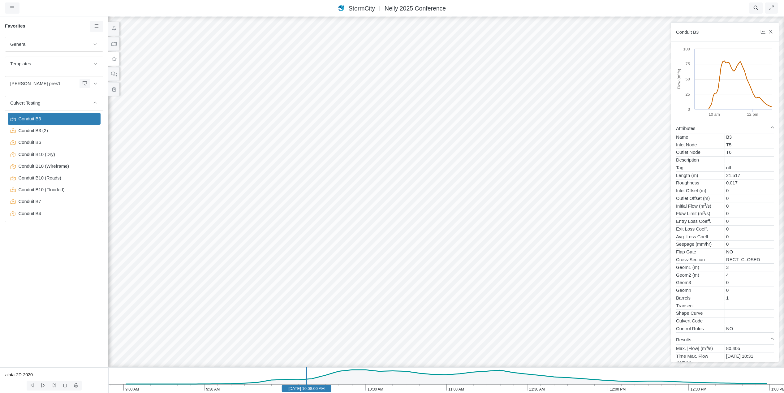
click at [396, 197] on div at bounding box center [446, 204] width 784 height 377
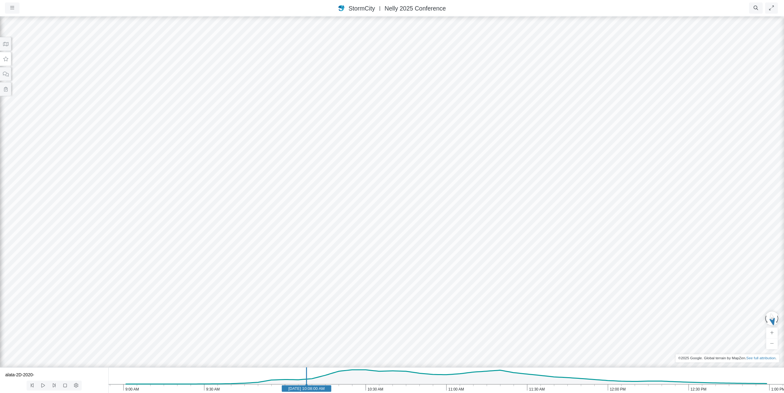
drag, startPoint x: 404, startPoint y: 256, endPoint x: 427, endPoint y: 324, distance: 71.5
drag, startPoint x: 481, startPoint y: 202, endPoint x: 431, endPoint y: 277, distance: 90.2
click at [431, 277] on div at bounding box center [392, 204] width 784 height 377
drag, startPoint x: 432, startPoint y: 181, endPoint x: 424, endPoint y: 265, distance: 83.9
click at [424, 265] on div at bounding box center [392, 204] width 784 height 377
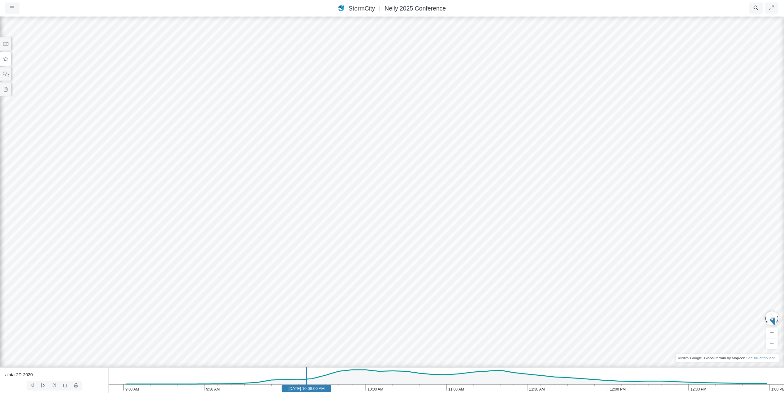
drag, startPoint x: 406, startPoint y: 269, endPoint x: 417, endPoint y: 274, distance: 11.9
drag, startPoint x: 439, startPoint y: 272, endPoint x: 541, endPoint y: 196, distance: 127.4
click at [541, 196] on div at bounding box center [392, 204] width 784 height 377
click at [2, 59] on button at bounding box center [5, 59] width 11 height 14
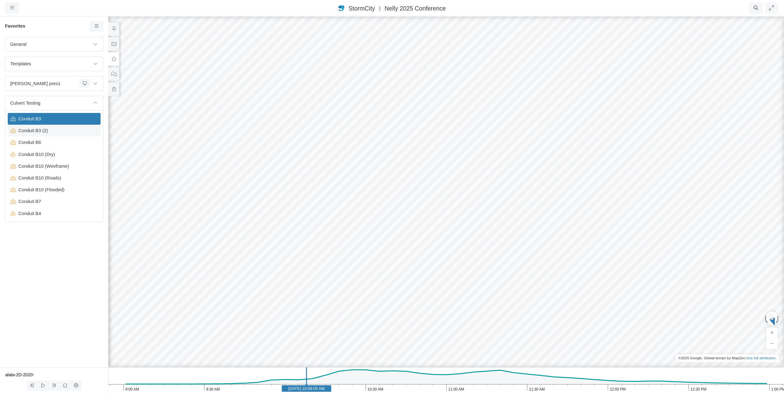
click at [36, 133] on span "Conduit B3 (2)" at bounding box center [54, 130] width 77 height 7
drag, startPoint x: 192, startPoint y: 304, endPoint x: 285, endPoint y: 286, distance: 93.9
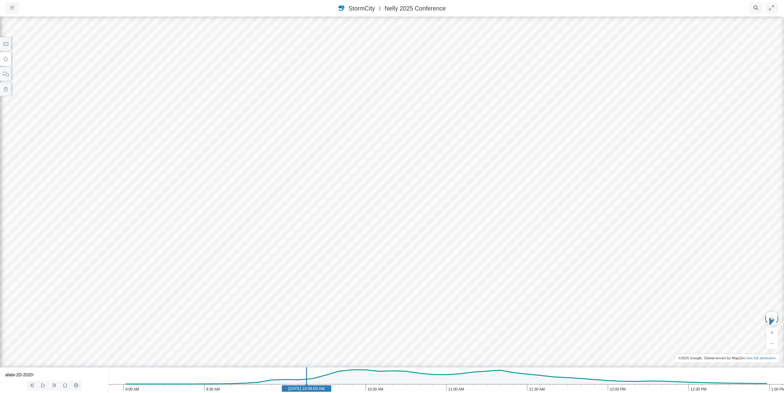
drag, startPoint x: 270, startPoint y: 314, endPoint x: 367, endPoint y: 342, distance: 100.9
click at [368, 342] on div at bounding box center [392, 204] width 784 height 377
drag, startPoint x: 390, startPoint y: 323, endPoint x: 348, endPoint y: 347, distance: 49.1
drag, startPoint x: 401, startPoint y: 330, endPoint x: 341, endPoint y: 270, distance: 84.0
click at [341, 270] on div at bounding box center [392, 204] width 784 height 377
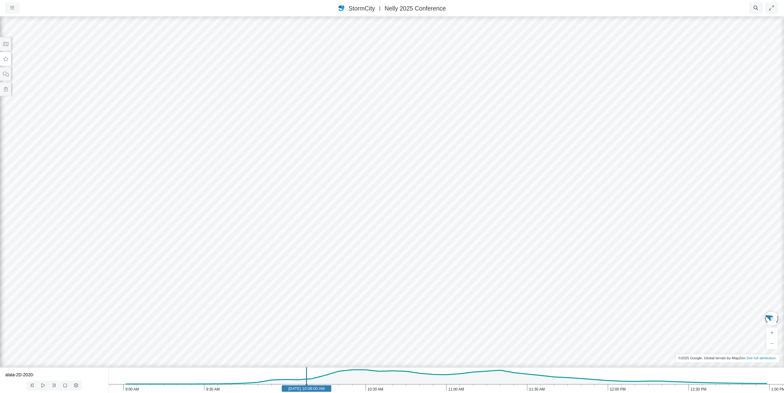
drag, startPoint x: 409, startPoint y: 248, endPoint x: 270, endPoint y: 269, distance: 140.3
drag, startPoint x: 463, startPoint y: 189, endPoint x: 359, endPoint y: 318, distance: 166.0
click at [359, 318] on div at bounding box center [392, 204] width 784 height 377
drag, startPoint x: 589, startPoint y: 257, endPoint x: 386, endPoint y: 257, distance: 202.7
drag, startPoint x: 411, startPoint y: 192, endPoint x: 372, endPoint y: 270, distance: 87.5
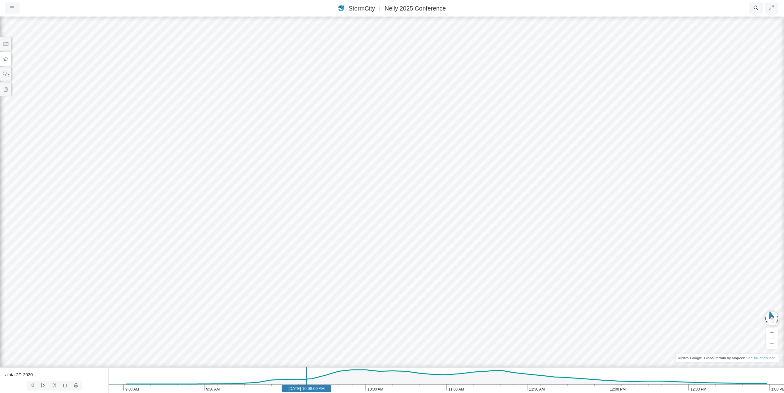
click at [372, 270] on div at bounding box center [392, 204] width 784 height 377
drag, startPoint x: 372, startPoint y: 270, endPoint x: 692, endPoint y: 223, distance: 323.4
click at [692, 223] on div at bounding box center [392, 204] width 784 height 377
drag, startPoint x: 728, startPoint y: 250, endPoint x: 315, endPoint y: 213, distance: 414.1
drag, startPoint x: 512, startPoint y: 319, endPoint x: 479, endPoint y: 255, distance: 71.7
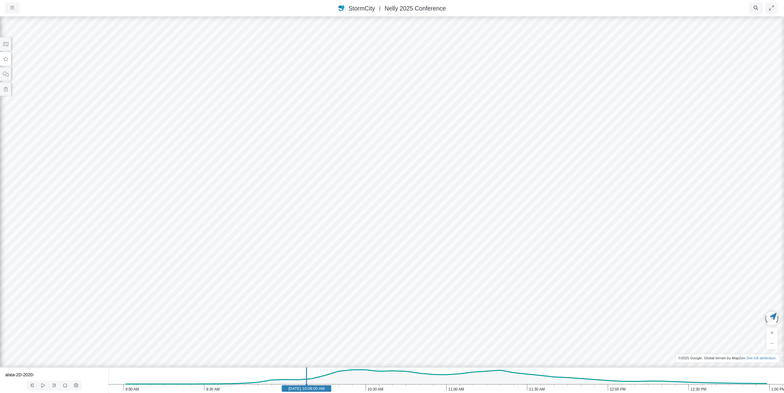
click at [479, 255] on div at bounding box center [392, 204] width 784 height 377
drag, startPoint x: 445, startPoint y: 283, endPoint x: 602, endPoint y: 298, distance: 157.6
drag, startPoint x: 335, startPoint y: 290, endPoint x: 575, endPoint y: 300, distance: 240.0
click at [6, 45] on icon at bounding box center [5, 44] width 5 height 4
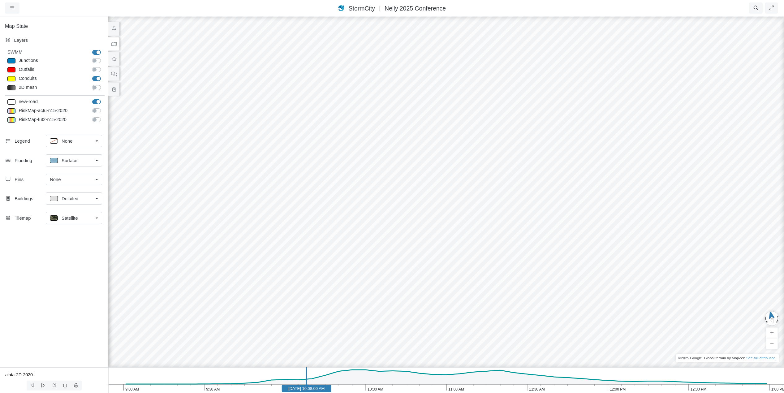
click at [92, 217] on div "Satellite" at bounding box center [71, 218] width 43 height 8
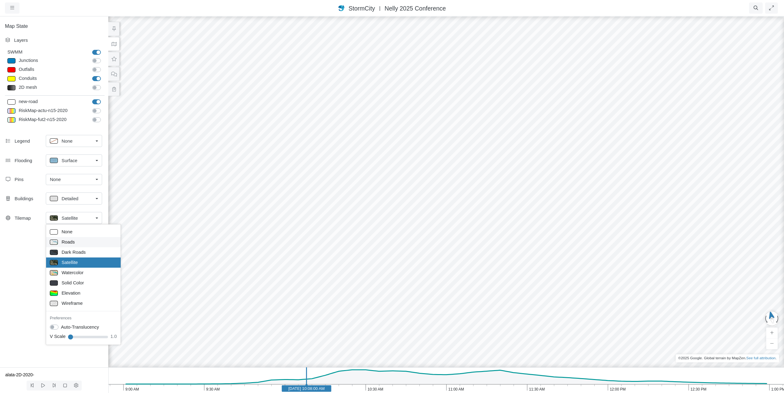
click at [72, 243] on span "Roads" at bounding box center [68, 242] width 13 height 7
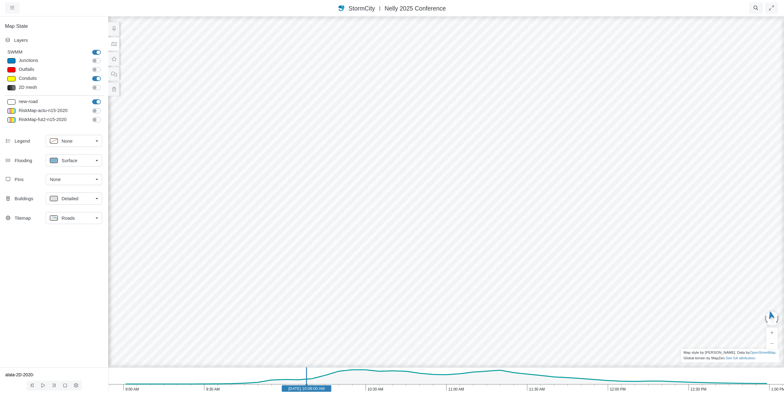
click at [79, 219] on div "Roads" at bounding box center [71, 218] width 43 height 8
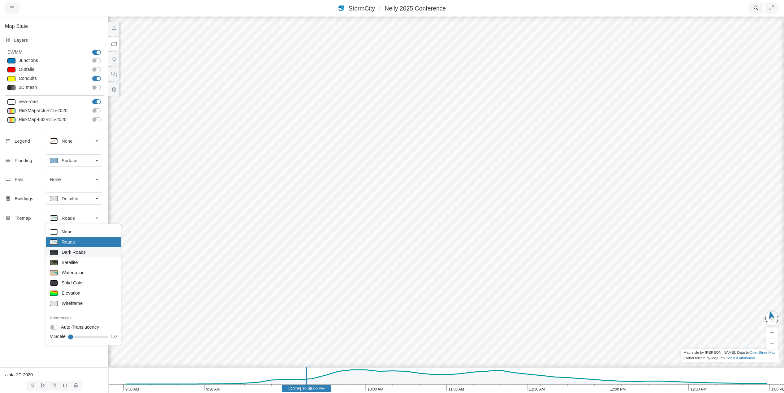
click at [75, 251] on span "Dark Roads" at bounding box center [74, 252] width 24 height 7
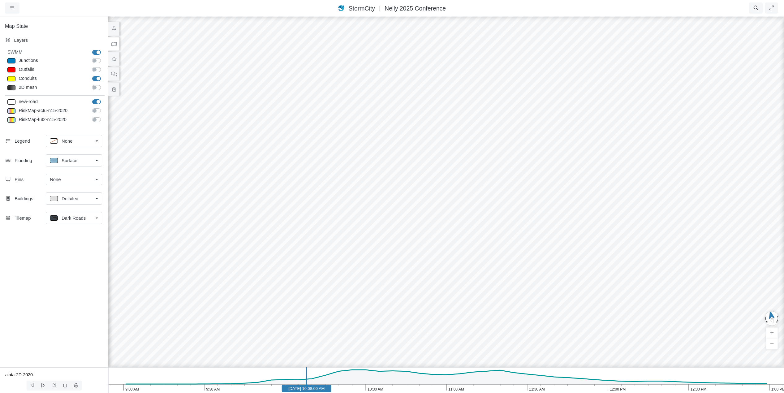
click at [84, 217] on span "Dark Roads" at bounding box center [74, 218] width 24 height 7
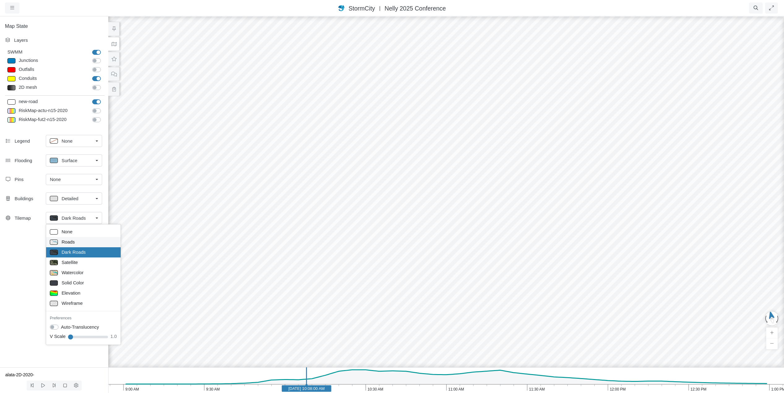
click at [74, 243] on div "Roads" at bounding box center [83, 242] width 67 height 8
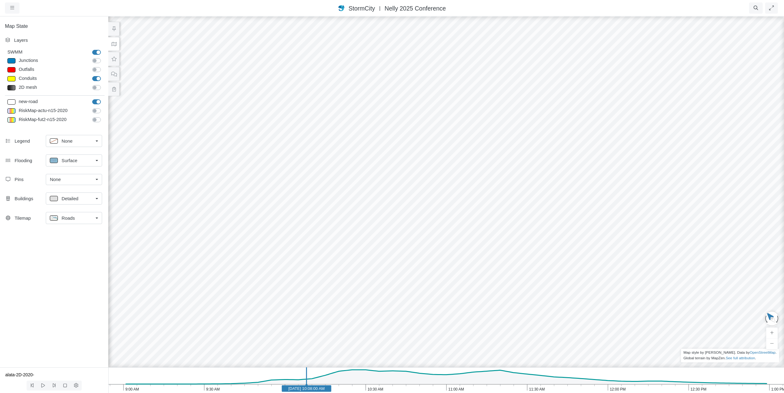
drag, startPoint x: 308, startPoint y: 265, endPoint x: 496, endPoint y: 241, distance: 189.6
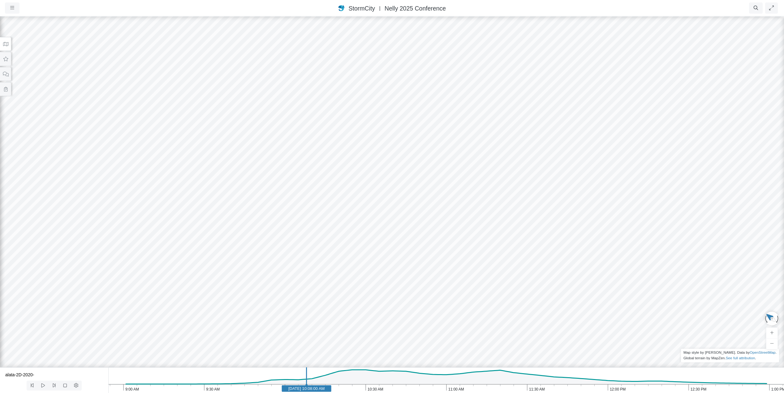
drag, startPoint x: 321, startPoint y: 250, endPoint x: 339, endPoint y: 261, distance: 20.7
drag, startPoint x: 249, startPoint y: 166, endPoint x: 318, endPoint y: 311, distance: 160.3
click at [318, 311] on div at bounding box center [392, 204] width 784 height 377
drag, startPoint x: 265, startPoint y: 161, endPoint x: 292, endPoint y: 164, distance: 27.8
click at [292, 164] on div at bounding box center [392, 204] width 784 height 377
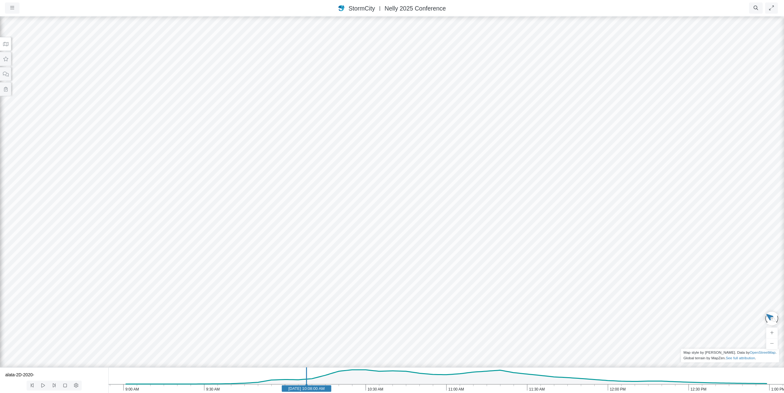
click at [3, 44] on icon at bounding box center [6, 44] width 6 height 5
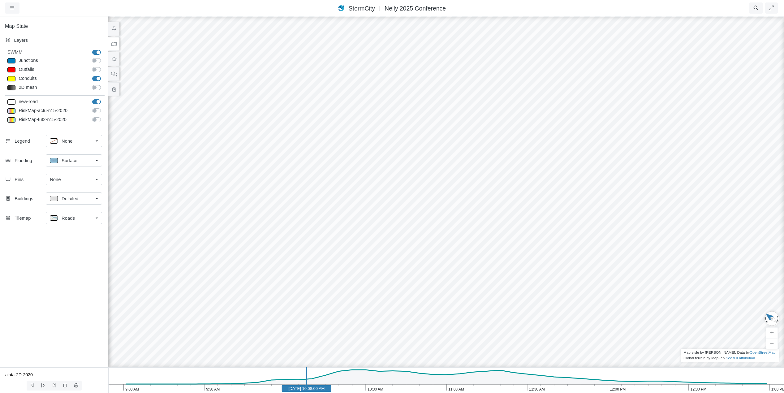
click at [97, 220] on link "Roads" at bounding box center [74, 218] width 56 height 12
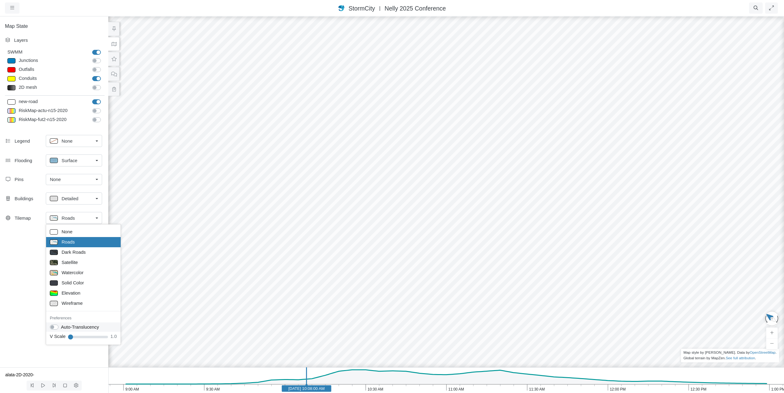
click at [61, 328] on label "Auto-Translucency" at bounding box center [80, 327] width 38 height 7
checkbox input "true"
drag, startPoint x: 454, startPoint y: 244, endPoint x: 246, endPoint y: 240, distance: 208.0
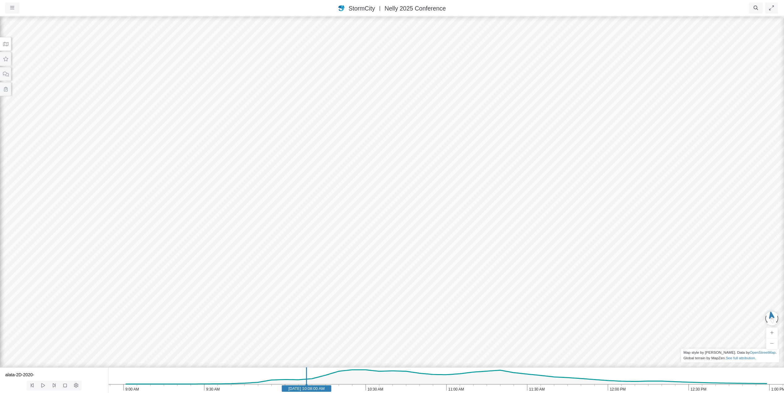
drag, startPoint x: 470, startPoint y: 201, endPoint x: 275, endPoint y: 265, distance: 204.9
click at [275, 265] on div at bounding box center [392, 204] width 784 height 377
click at [716, 217] on div at bounding box center [392, 204] width 784 height 377
drag, startPoint x: 562, startPoint y: 257, endPoint x: 345, endPoint y: 183, distance: 229.2
click at [345, 183] on div at bounding box center [392, 204] width 784 height 377
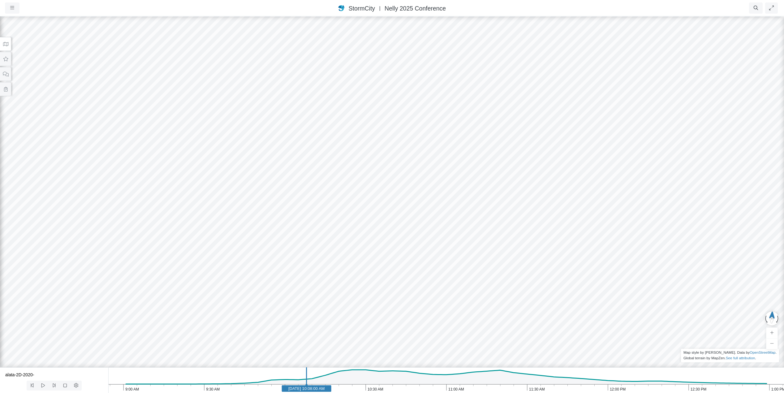
drag, startPoint x: 599, startPoint y: 243, endPoint x: 454, endPoint y: 230, distance: 146.0
drag, startPoint x: 463, startPoint y: 222, endPoint x: 472, endPoint y: 306, distance: 84.3
drag, startPoint x: 502, startPoint y: 235, endPoint x: 498, endPoint y: 235, distance: 4.3
drag, startPoint x: 460, startPoint y: 283, endPoint x: 459, endPoint y: 304, distance: 21.4
click at [458, 305] on div at bounding box center [392, 204] width 784 height 377
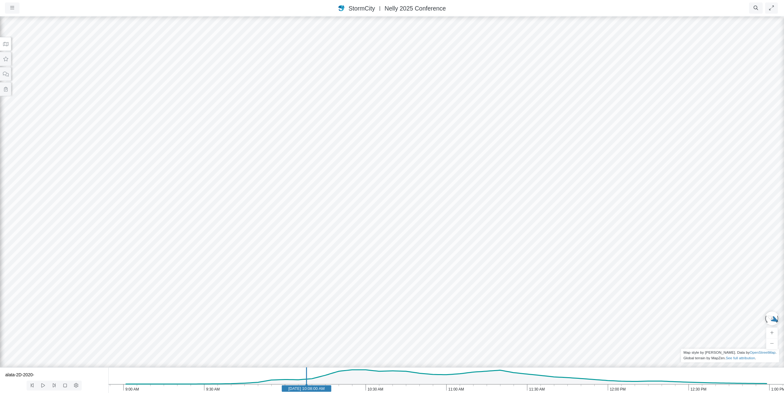
drag, startPoint x: 655, startPoint y: 243, endPoint x: 196, endPoint y: 237, distance: 458.3
drag, startPoint x: 580, startPoint y: 234, endPoint x: 321, endPoint y: 177, distance: 265.2
drag, startPoint x: 352, startPoint y: 169, endPoint x: 338, endPoint y: 209, distance: 42.0
drag, startPoint x: 427, startPoint y: 243, endPoint x: 299, endPoint y: 185, distance: 141.0
drag, startPoint x: 587, startPoint y: 184, endPoint x: 313, endPoint y: 189, distance: 274.2
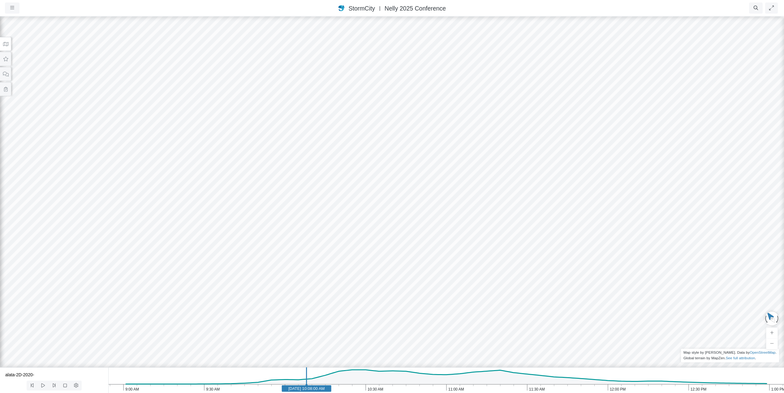
drag, startPoint x: 564, startPoint y: 175, endPoint x: 396, endPoint y: 171, distance: 167.7
drag, startPoint x: 548, startPoint y: 148, endPoint x: 320, endPoint y: 252, distance: 250.9
drag, startPoint x: 361, startPoint y: 51, endPoint x: 357, endPoint y: 56, distance: 6.8
drag, startPoint x: 310, startPoint y: 82, endPoint x: 344, endPoint y: 242, distance: 163.9
click at [344, 242] on div at bounding box center [392, 204] width 784 height 377
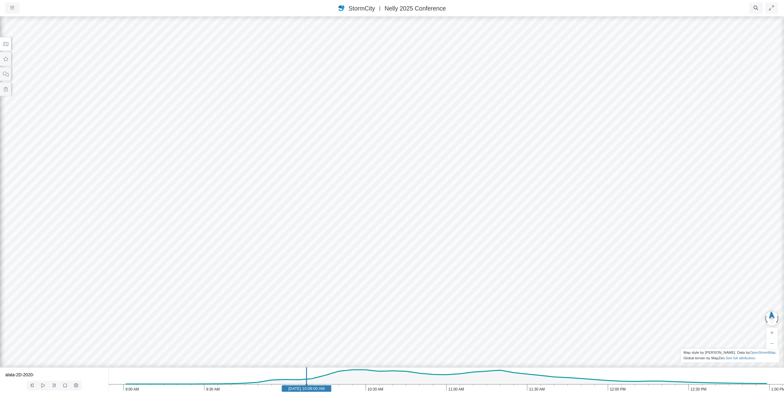
drag, startPoint x: 322, startPoint y: 255, endPoint x: 347, endPoint y: 227, distance: 36.6
click at [347, 227] on div at bounding box center [392, 204] width 784 height 377
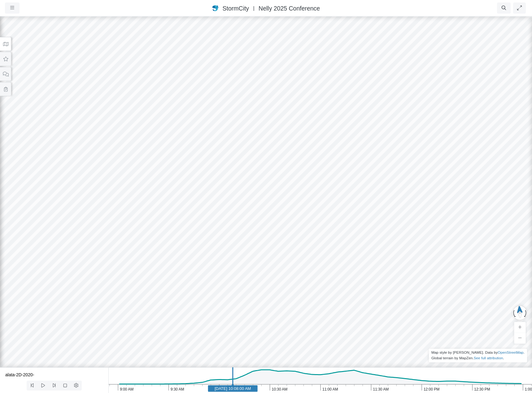
drag, startPoint x: 276, startPoint y: 71, endPoint x: 287, endPoint y: 171, distance: 101.2
click at [287, 171] on div at bounding box center [266, 204] width 532 height 377
click at [4, 43] on icon at bounding box center [6, 44] width 6 height 5
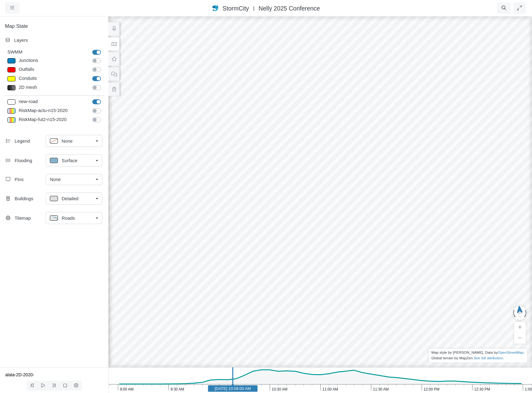
click at [88, 217] on div "Roads" at bounding box center [71, 218] width 43 height 8
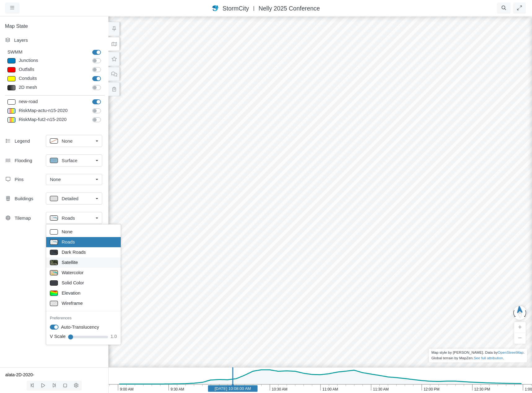
click at [71, 262] on span "Satellite" at bounding box center [70, 262] width 16 height 7
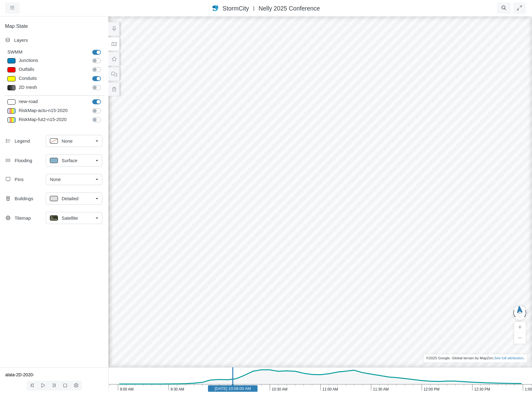
drag, startPoint x: 313, startPoint y: 304, endPoint x: 446, endPoint y: 177, distance: 183.8
click at [446, 177] on div at bounding box center [320, 204] width 532 height 377
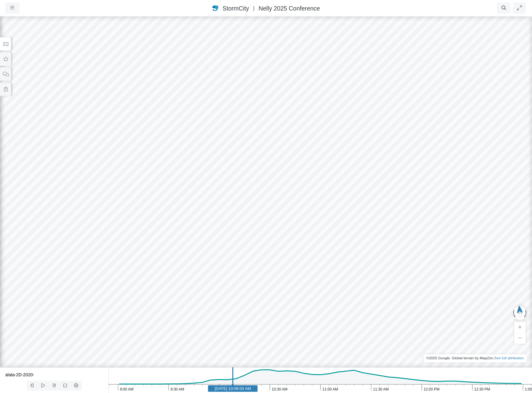
drag, startPoint x: 237, startPoint y: 288, endPoint x: 266, endPoint y: 242, distance: 54.5
click at [266, 242] on div at bounding box center [266, 204] width 532 height 377
drag, startPoint x: 153, startPoint y: 282, endPoint x: 253, endPoint y: 136, distance: 176.2
click at [253, 136] on div at bounding box center [266, 204] width 532 height 377
drag, startPoint x: 327, startPoint y: 223, endPoint x: 351, endPoint y: 98, distance: 127.6
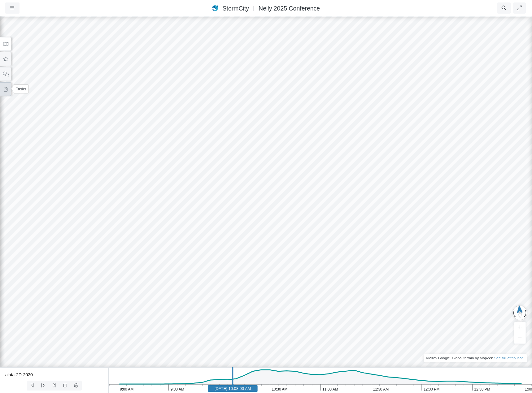
click at [8, 89] on icon at bounding box center [6, 89] width 6 height 5
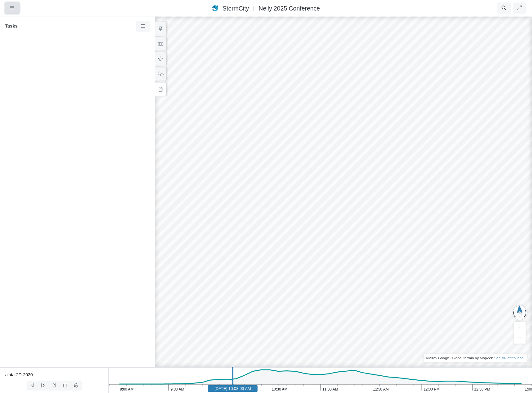
click at [11, 10] on icon "button" at bounding box center [12, 8] width 4 height 5
click at [24, 20] on link "Projects" at bounding box center [29, 20] width 49 height 9
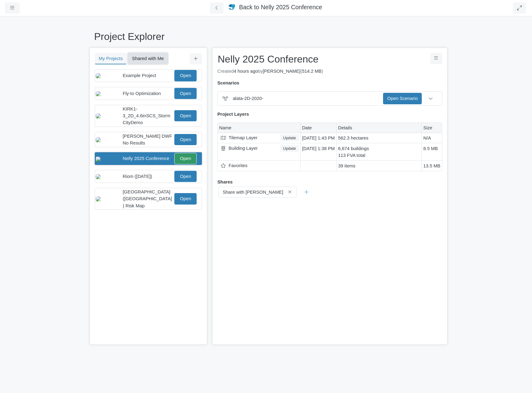
click at [145, 58] on button "Shared with Me" at bounding box center [148, 58] width 40 height 11
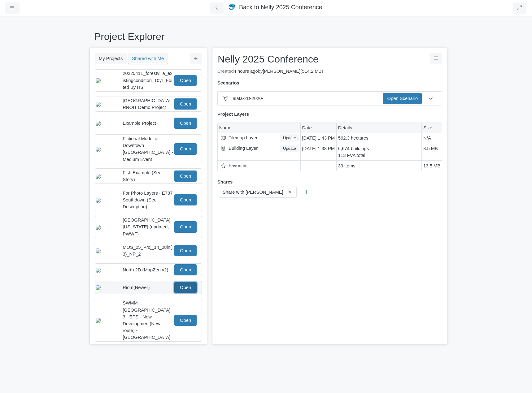
click at [189, 285] on link "Open" at bounding box center [185, 287] width 22 height 11
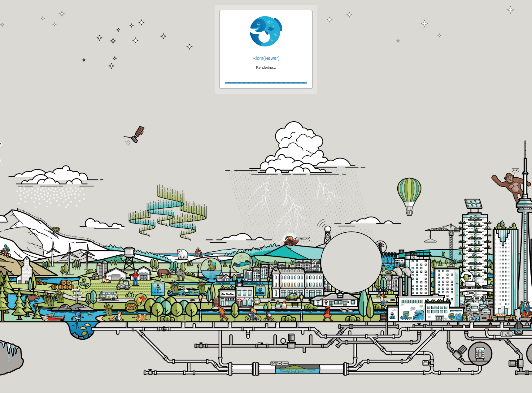
checkbox input "true"
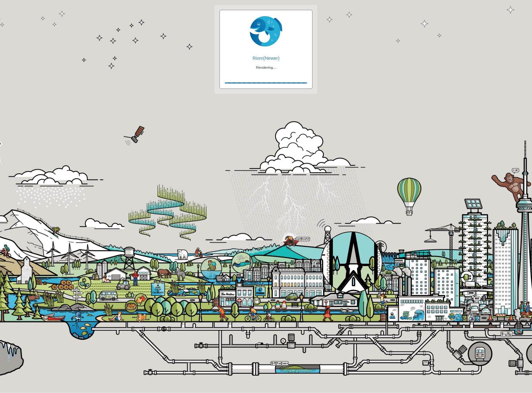
checkbox input "true"
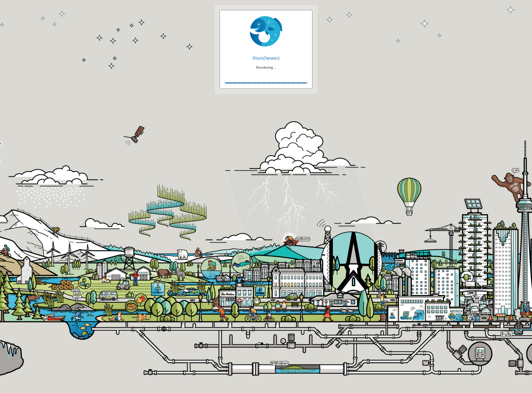
checkbox input "true"
checkbox input "false"
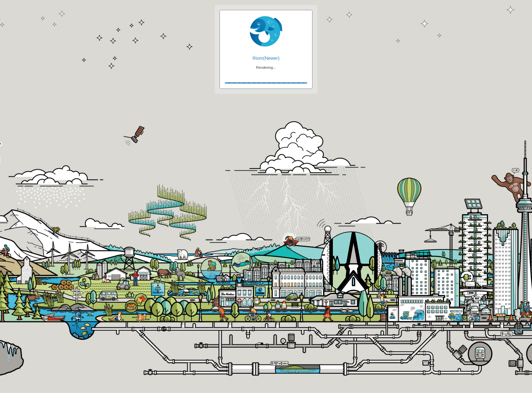
checkbox input "true"
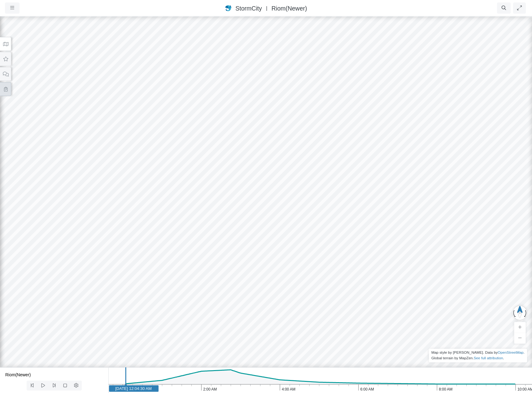
click at [6, 87] on icon at bounding box center [6, 89] width 6 height 5
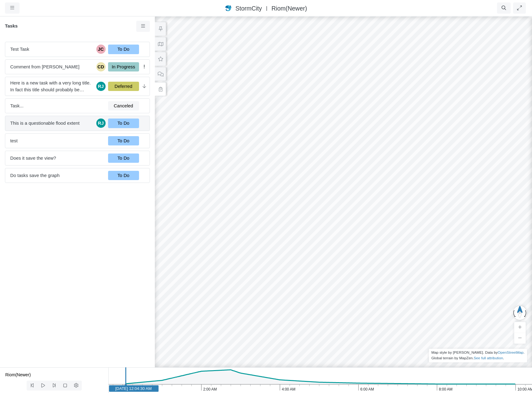
click at [53, 123] on span "This is a questionable flood extent" at bounding box center [52, 123] width 84 height 7
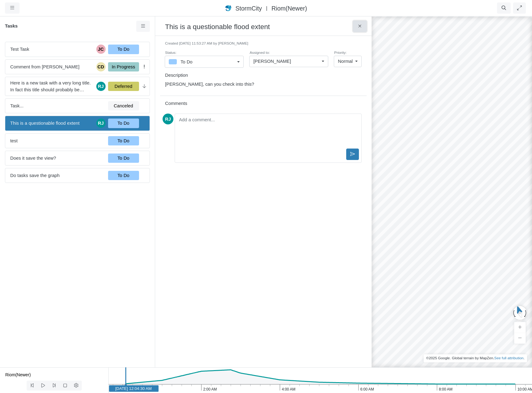
click at [359, 25] on icon at bounding box center [360, 26] width 6 height 5
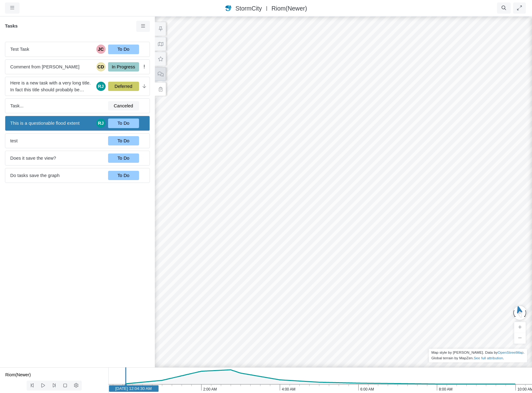
click at [159, 75] on icon at bounding box center [160, 74] width 6 height 5
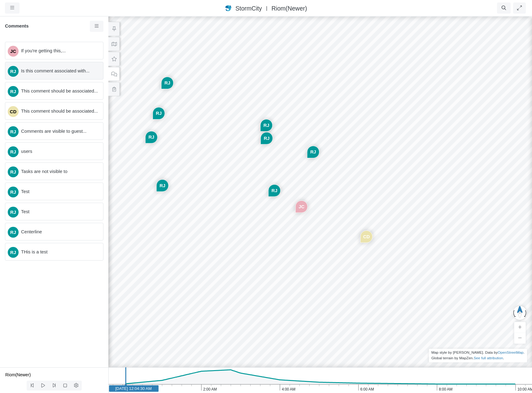
click at [44, 72] on span "Is this comment associated with..." at bounding box center [59, 70] width 77 height 7
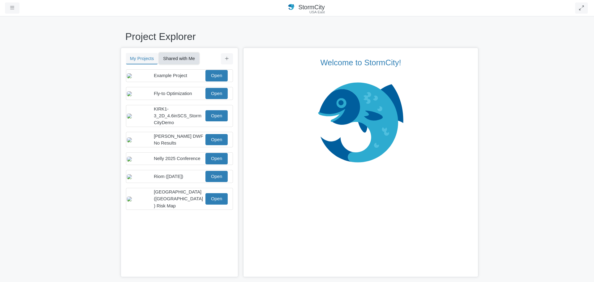
click at [181, 58] on button "Shared with Me" at bounding box center [179, 58] width 40 height 11
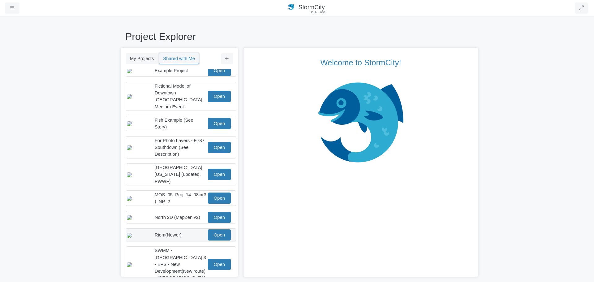
scroll to position [55, 0]
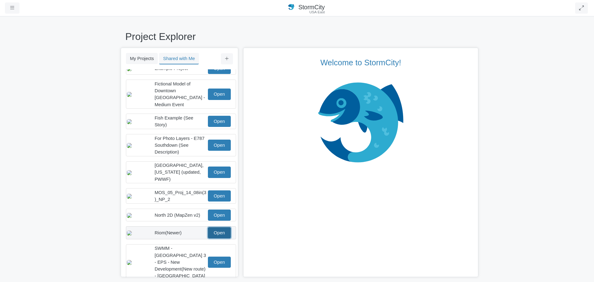
click at [218, 231] on link "Open" at bounding box center [219, 232] width 23 height 11
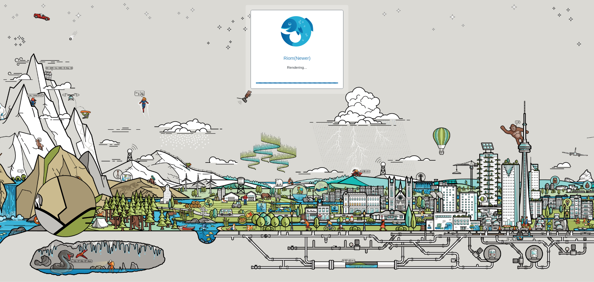
checkbox input "true"
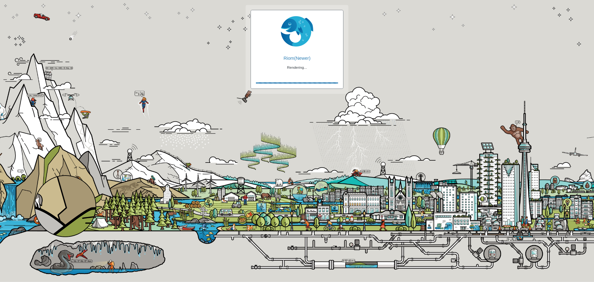
checkbox input "true"
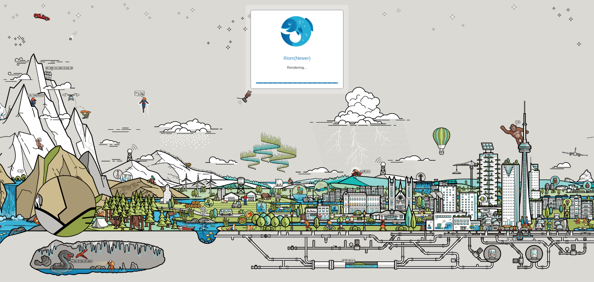
checkbox input "false"
checkbox input "true"
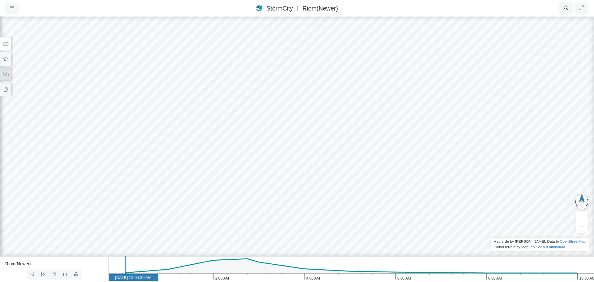
click at [6, 75] on icon at bounding box center [6, 74] width 6 height 5
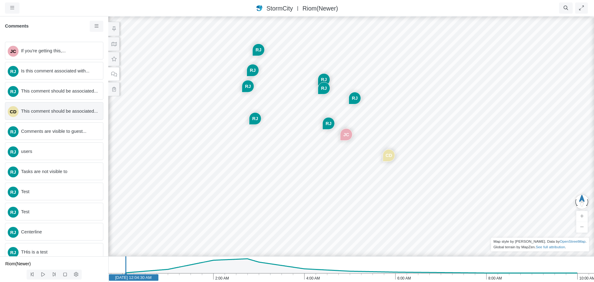
click at [52, 114] on span "This comment should be associated..." at bounding box center [59, 111] width 77 height 7
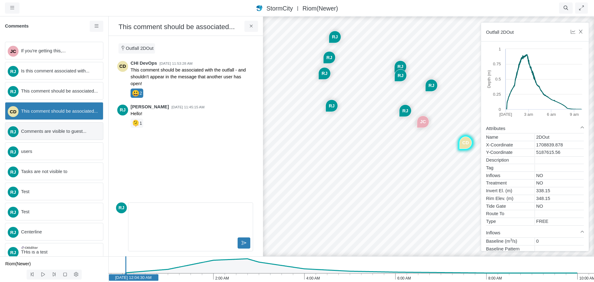
click at [53, 135] on span "Comments are visible to guest..." at bounding box center [59, 131] width 77 height 7
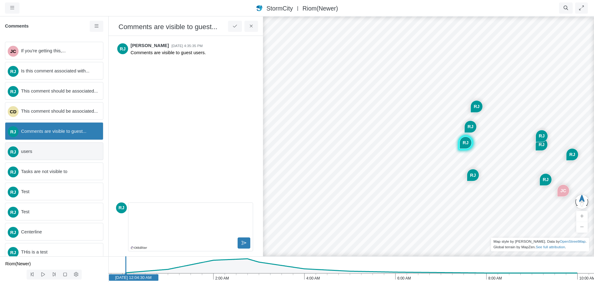
click at [42, 155] on span "users" at bounding box center [59, 151] width 77 height 7
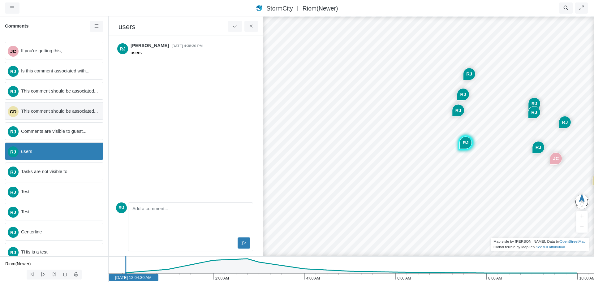
click at [49, 114] on span "This comment should be associated..." at bounding box center [59, 111] width 77 height 7
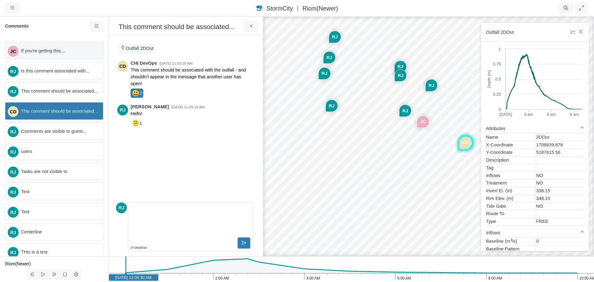
click at [52, 52] on span "If you're getting this,..." at bounding box center [59, 50] width 77 height 7
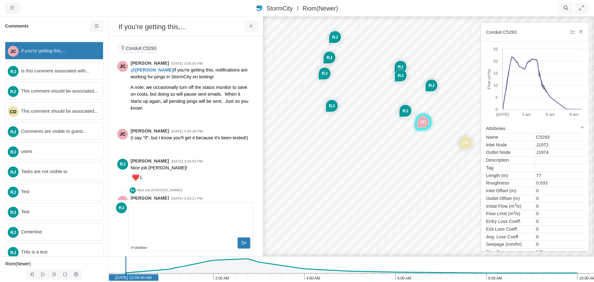
scroll to position [25, 0]
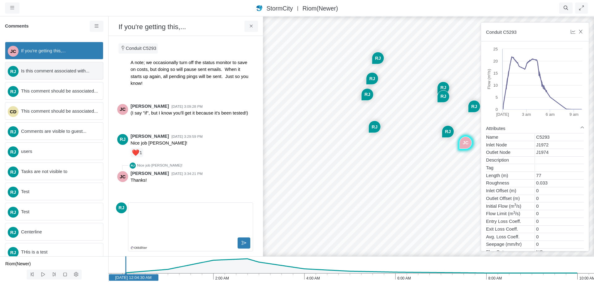
click at [51, 73] on span "Is this comment associated with..." at bounding box center [59, 70] width 77 height 7
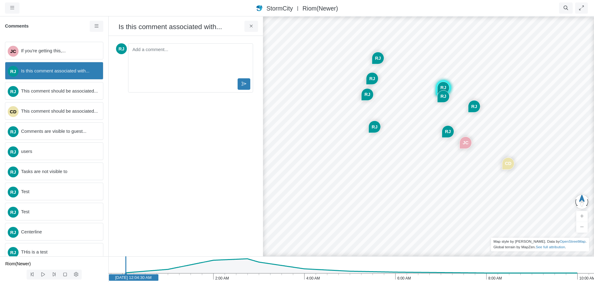
scroll to position [0, 0]
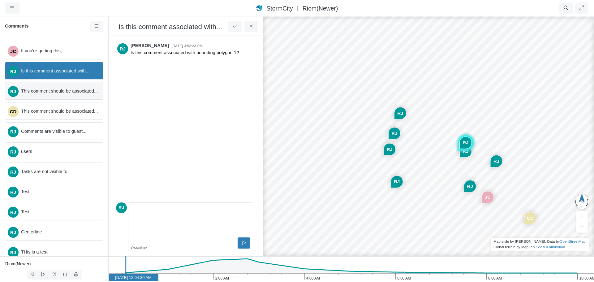
click at [47, 92] on span "This comment should be associated..." at bounding box center [59, 91] width 77 height 7
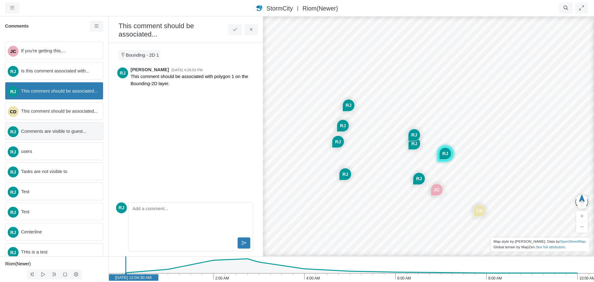
click at [38, 133] on span "Comments are visible to guest..." at bounding box center [59, 131] width 77 height 7
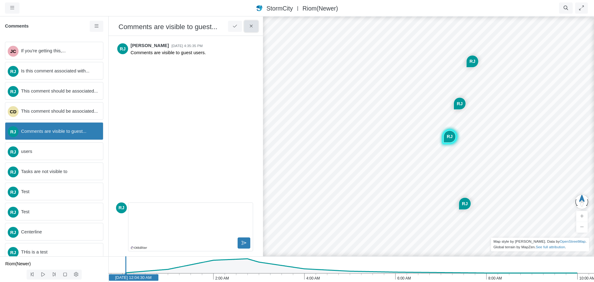
click at [253, 28] on icon at bounding box center [251, 26] width 6 height 5
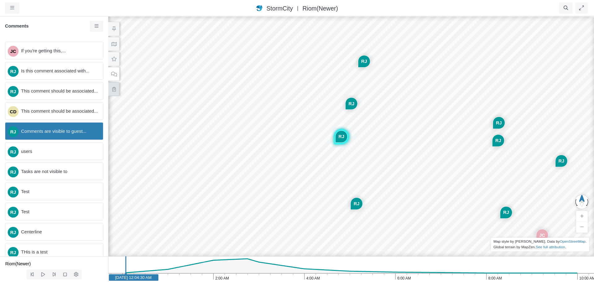
click at [112, 92] on button at bounding box center [113, 89] width 11 height 14
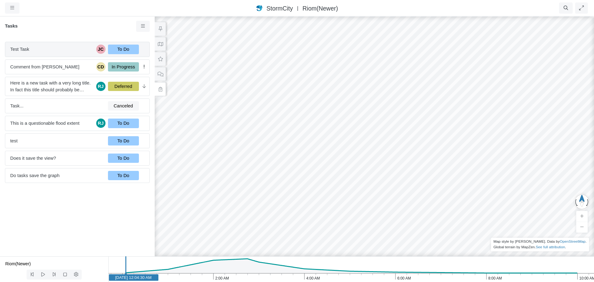
click at [53, 53] on div "Test Task JC To Do" at bounding box center [77, 49] width 145 height 15
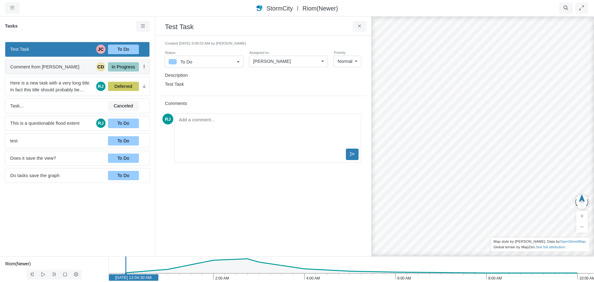
click at [66, 65] on span "Comment from [PERSON_NAME]" at bounding box center [52, 66] width 84 height 7
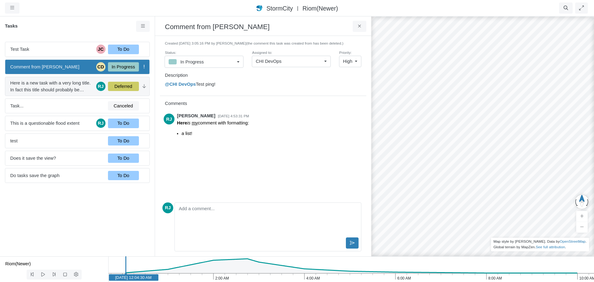
click at [63, 84] on span "Here is a new task with a very long title. In fact this title should probably b…" at bounding box center [52, 87] width 84 height 14
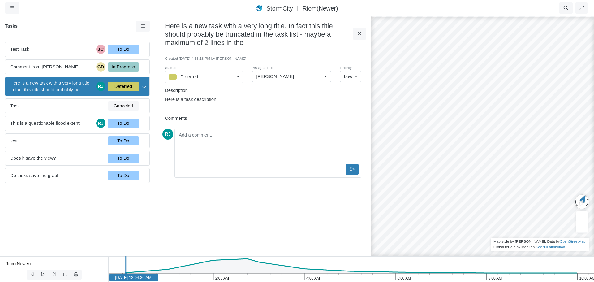
click at [248, 44] on h3 "Here is a new task with a very long title. In fact this title should probably b…" at bounding box center [259, 34] width 188 height 26
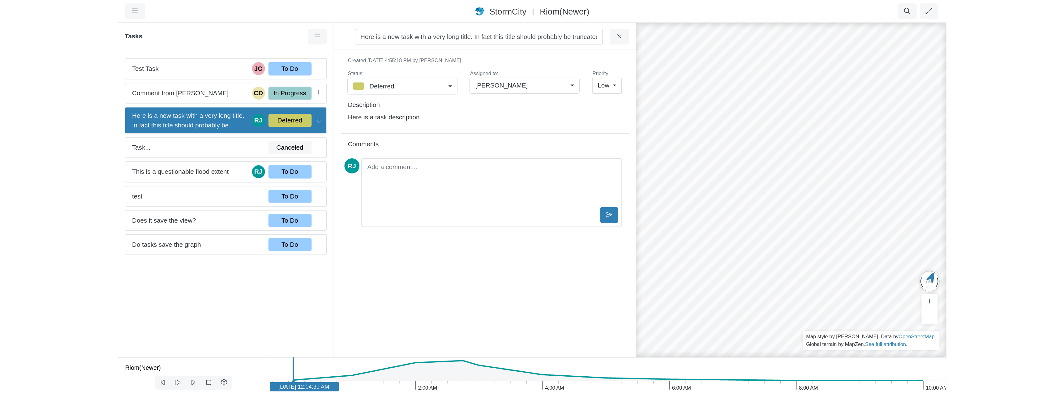
scroll to position [0, 107]
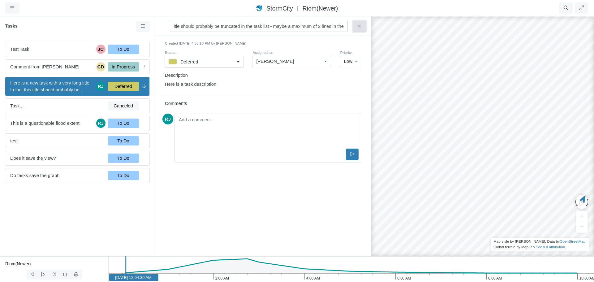
click at [361, 27] on div "Here is a new task with a very long title. In fact this title should probably b…" at bounding box center [263, 26] width 216 height 20
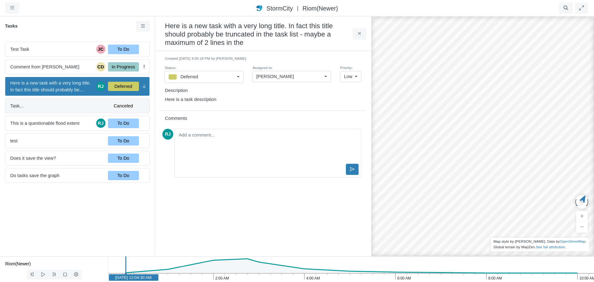
click at [63, 105] on span "Task..." at bounding box center [56, 105] width 93 height 7
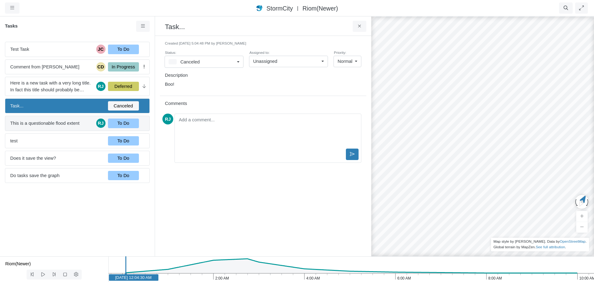
click at [59, 124] on span "This is a questionable flood extent" at bounding box center [52, 123] width 84 height 7
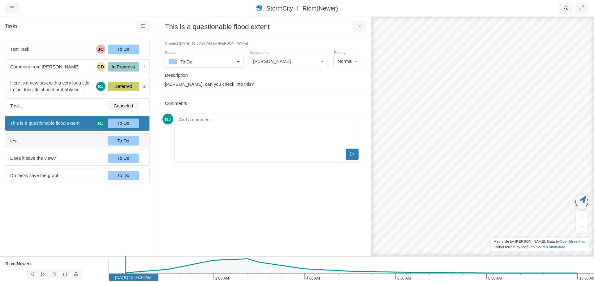
click at [59, 143] on span "test" at bounding box center [56, 140] width 93 height 7
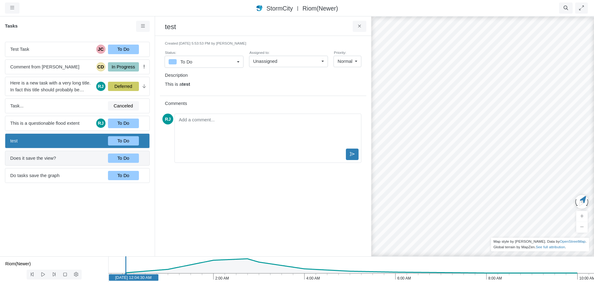
click at [56, 159] on span "Does it save the view?" at bounding box center [56, 158] width 93 height 7
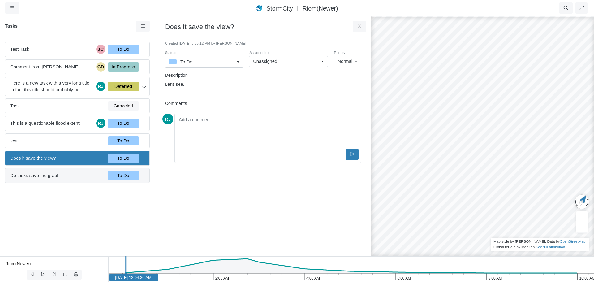
click at [54, 175] on span "Do tasks save the graph" at bounding box center [56, 175] width 93 height 7
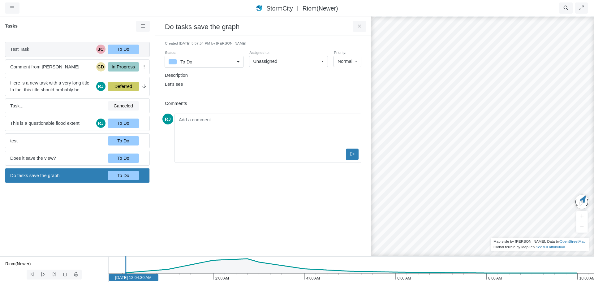
click at [63, 50] on span "Test Task" at bounding box center [52, 49] width 84 height 7
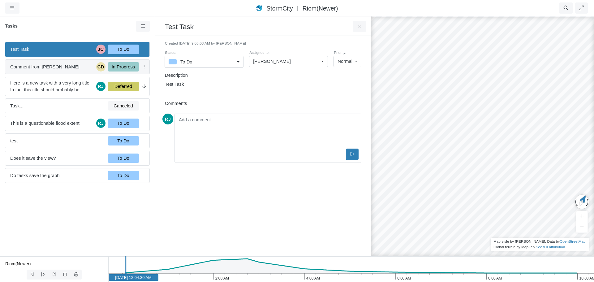
click at [64, 69] on span "Comment from [PERSON_NAME]" at bounding box center [52, 66] width 84 height 7
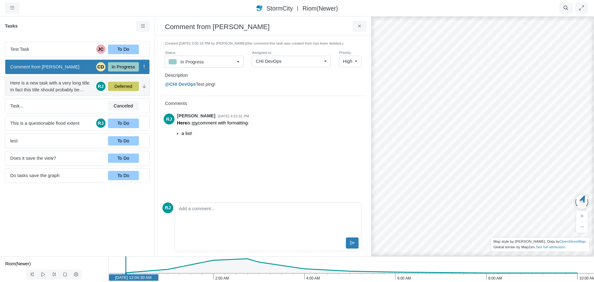
click at [54, 87] on span "Here is a new task with a very long title. In fact this title should probably b…" at bounding box center [52, 87] width 84 height 14
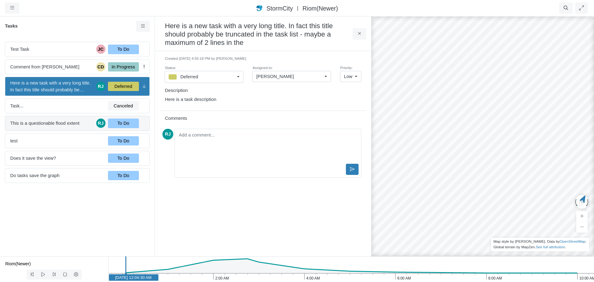
click at [47, 125] on span "This is a questionable flood extent" at bounding box center [52, 123] width 84 height 7
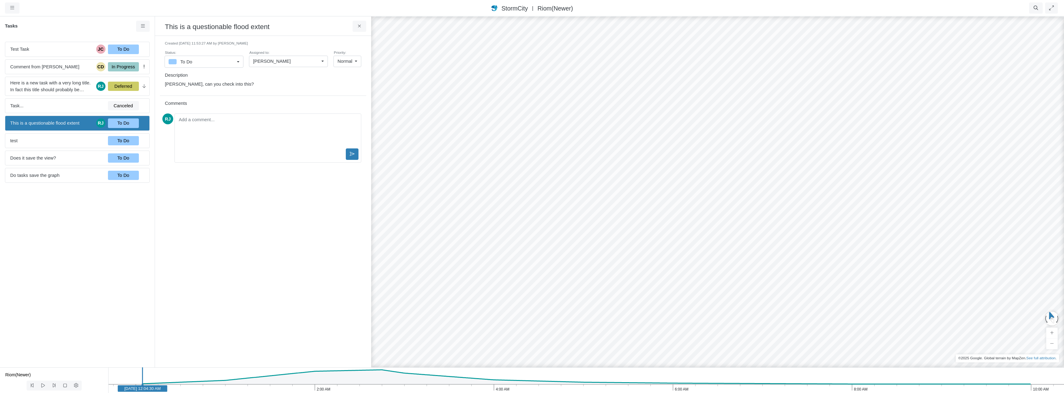
click at [237, 62] on link "To Do" at bounding box center [204, 62] width 79 height 12
click at [217, 86] on div "In Progress" at bounding box center [204, 86] width 71 height 8
